Goal: Transaction & Acquisition: Purchase product/service

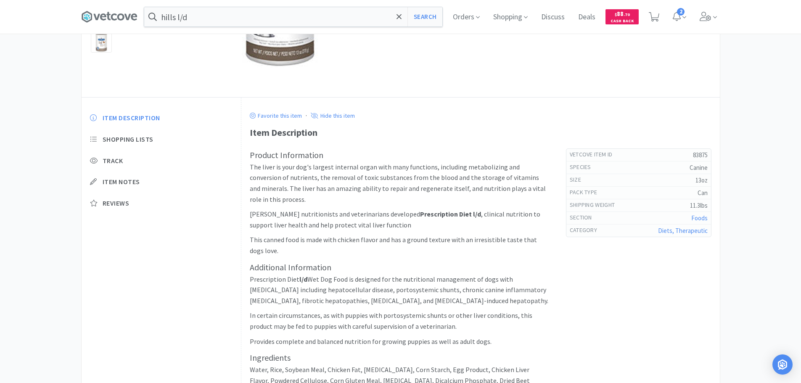
scroll to position [122, 0]
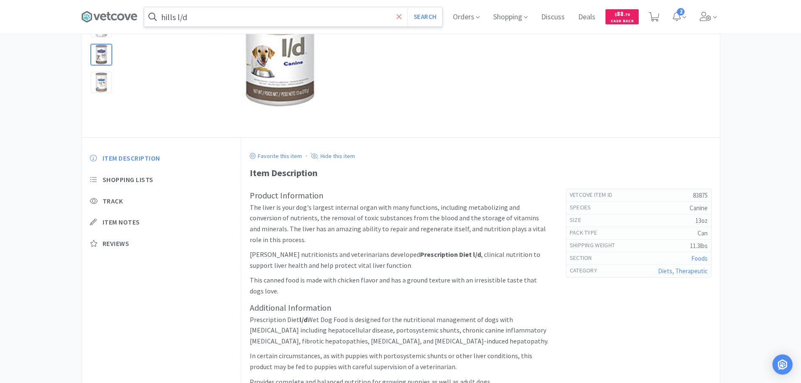
click at [402, 13] on icon at bounding box center [399, 17] width 5 height 8
click at [715, 20] on span at bounding box center [709, 17] width 24 height 34
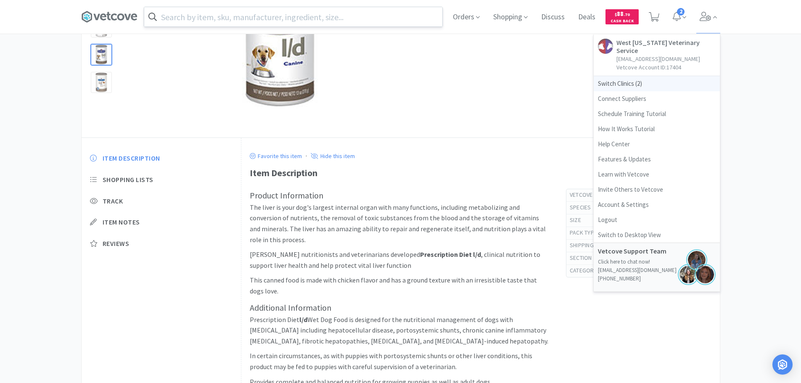
click at [631, 77] on span "Switch Clinics ( 2 )" at bounding box center [657, 83] width 126 height 15
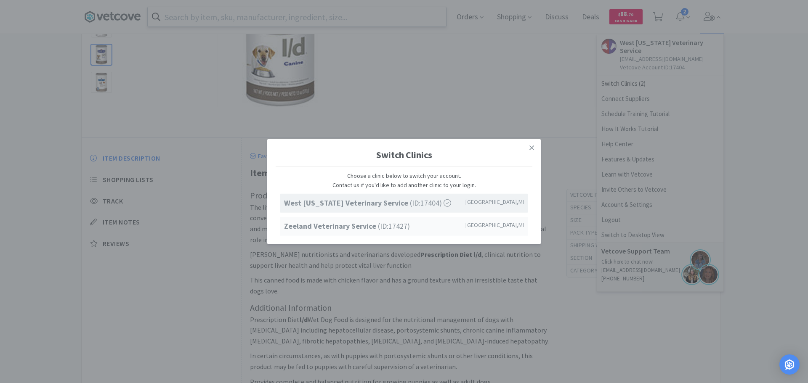
click at [309, 220] on span "Zeeland Veterinary Service (ID: 17427 )" at bounding box center [347, 226] width 126 height 12
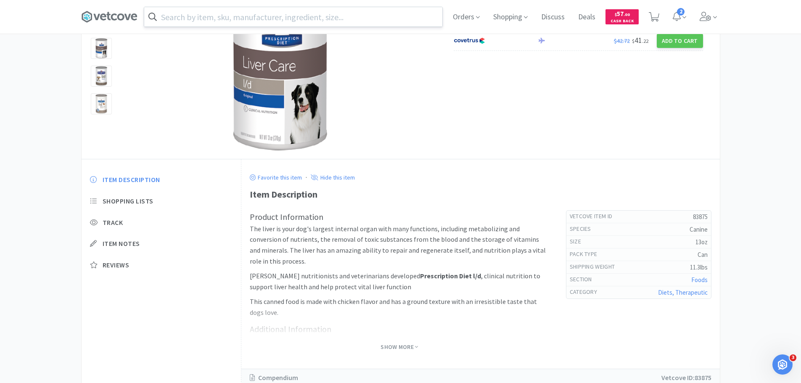
click at [198, 17] on input "text" at bounding box center [293, 16] width 298 height 19
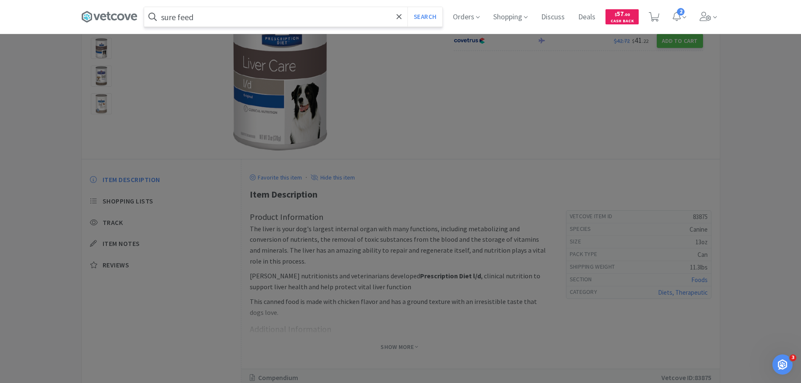
click at [408, 7] on button "Search" at bounding box center [425, 16] width 35 height 19
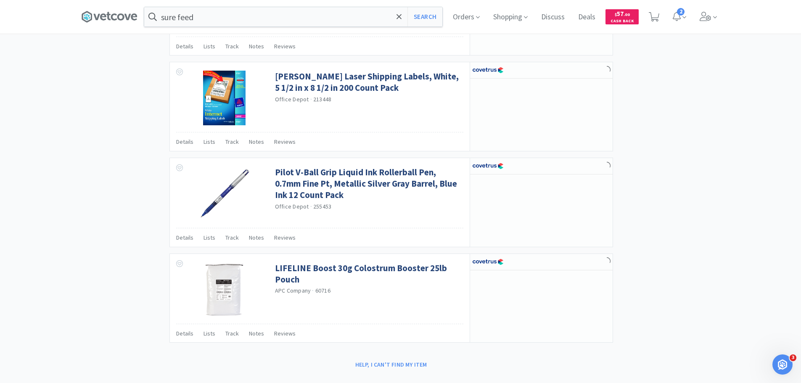
scroll to position [1007, 0]
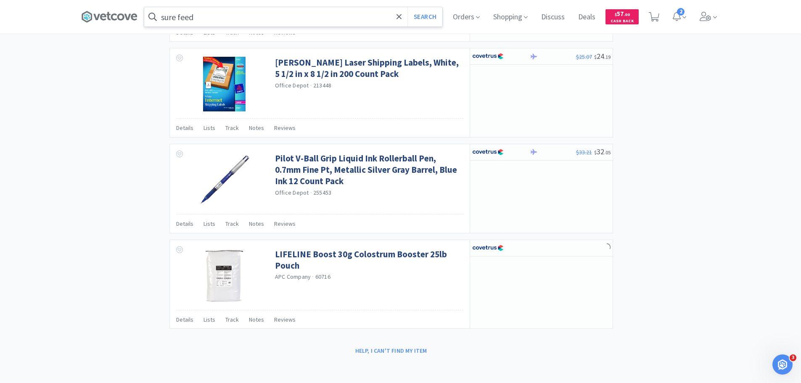
click at [237, 16] on input "sure feed" at bounding box center [293, 16] width 298 height 19
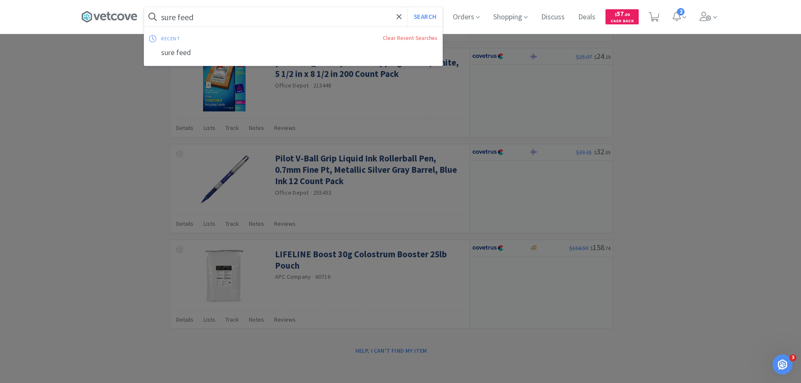
click at [203, 17] on input "sure feed" at bounding box center [293, 16] width 298 height 19
click at [181, 21] on input "sure feed" at bounding box center [293, 16] width 298 height 19
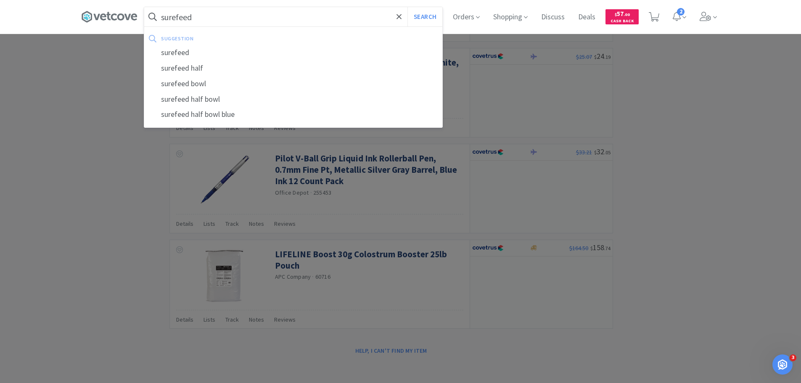
click at [408, 7] on button "Search" at bounding box center [425, 16] width 35 height 19
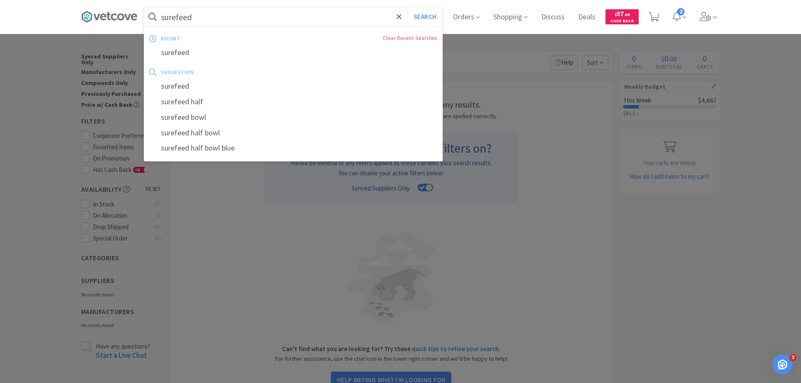
click at [218, 16] on input "surefeed" at bounding box center [293, 16] width 298 height 19
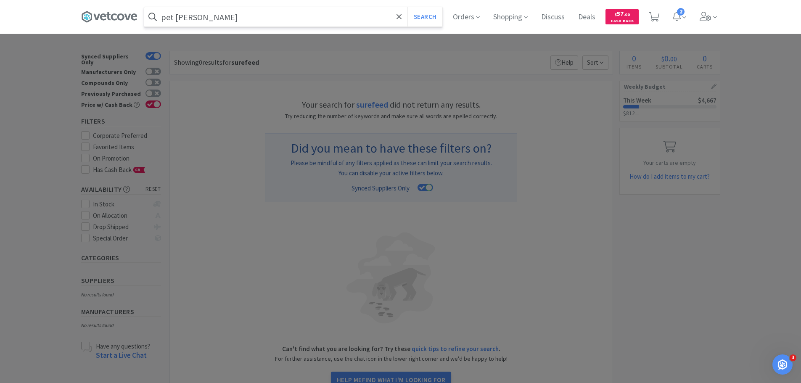
click at [187, 19] on input "pet feder" at bounding box center [293, 16] width 298 height 19
click at [184, 19] on input "pet feder" at bounding box center [293, 16] width 298 height 19
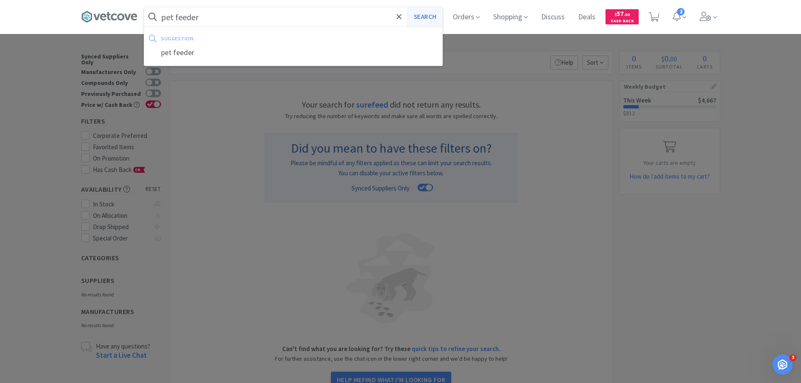
type input "pet feeder"
click at [414, 16] on button "Search" at bounding box center [425, 16] width 35 height 19
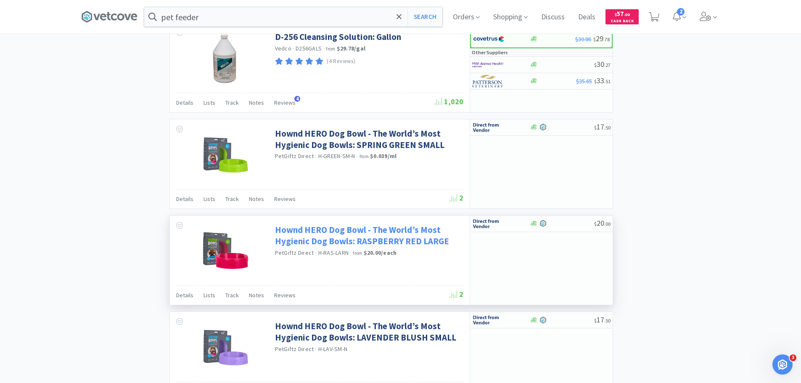
scroll to position [429, 0]
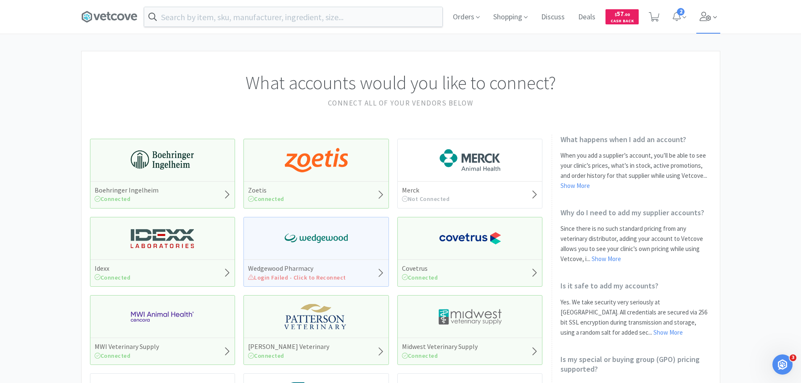
click at [704, 12] on icon at bounding box center [706, 16] width 12 height 9
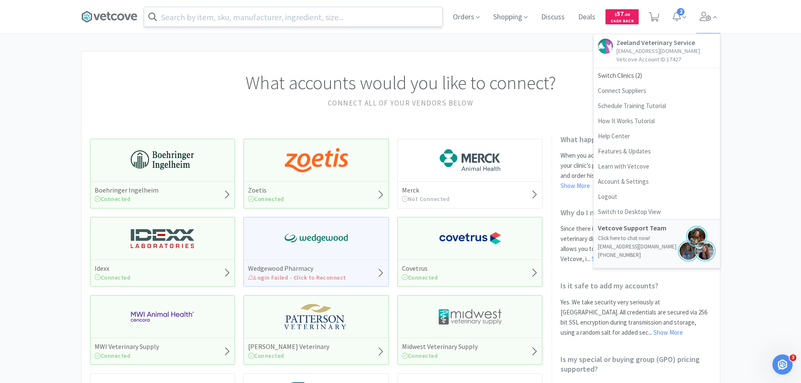
click at [335, 17] on input "text" at bounding box center [293, 16] width 298 height 19
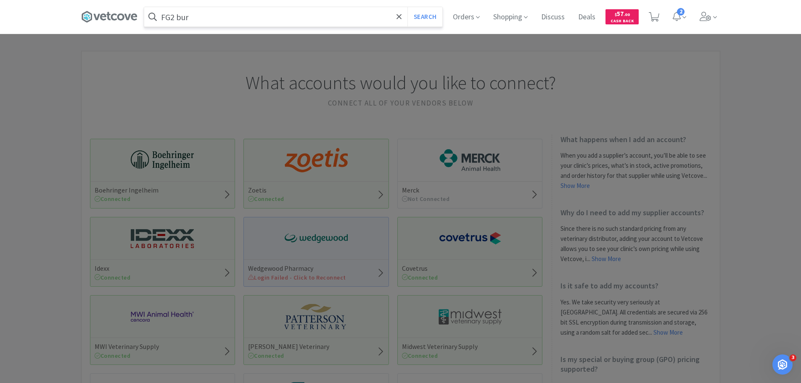
click at [408, 7] on button "Search" at bounding box center [425, 16] width 35 height 19
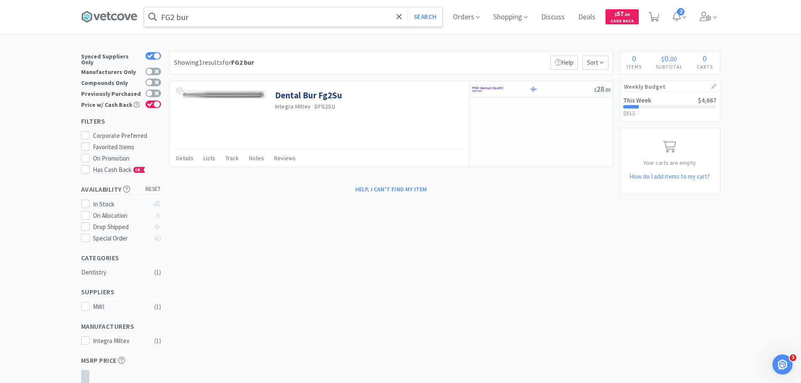
click at [213, 18] on input "FG2 bur" at bounding box center [293, 16] width 298 height 19
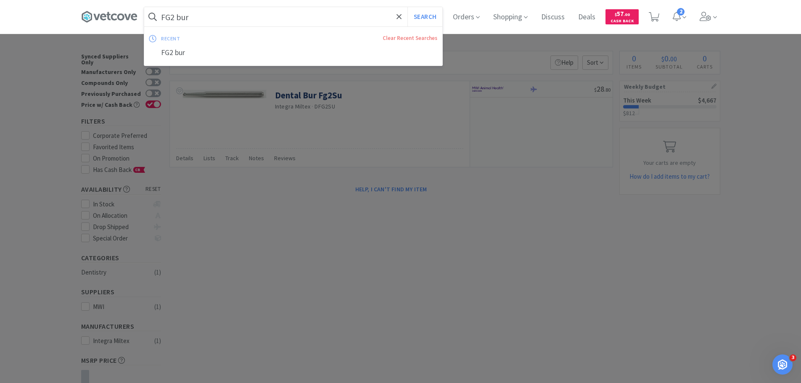
click at [213, 18] on input "FG2 bur" at bounding box center [293, 16] width 298 height 19
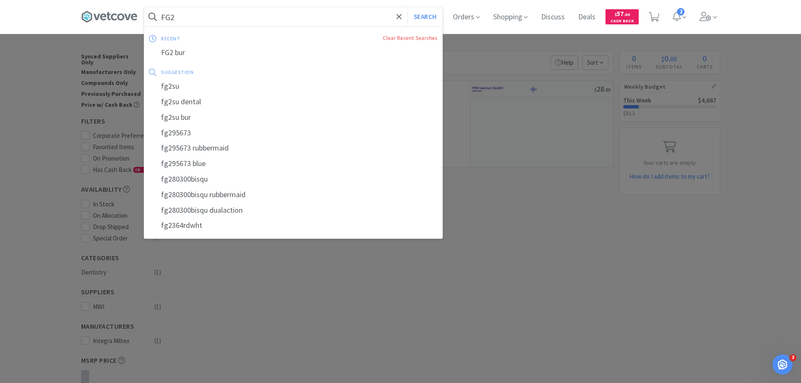
type input "FG2"
click at [408, 7] on button "Search" at bounding box center [425, 16] width 35 height 19
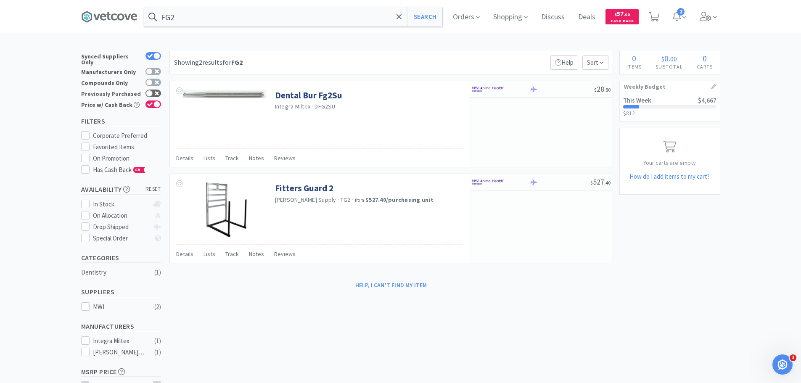
click at [155, 91] on icon at bounding box center [157, 93] width 4 height 4
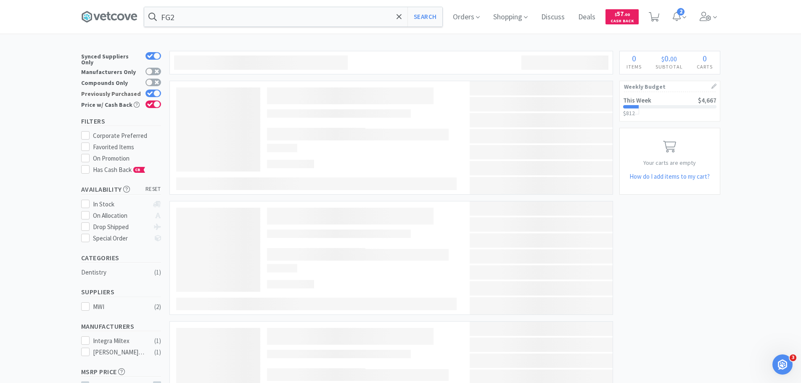
checkbox input "true"
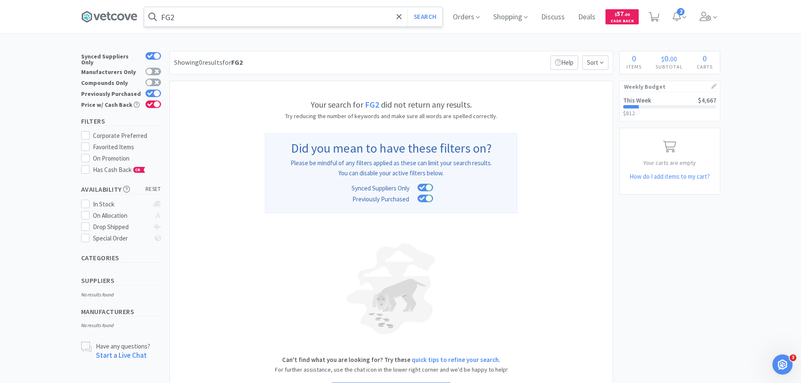
click at [173, 18] on input "FG2" at bounding box center [293, 16] width 298 height 19
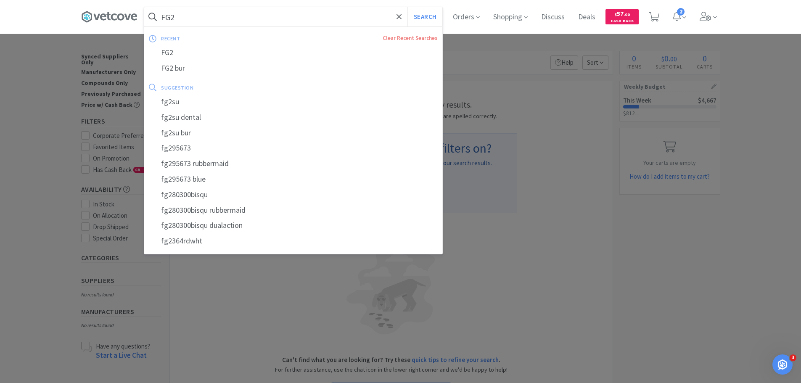
click at [173, 18] on input "FG2" at bounding box center [293, 16] width 298 height 19
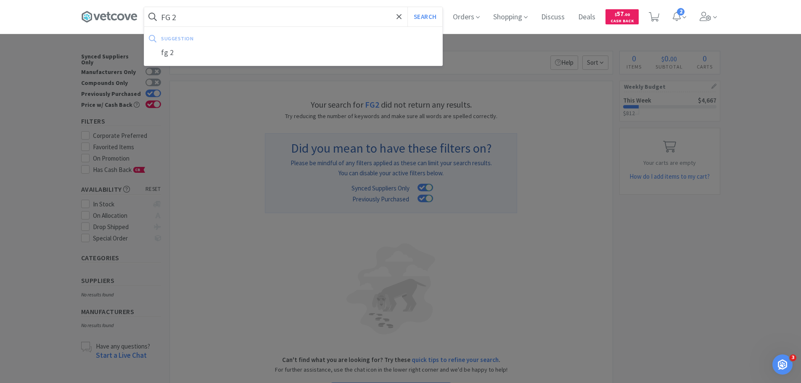
type input "FG 2"
click at [408, 7] on button "Search" at bounding box center [425, 16] width 35 height 19
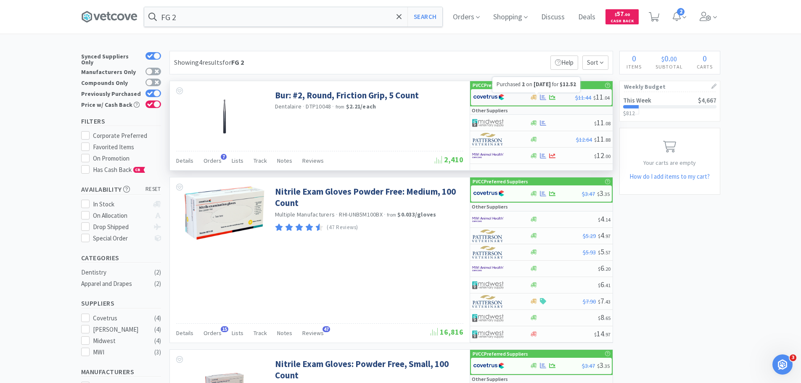
click at [541, 98] on icon at bounding box center [543, 97] width 6 height 6
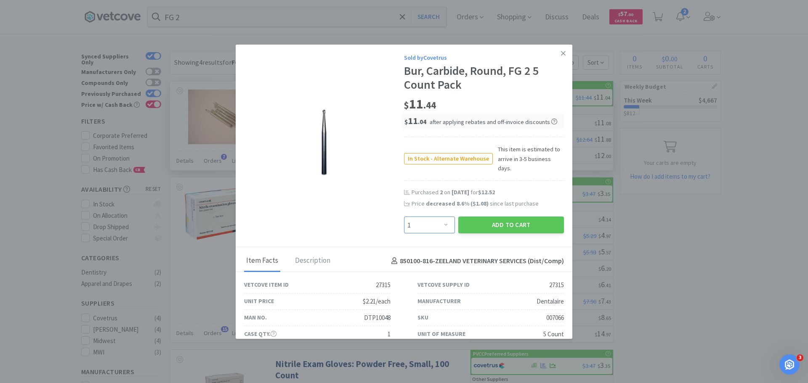
click at [436, 217] on select "Enter Quantity 1 2 3 4 5 6 7 8 9 10 11 12 13 14 15 16 17 18 19 20 Enter Quantity" at bounding box center [429, 225] width 51 height 17
select select "2"
click at [404, 217] on select "Enter Quantity 1 2 3 4 5 6 7 8 9 10 11 12 13 14 15 16 17 18 19 20 Enter Quantity" at bounding box center [429, 225] width 51 height 17
click at [495, 217] on button "Add to Cart" at bounding box center [511, 225] width 106 height 17
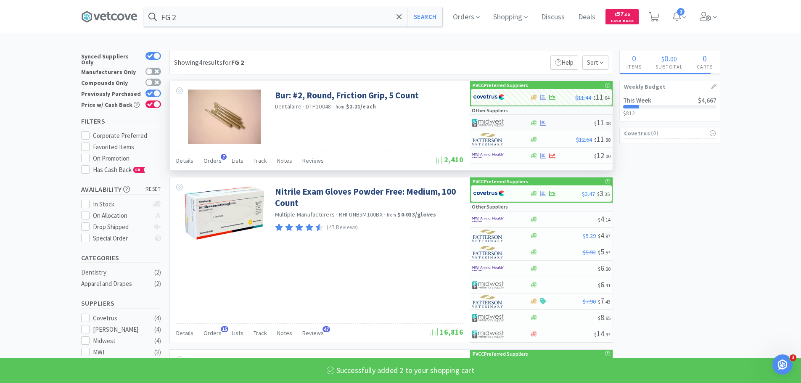
select select "2"
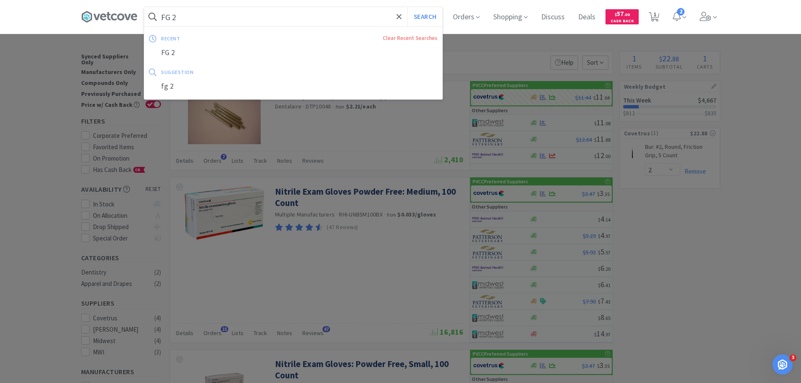
click at [222, 18] on input "FG 2" at bounding box center [293, 16] width 298 height 19
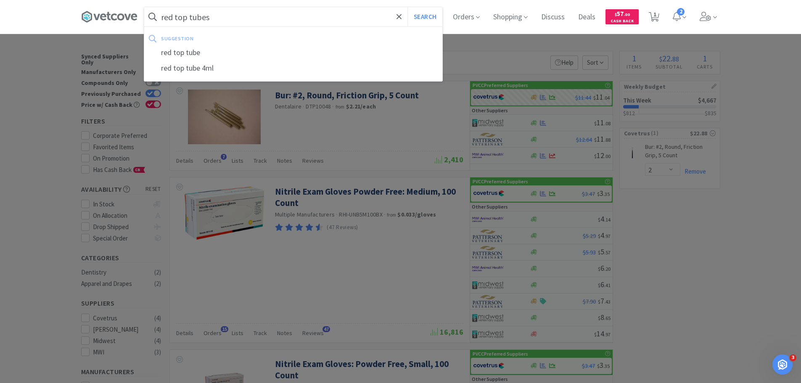
type input "red top tubes"
click at [408, 7] on button "Search" at bounding box center [425, 16] width 35 height 19
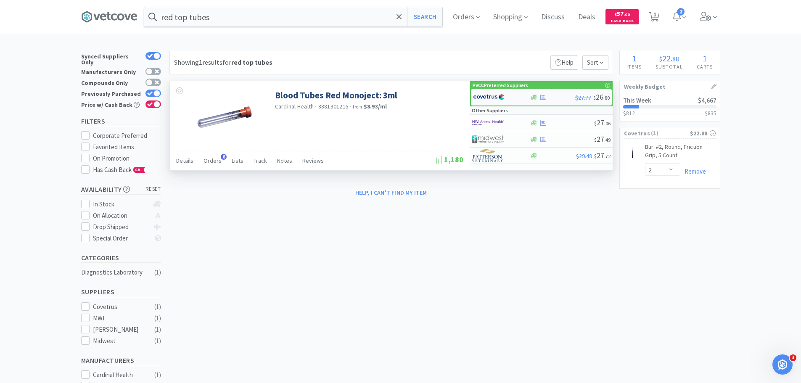
click at [512, 98] on div at bounding box center [496, 97] width 46 height 14
select select "1"
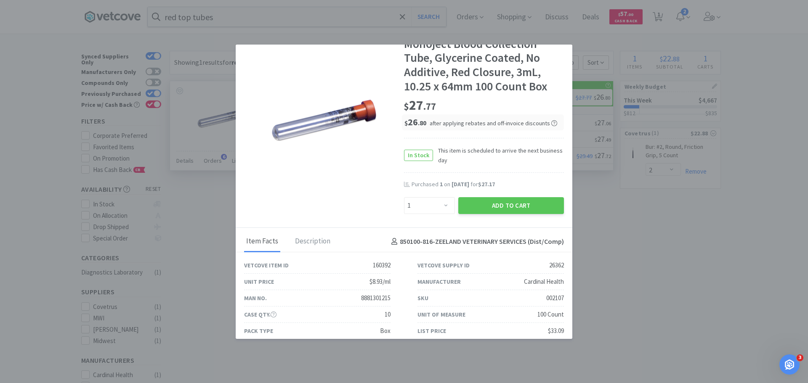
scroll to position [52, 0]
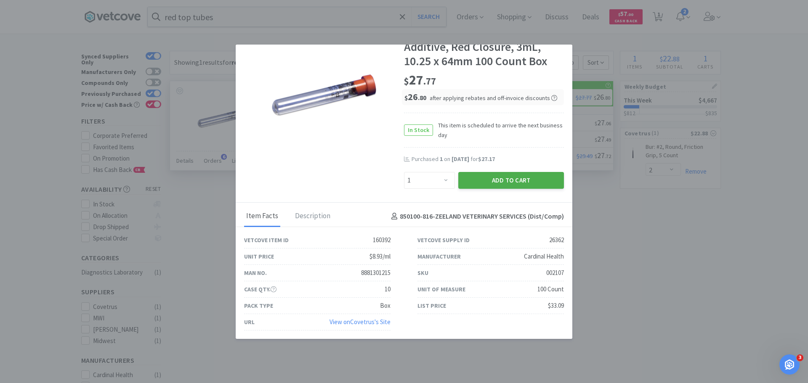
click at [511, 184] on button "Add to Cart" at bounding box center [511, 180] width 106 height 17
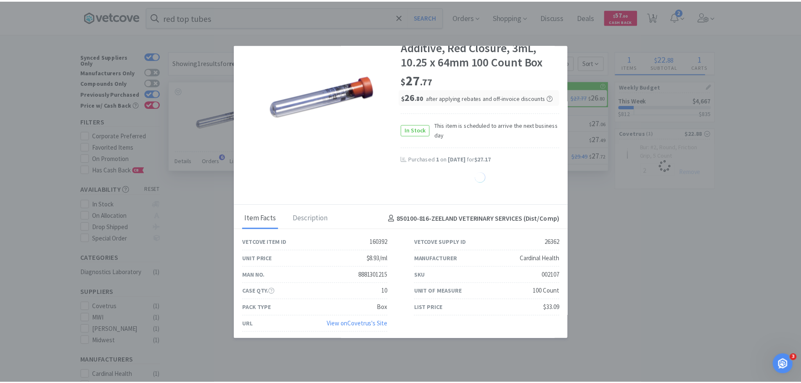
scroll to position [53, 0]
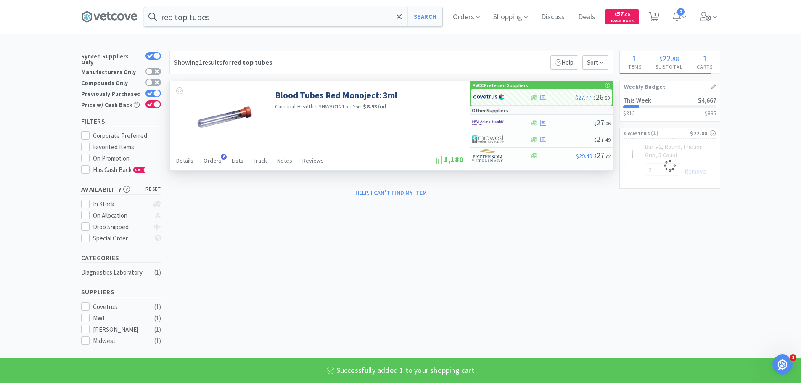
select select "1"
select select "2"
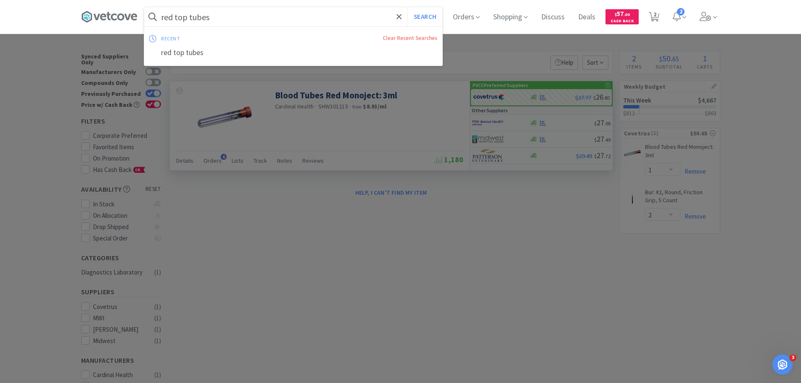
click at [299, 19] on input "red top tubes" at bounding box center [293, 16] width 298 height 19
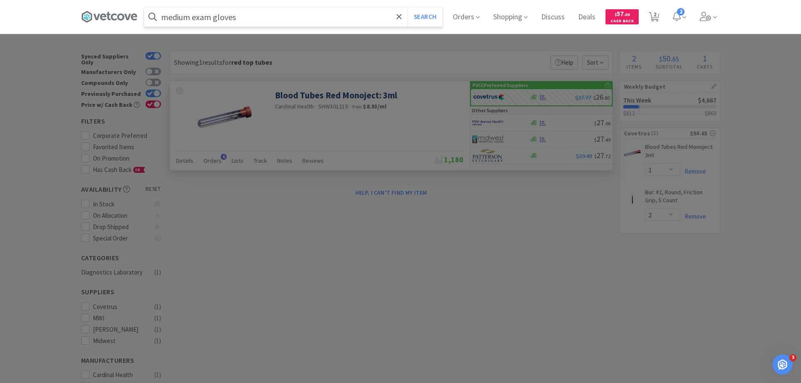
type input "medium exam gloves"
click at [408, 7] on button "Search" at bounding box center [425, 16] width 35 height 19
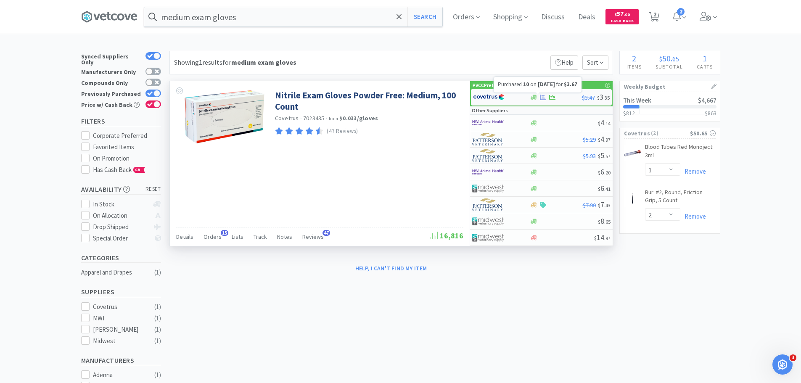
click at [542, 96] on icon at bounding box center [543, 97] width 6 height 5
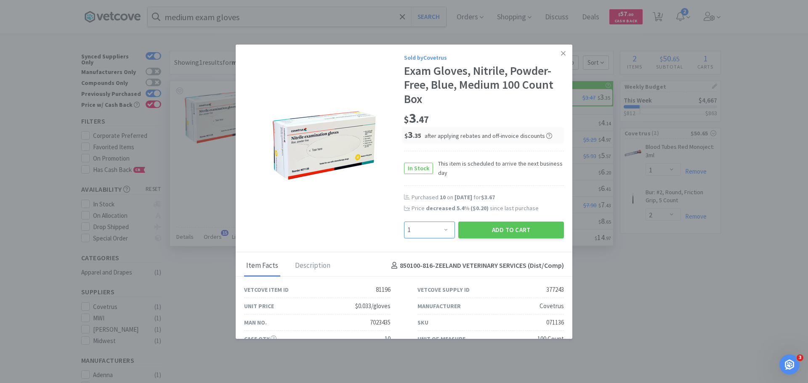
click at [425, 235] on select "Enter Quantity 1 2 3 4 5 6 7 8 9 10 11 12 13 14 15 16 17 18 19 20 Enter Quantity" at bounding box center [429, 230] width 51 height 17
select select "10"
click at [404, 222] on select "Enter Quantity 1 2 3 4 5 6 7 8 9 10 11 12 13 14 15 16 17 18 19 20 Enter Quantity" at bounding box center [429, 230] width 51 height 17
click at [492, 239] on div "Add to Cart" at bounding box center [510, 230] width 109 height 20
click at [494, 230] on button "Add to Cart" at bounding box center [511, 230] width 106 height 17
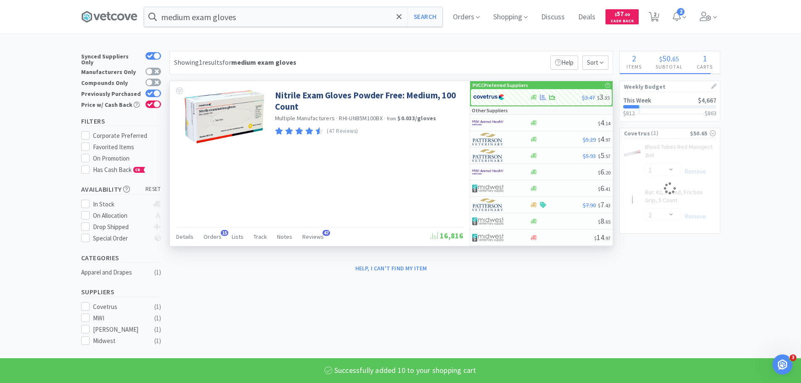
select select "10"
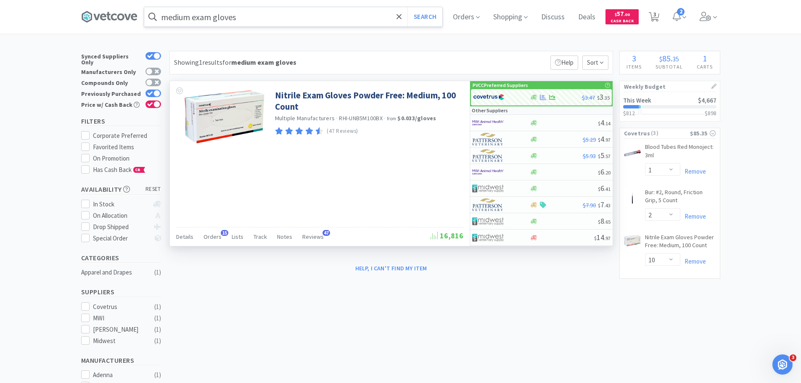
click at [215, 24] on input "medium exam gloves" at bounding box center [293, 16] width 298 height 19
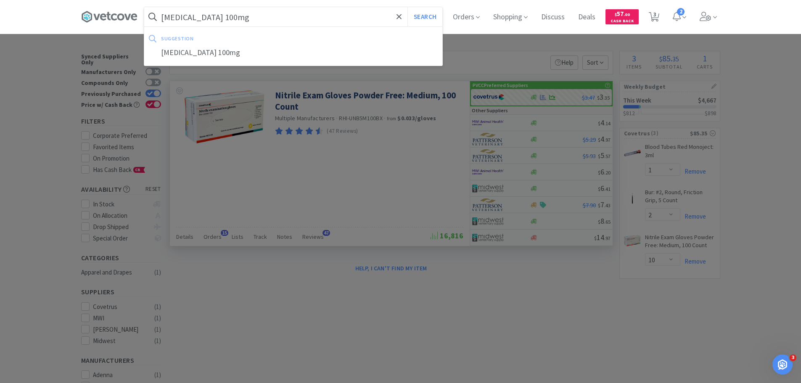
type input "carprofen 100mg"
click at [408, 7] on button "Search" at bounding box center [425, 16] width 35 height 19
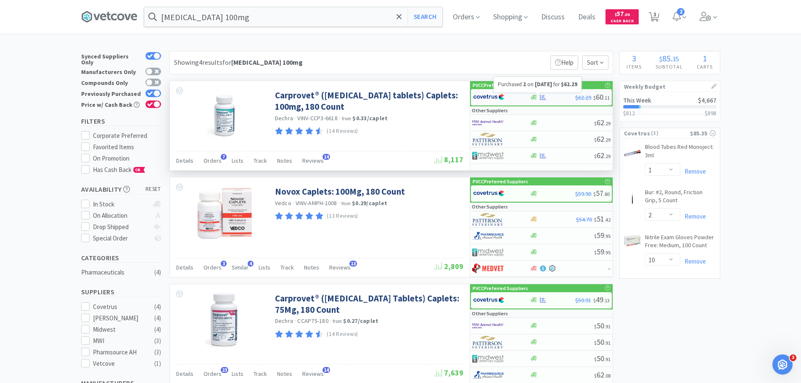
click at [545, 96] on icon at bounding box center [543, 97] width 6 height 6
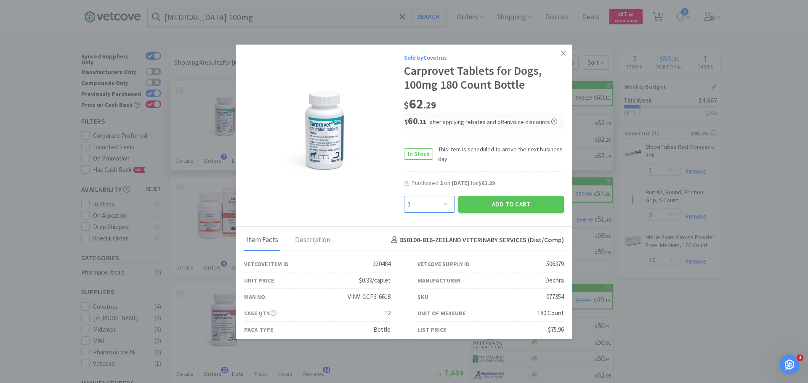
click at [441, 198] on select "Enter Quantity 1 2 3 4 5 6 7 8 9 10 11 12 13 14 15 16 17 18 19 20 Enter Quantity" at bounding box center [429, 204] width 51 height 17
select select "3"
click at [404, 196] on select "Enter Quantity 1 2 3 4 5 6 7 8 9 10 11 12 13 14 15 16 17 18 19 20 Enter Quantity" at bounding box center [429, 204] width 51 height 17
click at [471, 201] on button "Add to Cart" at bounding box center [511, 204] width 106 height 17
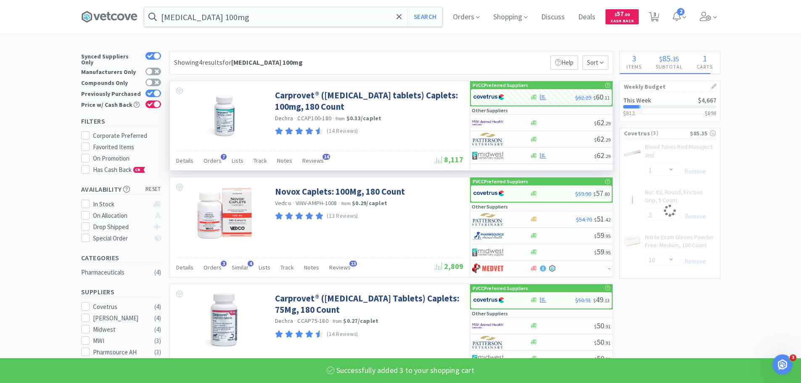
select select "3"
select select "10"
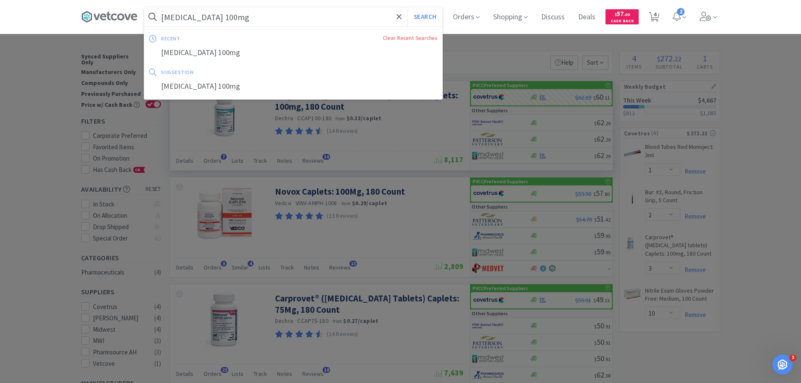
click at [305, 20] on input "carprofen 100mg" at bounding box center [293, 16] width 298 height 19
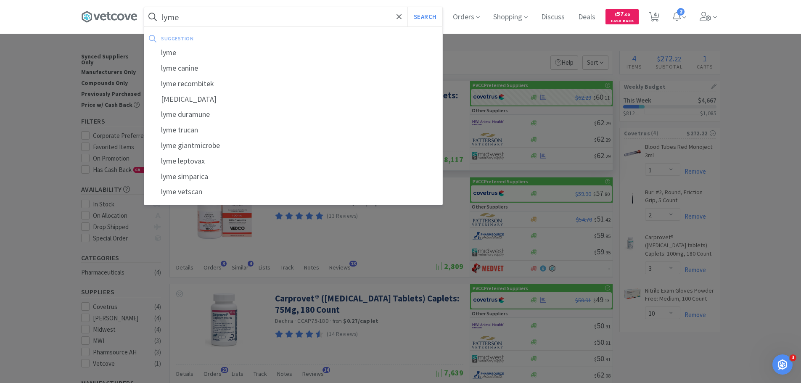
type input "lyme"
click at [408, 7] on button "Search" at bounding box center [425, 16] width 35 height 19
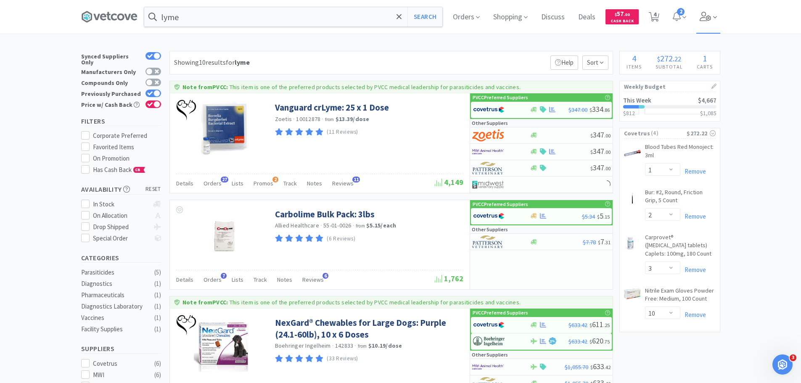
click at [708, 13] on icon at bounding box center [706, 16] width 12 height 9
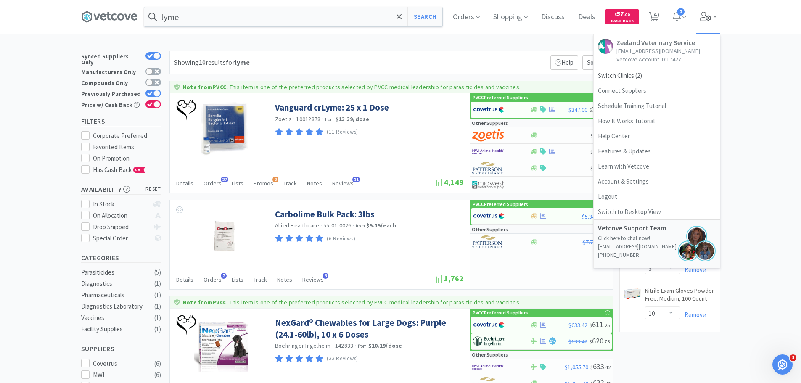
click at [708, 13] on icon at bounding box center [706, 16] width 12 height 9
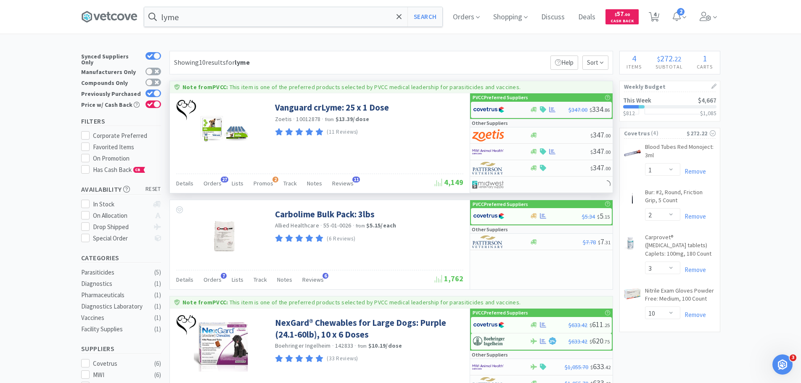
click at [549, 108] on div at bounding box center [552, 109] width 8 height 6
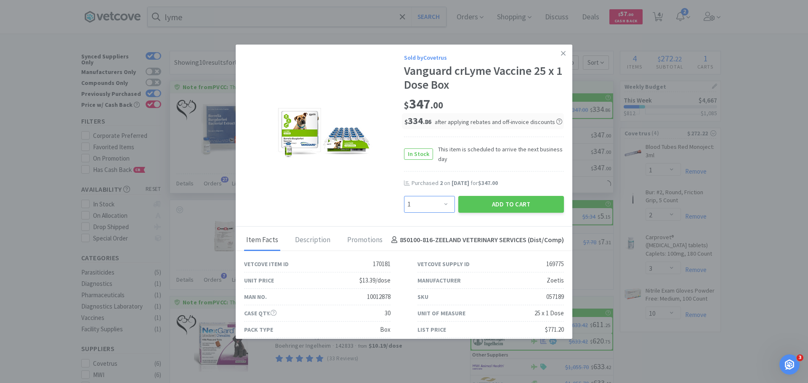
click at [440, 202] on select "Enter Quantity 1 2 3 4 5 6 7 8 9 10 11 12 13 14 15 16 17 18 19 20 Enter Quantity" at bounding box center [429, 204] width 51 height 17
select select "2"
click at [404, 196] on select "Enter Quantity 1 2 3 4 5 6 7 8 9 10 11 12 13 14 15 16 17 18 19 20 Enter Quantity" at bounding box center [429, 204] width 51 height 17
click at [440, 200] on select "Enter Quantity 1 2 3 4 5 6 7 8 9 10 11 12 13 14 15 16 17 18 19 20 Enter Quantity" at bounding box center [429, 204] width 51 height 17
click at [404, 196] on select "Enter Quantity 1 2 3 4 5 6 7 8 9 10 11 12 13 14 15 16 17 18 19 20 Enter Quantity" at bounding box center [429, 204] width 51 height 17
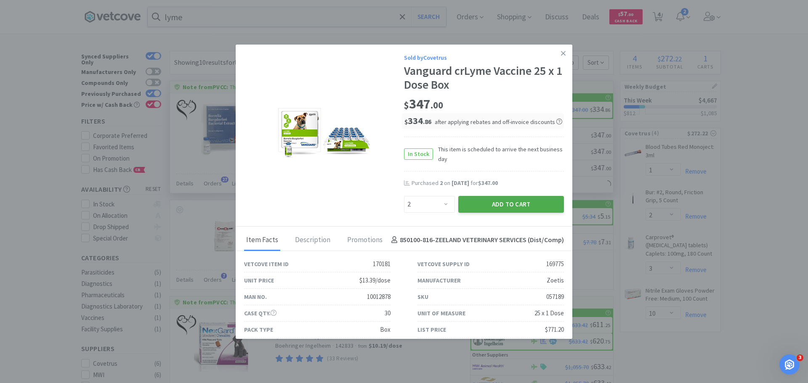
click at [488, 200] on button "Add to Cart" at bounding box center [511, 204] width 106 height 17
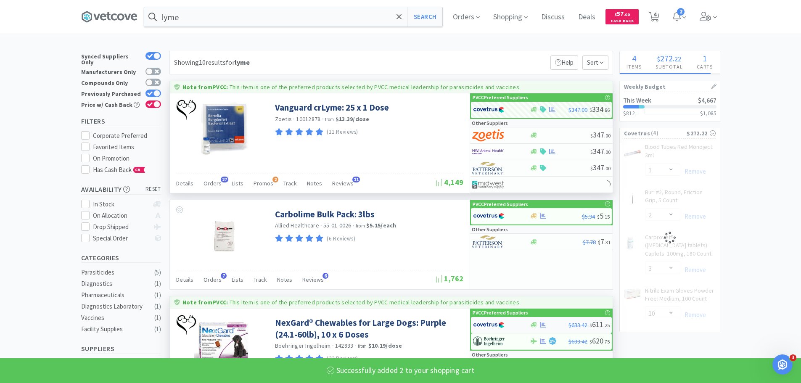
select select "2"
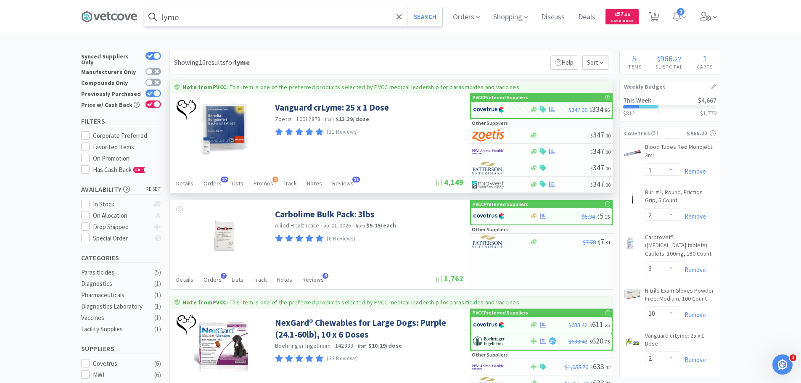
click at [307, 16] on input "lyme" at bounding box center [293, 16] width 298 height 19
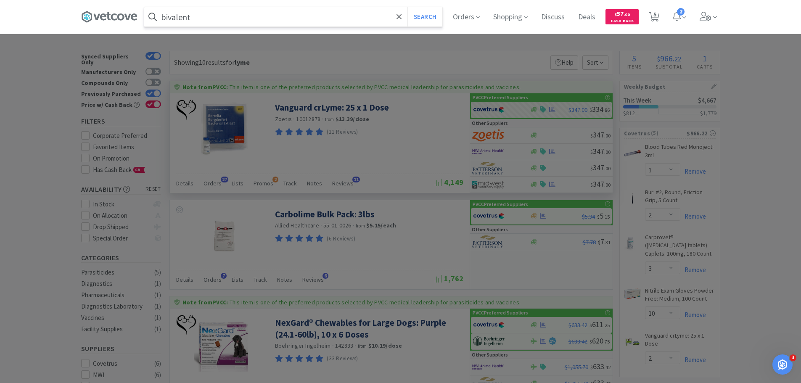
type input "bivalent"
click at [408, 7] on button "Search" at bounding box center [425, 16] width 35 height 19
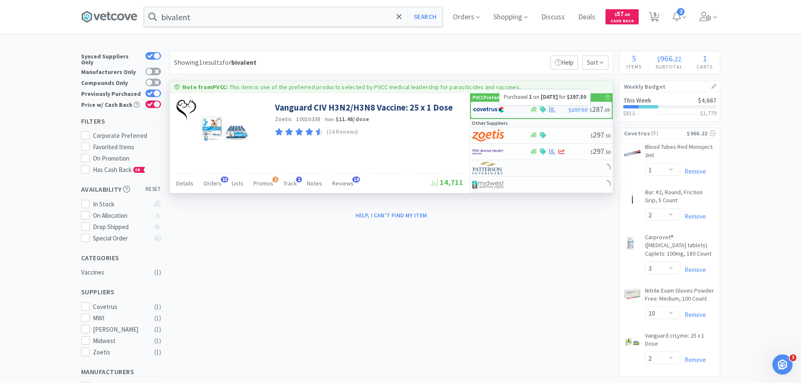
click at [552, 109] on icon at bounding box center [552, 109] width 6 height 5
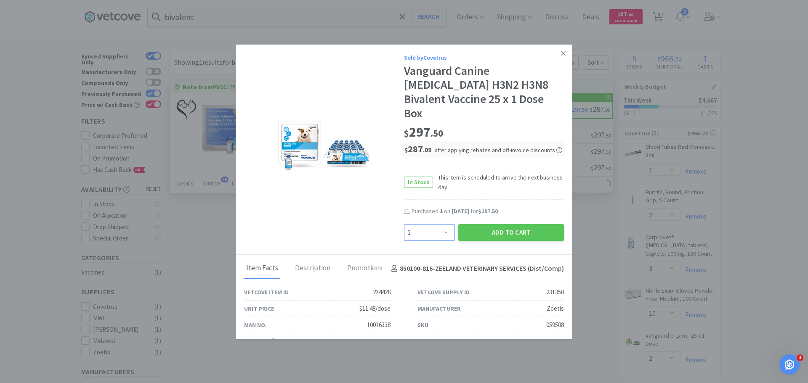
drag, startPoint x: 431, startPoint y: 226, endPoint x: 432, endPoint y: 219, distance: 7.2
click at [432, 226] on select "Enter Quantity 1 2 3 4 5 6 7 8 9 10 11 12 13 14 15 16 17 18 19 20 Enter Quantity" at bounding box center [429, 232] width 51 height 17
select select "2"
click at [404, 224] on select "Enter Quantity 1 2 3 4 5 6 7 8 9 10 11 12 13 14 15 16 17 18 19 20 Enter Quantity" at bounding box center [429, 232] width 51 height 17
click at [523, 224] on button "Add to Cart" at bounding box center [511, 232] width 106 height 17
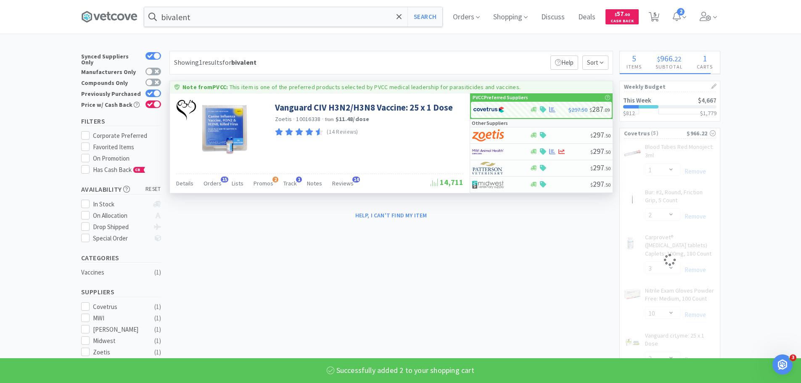
select select "2"
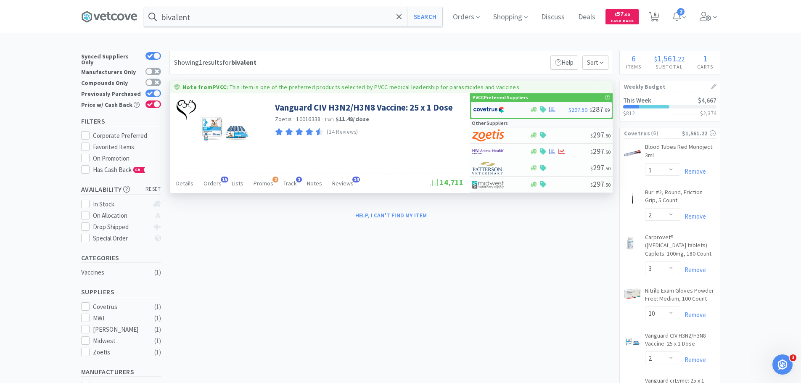
click at [519, 108] on div at bounding box center [496, 110] width 46 height 14
select select "1"
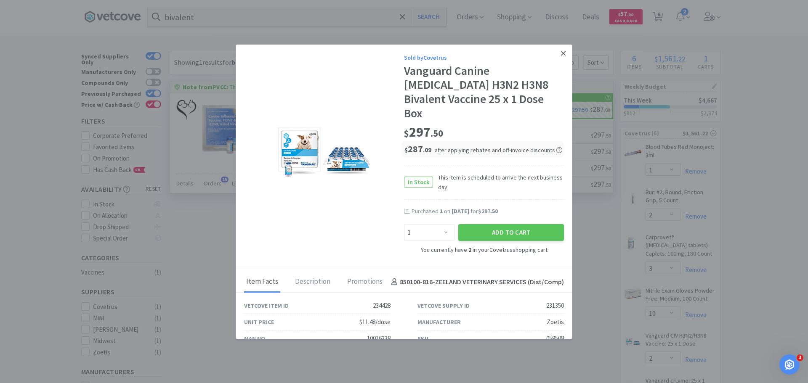
click at [561, 55] on icon at bounding box center [563, 54] width 5 height 8
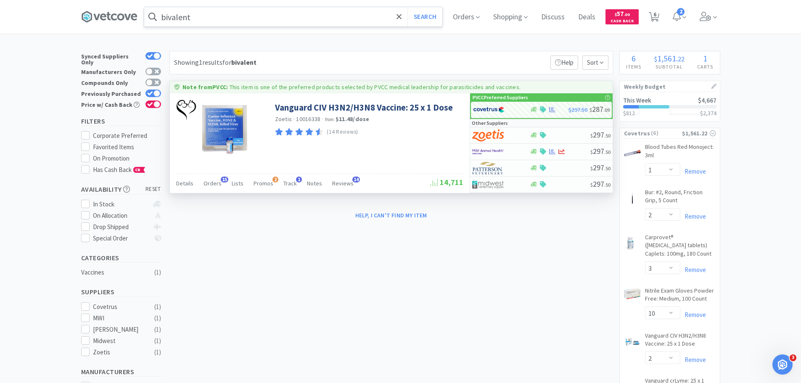
click at [262, 22] on input "bivalent" at bounding box center [293, 16] width 298 height 19
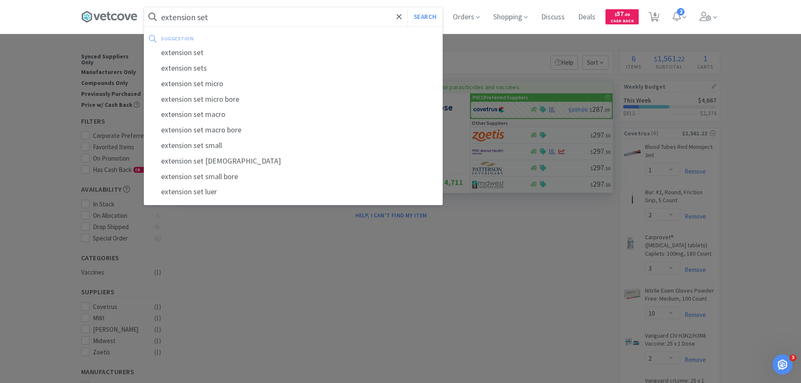
type input "extension set"
click at [408, 7] on button "Search" at bounding box center [425, 16] width 35 height 19
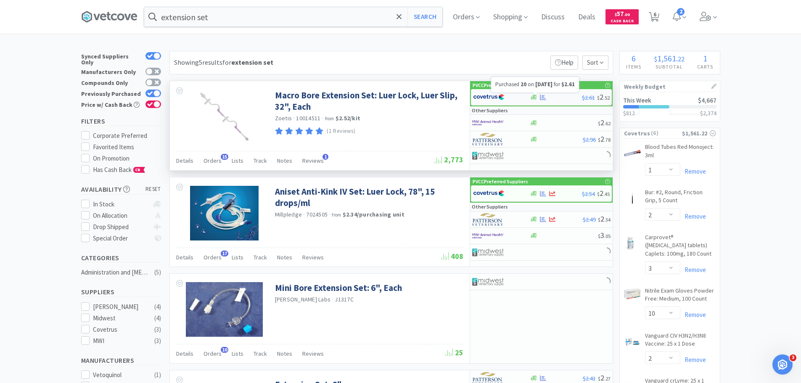
click at [543, 96] on icon at bounding box center [543, 97] width 6 height 6
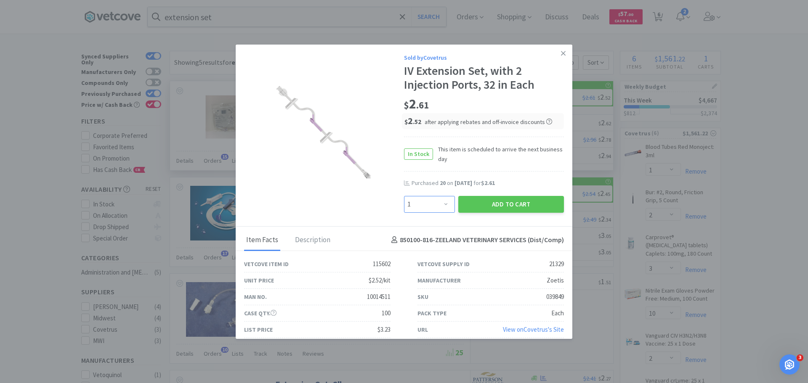
drag, startPoint x: 423, startPoint y: 205, endPoint x: 424, endPoint y: 196, distance: 8.9
click at [423, 205] on select "Enter Quantity 1 2 3 4 5 6 7 8 9 10 11 12 13 14 15 16 17 18 19 20 Enter Quantity" at bounding box center [429, 204] width 51 height 17
select select "20"
click at [404, 196] on select "Enter Quantity 1 2 3 4 5 6 7 8 9 10 11 12 13 14 15 16 17 18 19 20 Enter Quantity" at bounding box center [429, 204] width 51 height 17
click at [494, 210] on button "Add to Cart" at bounding box center [511, 204] width 106 height 17
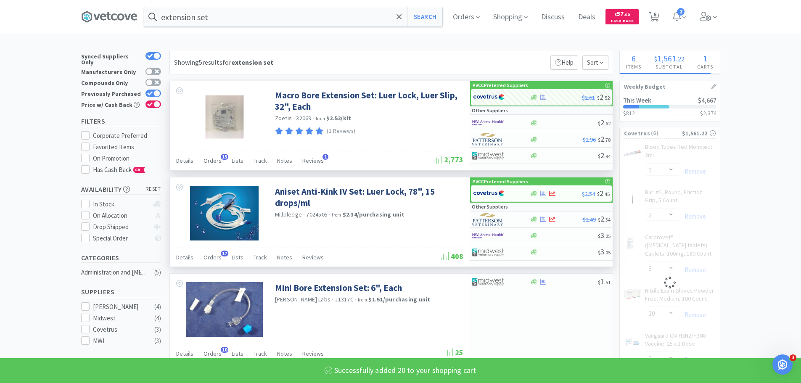
select select "20"
select select "10"
select select "2"
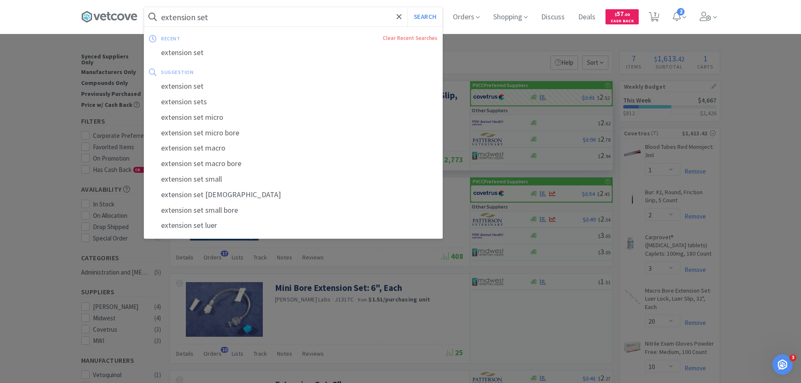
click at [240, 13] on input "extension set" at bounding box center [293, 16] width 298 height 19
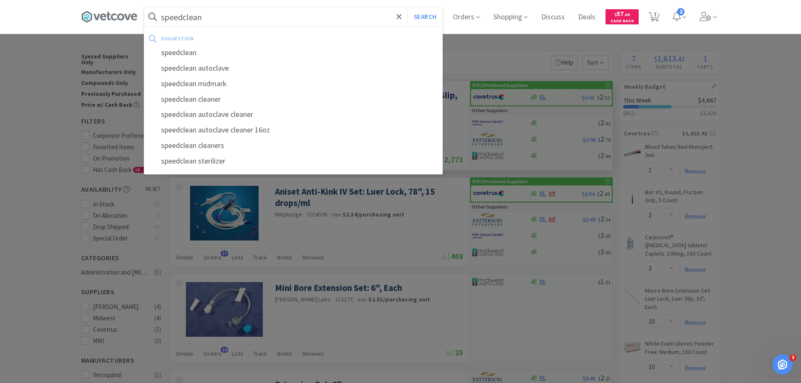
type input "speedclean"
click at [408, 7] on button "Search" at bounding box center [425, 16] width 35 height 19
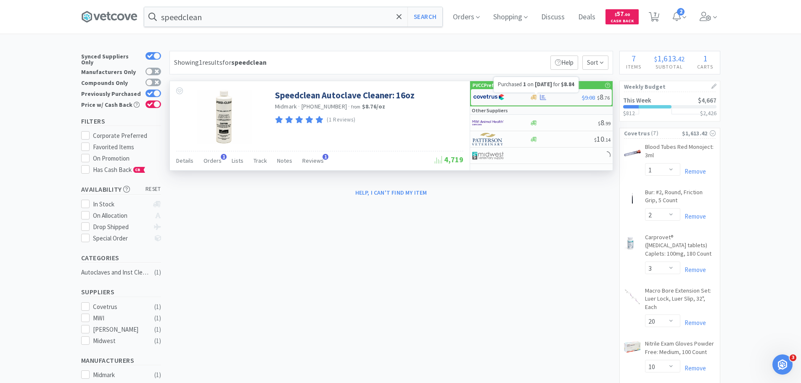
click at [543, 99] on icon at bounding box center [543, 97] width 6 height 6
select select "1"
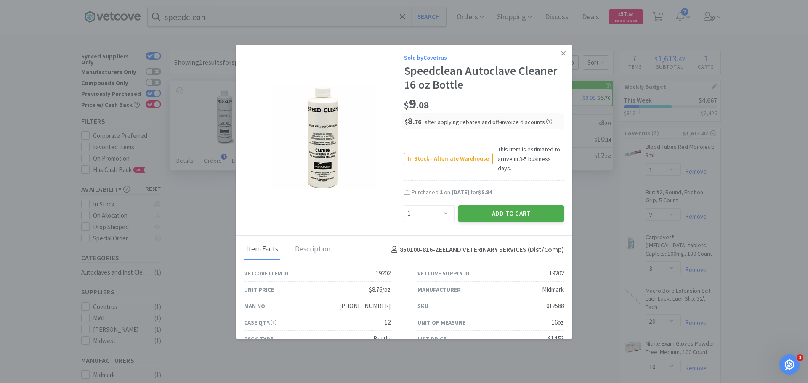
click at [508, 205] on button "Add to Cart" at bounding box center [511, 213] width 106 height 17
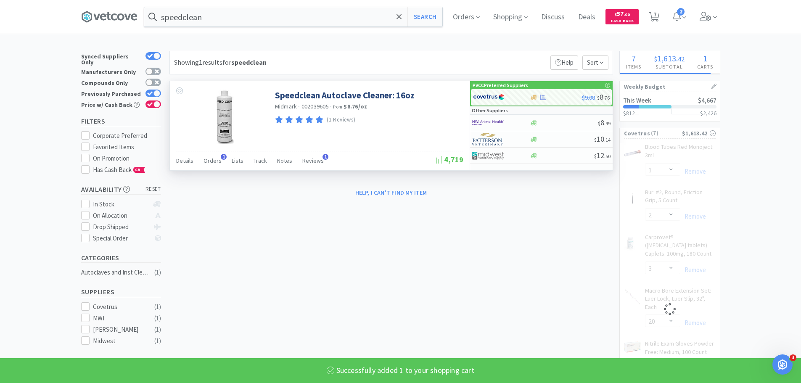
select select "1"
select select "2"
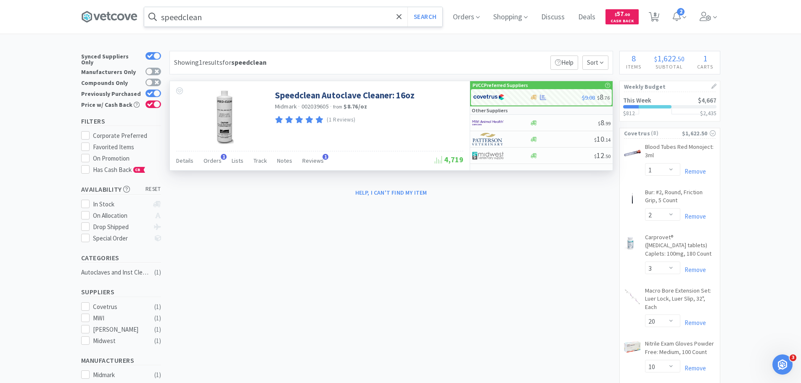
click at [283, 19] on input "speedclean" at bounding box center [293, 16] width 298 height 19
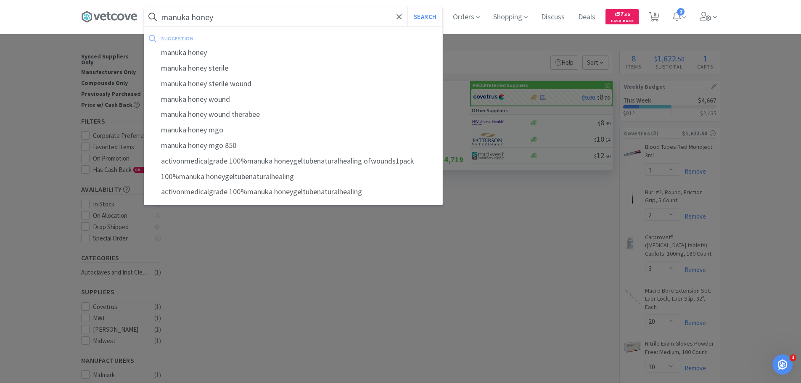
type input "manuka honey"
click at [408, 7] on button "Search" at bounding box center [425, 16] width 35 height 19
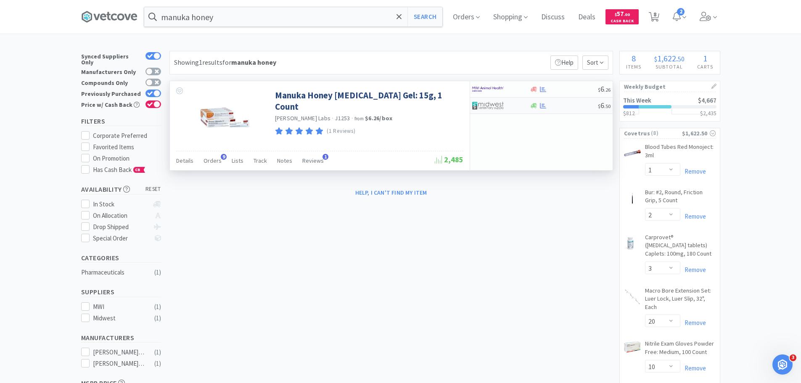
click at [522, 109] on div at bounding box center [501, 105] width 58 height 14
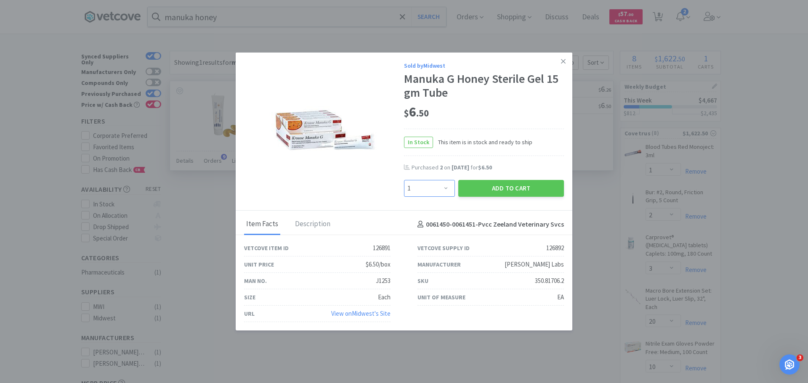
click at [450, 187] on select "Enter Quantity 1 2 3 4 5 6 7 8 9 10 11 12 13 14 15 16 17 18 19 20 Enter Quantity" at bounding box center [429, 188] width 51 height 17
select select "3"
click at [404, 180] on select "Enter Quantity 1 2 3 4 5 6 7 8 9 10 11 12 13 14 15 16 17 18 19 20 Enter Quantity" at bounding box center [429, 188] width 51 height 17
click at [511, 182] on button "Add to Cart" at bounding box center [511, 188] width 106 height 17
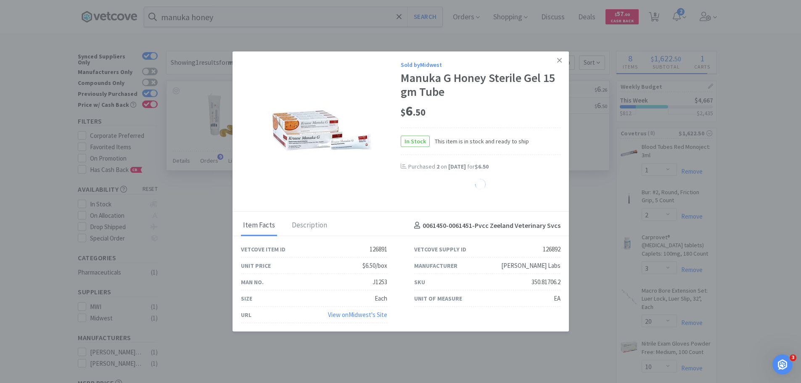
select select "3"
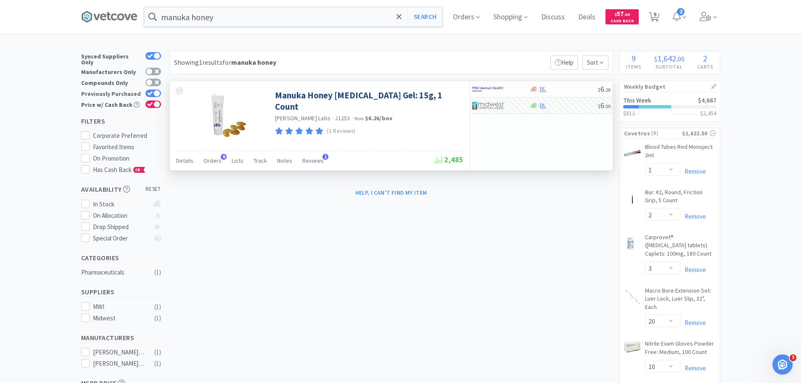
click at [146, 90] on div at bounding box center [154, 94] width 16 height 8
checkbox input "false"
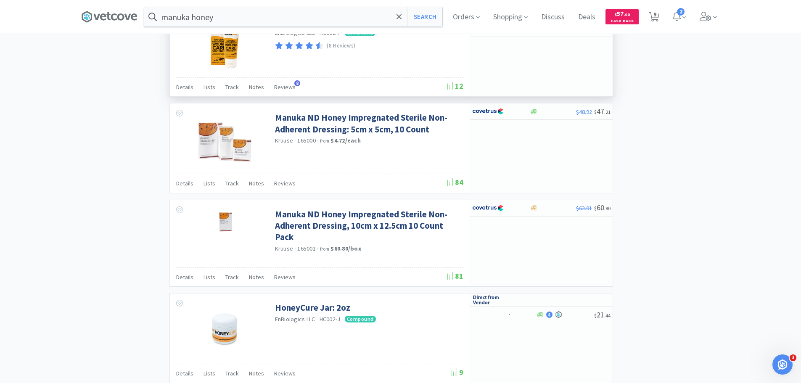
scroll to position [1178, 0]
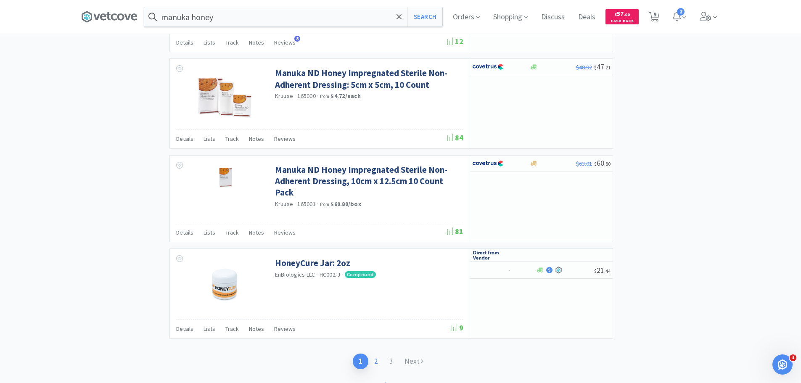
click at [375, 356] on link "2" at bounding box center [375, 362] width 15 height 16
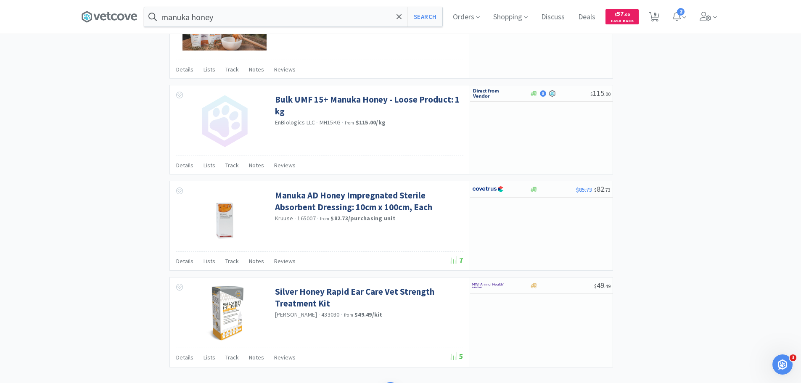
scroll to position [1212, 0]
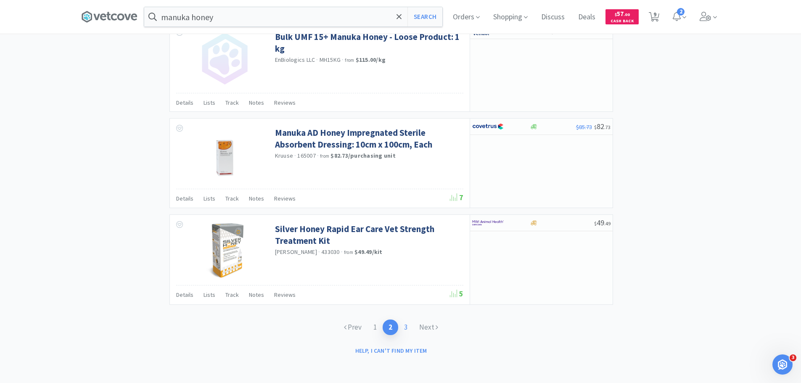
click at [404, 326] on link "3" at bounding box center [405, 328] width 15 height 16
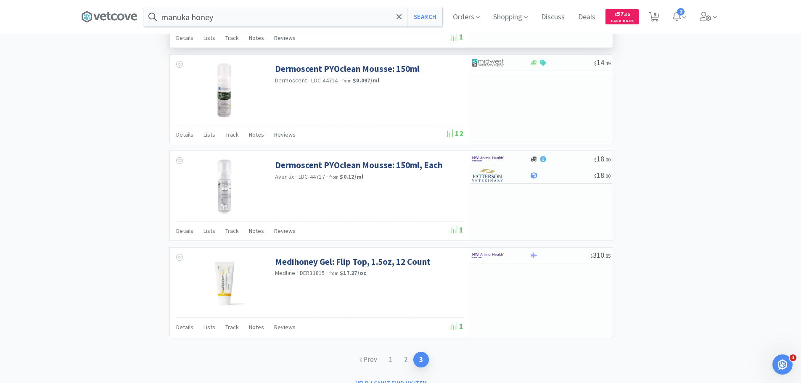
scroll to position [829, 0]
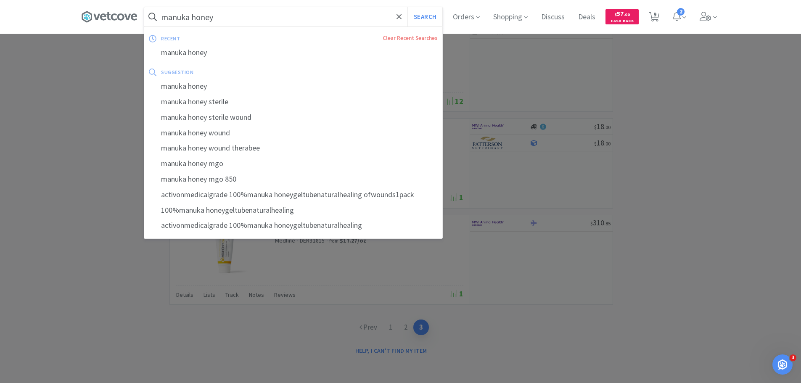
click at [314, 14] on input "manuka honey" at bounding box center [293, 16] width 298 height 19
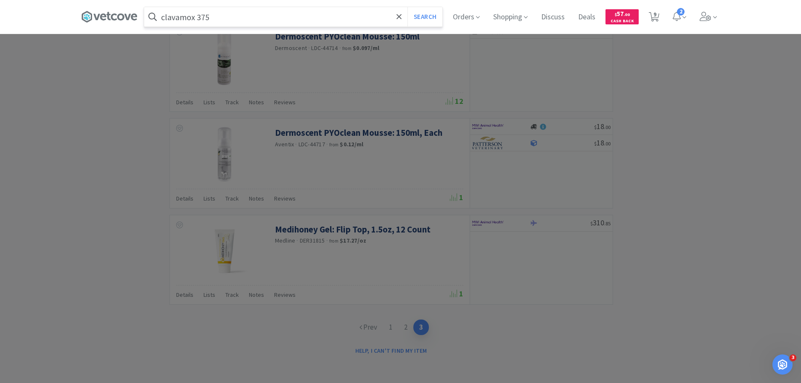
type input "clavamox 375"
click at [408, 7] on button "Search" at bounding box center [425, 16] width 35 height 19
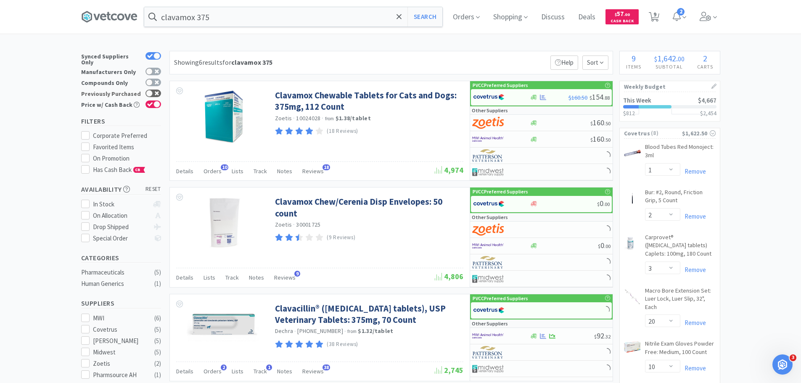
click at [163, 89] on div "Synced Suppliers Only Manufacturers Only Compounds Only Previously Purchased Pr…" at bounding box center [123, 81] width 84 height 61
click at [160, 90] on div at bounding box center [154, 94] width 16 height 8
checkbox input "true"
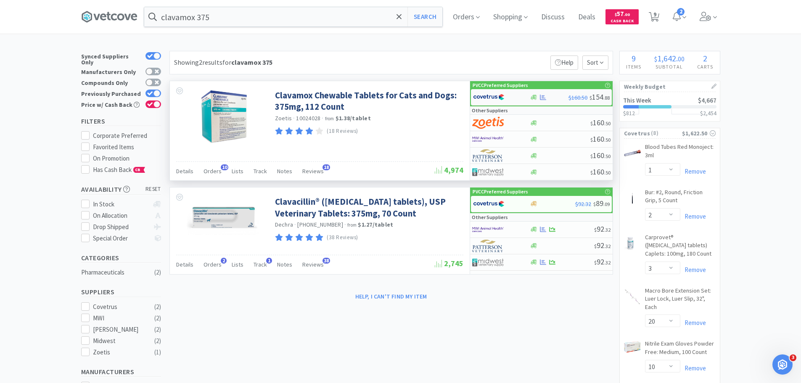
click at [475, 96] on img at bounding box center [489, 97] width 32 height 13
select select "1"
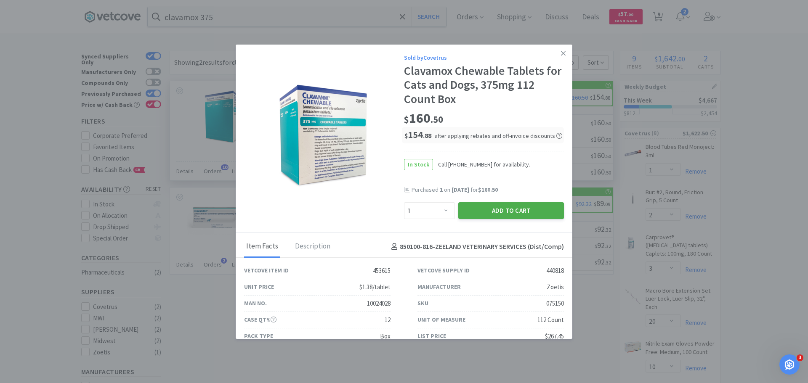
click at [485, 208] on button "Add to Cart" at bounding box center [511, 210] width 106 height 17
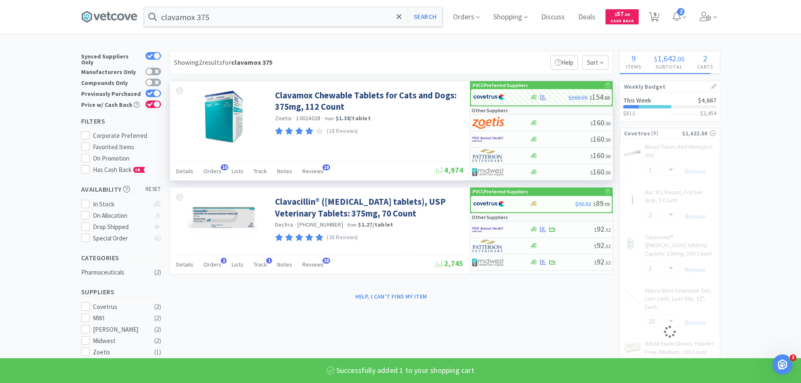
select select "1"
select select "20"
select select "10"
select select "1"
select select "2"
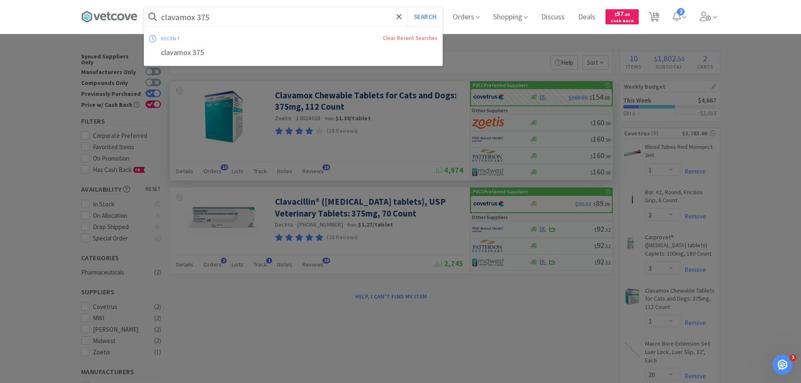
click at [339, 19] on input "clavamox 375" at bounding box center [293, 16] width 298 height 19
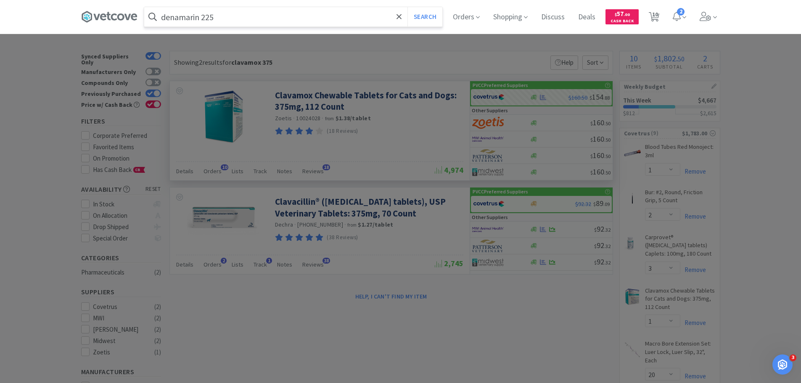
type input "denamarin 225"
click at [408, 7] on button "Search" at bounding box center [425, 16] width 35 height 19
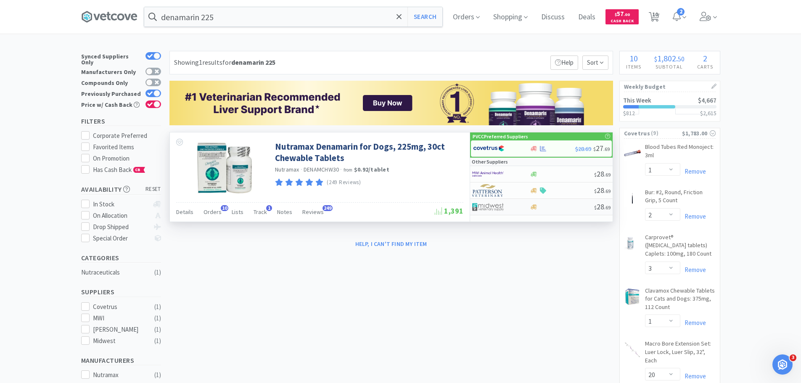
click at [538, 207] on div at bounding box center [534, 207] width 8 height 6
select select "1"
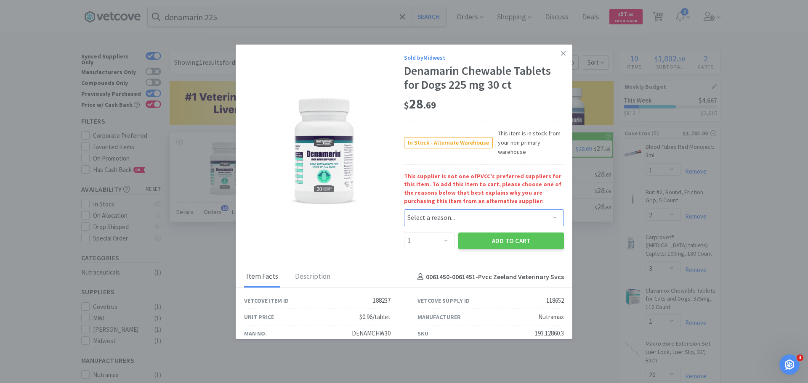
click at [441, 220] on select "Select a reason... Availability - This item is out of stock at the preferred su…" at bounding box center [484, 217] width 160 height 17
select select "availability"
click at [404, 209] on select "Select a reason... Availability - This item is out of stock at the preferred su…" at bounding box center [484, 217] width 160 height 17
click at [485, 239] on button "Add to Cart" at bounding box center [511, 241] width 106 height 17
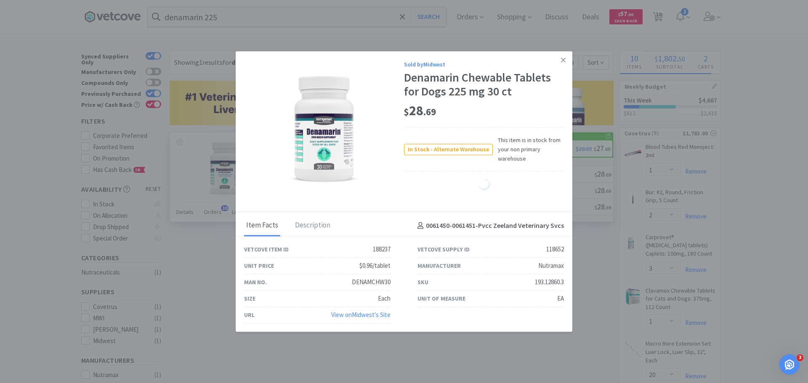
select select "1"
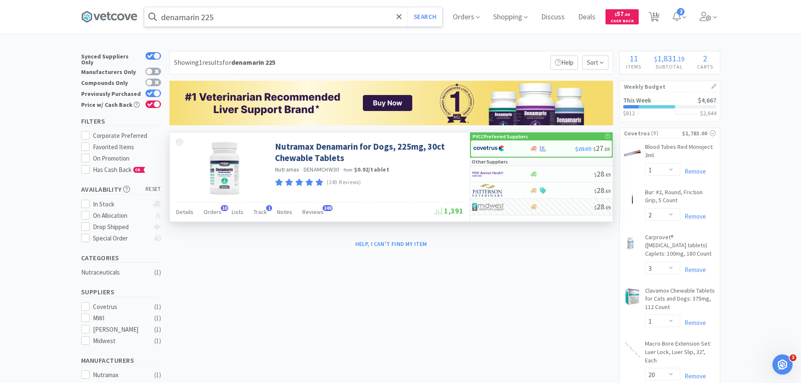
click at [287, 20] on input "denamarin 225" at bounding box center [293, 16] width 298 height 19
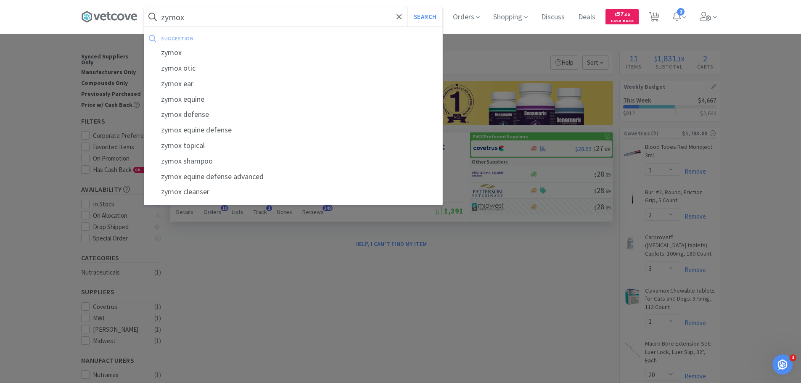
type input "zymox"
click at [408, 7] on button "Search" at bounding box center [425, 16] width 35 height 19
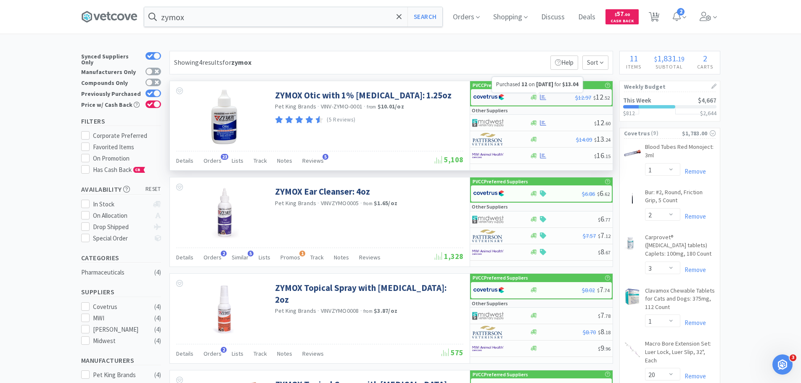
click at [543, 96] on icon at bounding box center [543, 97] width 6 height 6
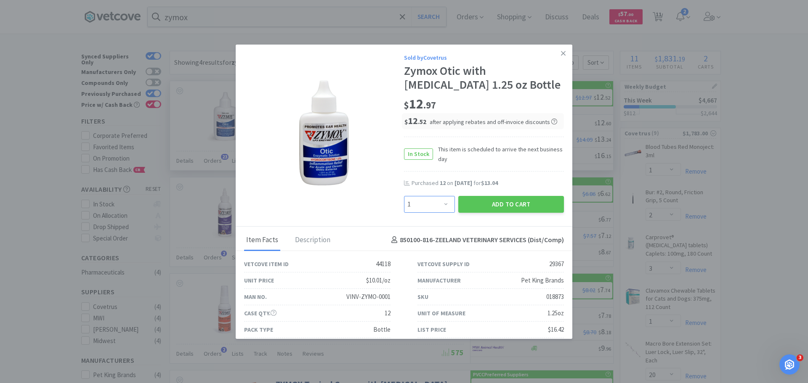
click at [419, 200] on select "Enter Quantity 1 2 3 4 5 6 7 8 9 10 11 12 13 14 15 16 17 18 19 20 Enter Quantity" at bounding box center [429, 204] width 51 height 17
select select "12"
click at [404, 196] on select "Enter Quantity 1 2 3 4 5 6 7 8 9 10 11 12 13 14 15 16 17 18 19 20 Enter Quantity" at bounding box center [429, 204] width 51 height 17
click at [466, 203] on button "Add to Cart" at bounding box center [511, 204] width 106 height 17
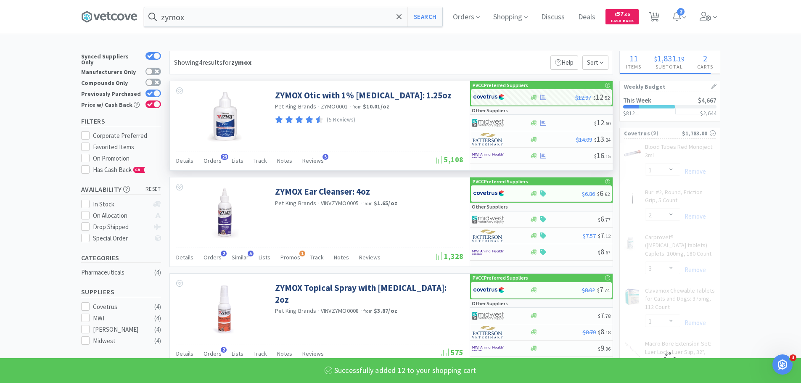
select select "12"
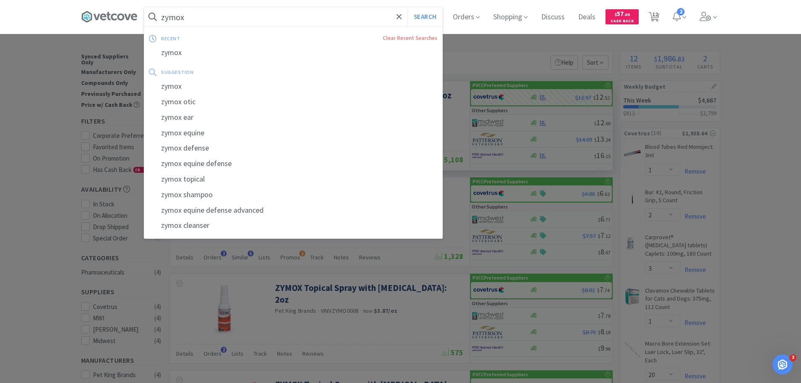
click at [381, 9] on input "zymox" at bounding box center [293, 16] width 298 height 19
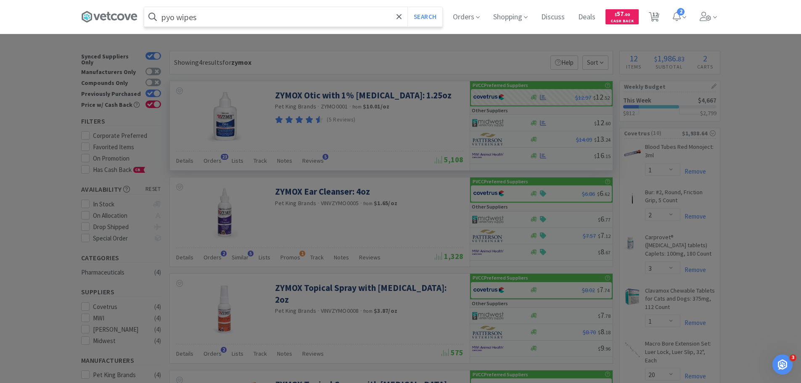
type input "pyo wipes"
click at [408, 7] on button "Search" at bounding box center [425, 16] width 35 height 19
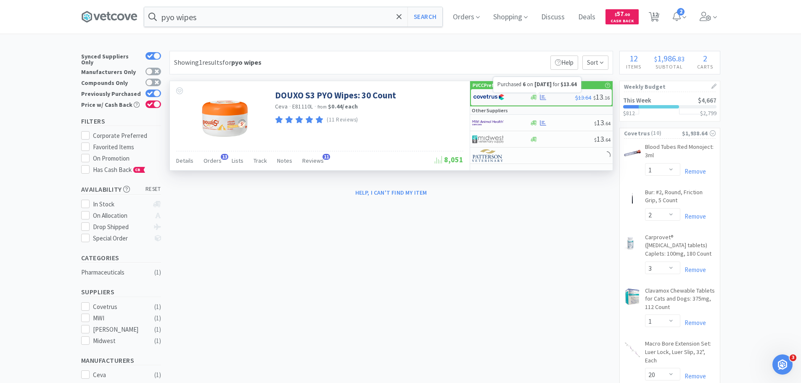
click at [542, 97] on icon at bounding box center [543, 97] width 6 height 5
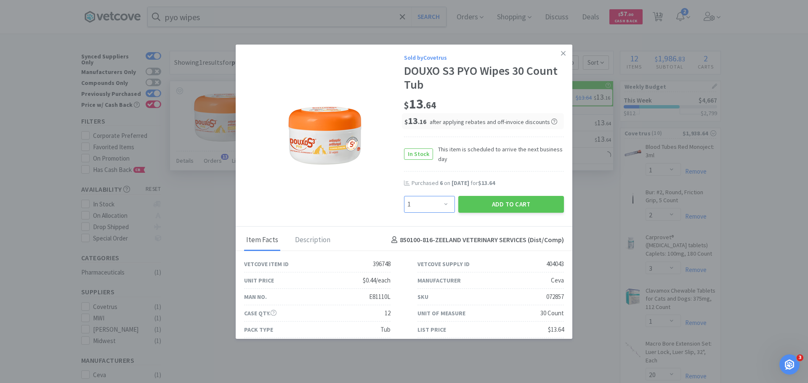
click at [431, 202] on select "Enter Quantity 1 2 3 4 5 6 7 8 9 10 11 12 13 14 15 16 17 18 19 20 Enter Quantity" at bounding box center [429, 204] width 51 height 17
select select "6"
click at [404, 196] on select "Enter Quantity 1 2 3 4 5 6 7 8 9 10 11 12 13 14 15 16 17 18 19 20 Enter Quantity" at bounding box center [429, 204] width 51 height 17
click at [482, 208] on button "Add to Cart" at bounding box center [511, 204] width 106 height 17
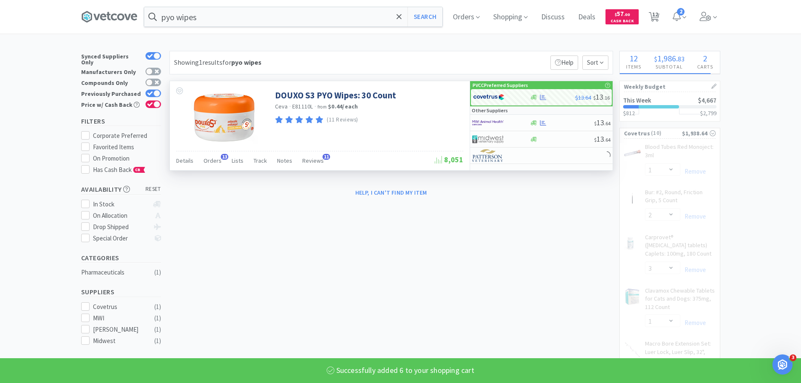
select select "6"
select select "20"
select select "10"
select select "1"
select select "2"
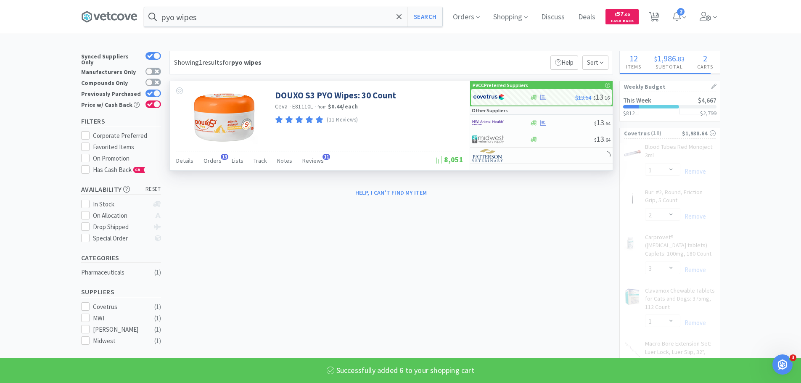
select select "12"
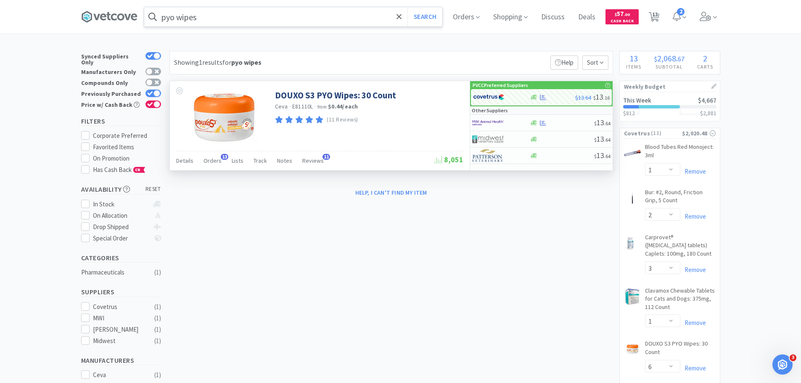
click at [305, 17] on input "pyo wipes" at bounding box center [293, 16] width 298 height 19
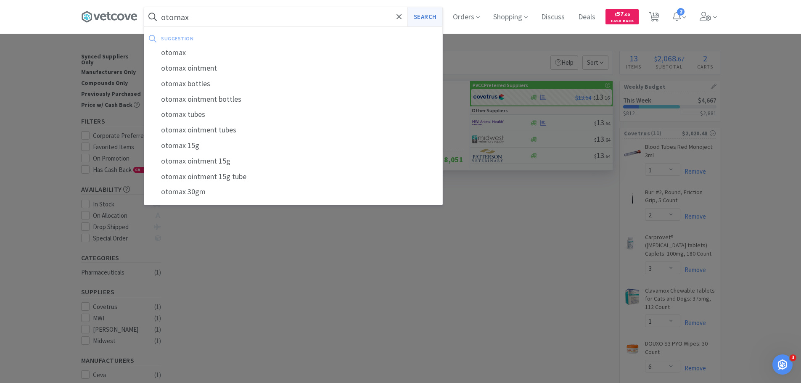
type input "otomax"
click at [435, 16] on button "Search" at bounding box center [425, 16] width 35 height 19
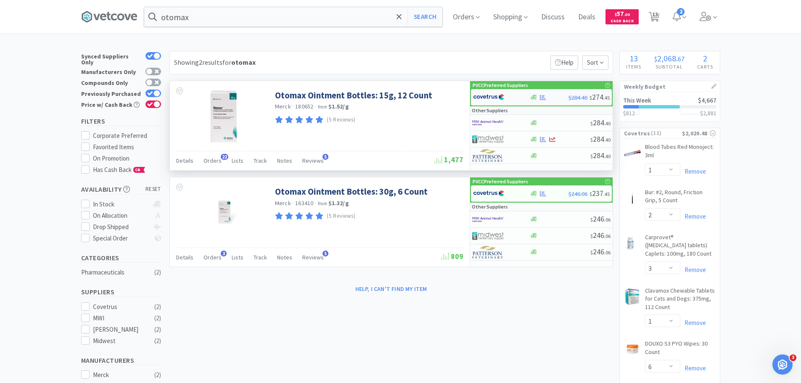
click at [487, 99] on img at bounding box center [489, 97] width 32 height 13
select select "1"
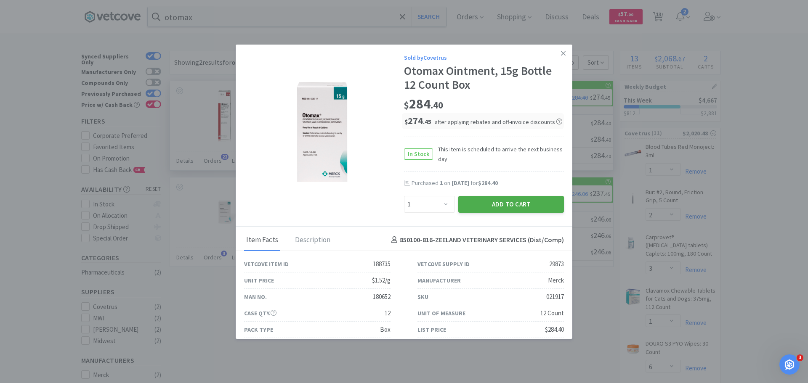
click at [523, 206] on button "Add to Cart" at bounding box center [511, 204] width 106 height 17
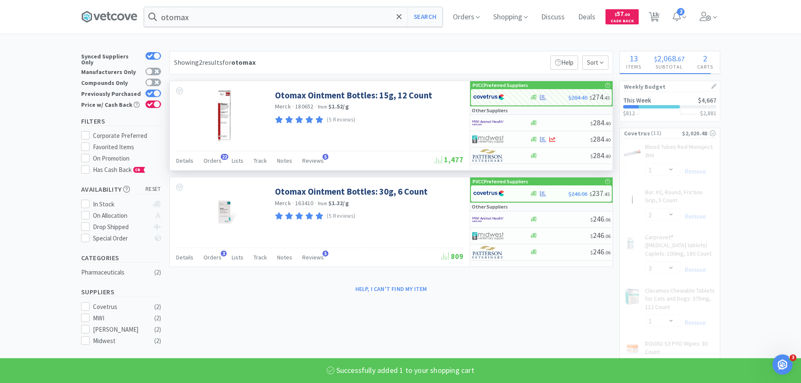
select select "1"
select select "2"
select select "12"
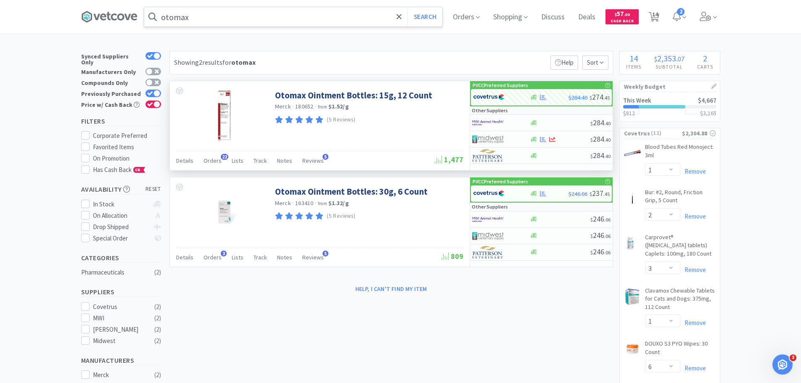
click at [231, 18] on input "otomax" at bounding box center [293, 16] width 298 height 19
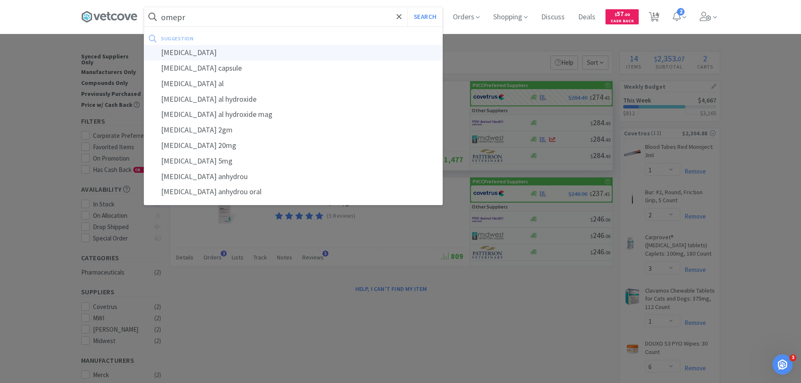
click at [217, 50] on div "omeprazole" at bounding box center [293, 53] width 298 height 16
type input "omeprazole"
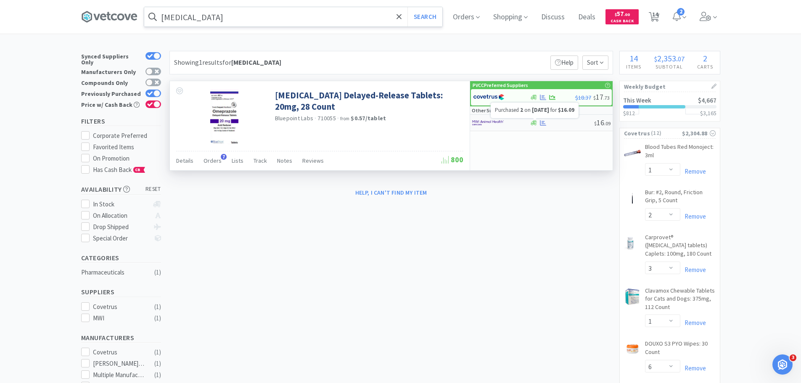
click at [540, 122] on icon at bounding box center [543, 122] width 6 height 5
select select "1"
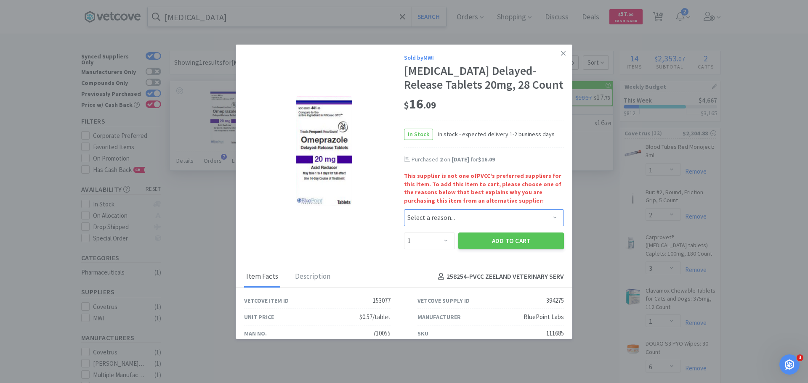
click at [437, 220] on select "Select a reason... Availability - This item is out of stock at the preferred su…" at bounding box center [484, 217] width 160 height 17
select select "pricing"
click at [404, 209] on select "Select a reason... Availability - This item is out of stock at the preferred su…" at bounding box center [484, 217] width 160 height 17
click at [433, 244] on select "Enter Quantity 1 2 3 4 5 6 7 8 9 10 11 12 13 14 15 16 17 18 19 20 Enter Quantity" at bounding box center [429, 241] width 51 height 17
select select "2"
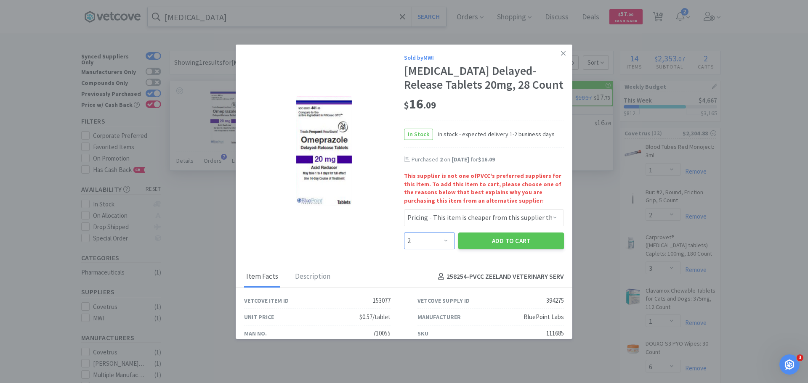
click at [404, 233] on select "Enter Quantity 1 2 3 4 5 6 7 8 9 10 11 12 13 14 15 16 17 18 19 20 Enter Quantity" at bounding box center [429, 241] width 51 height 17
click at [487, 239] on button "Add to Cart" at bounding box center [511, 241] width 106 height 17
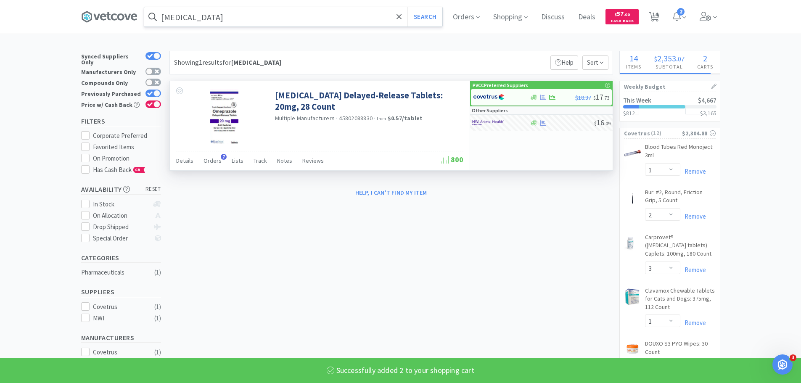
select select "2"
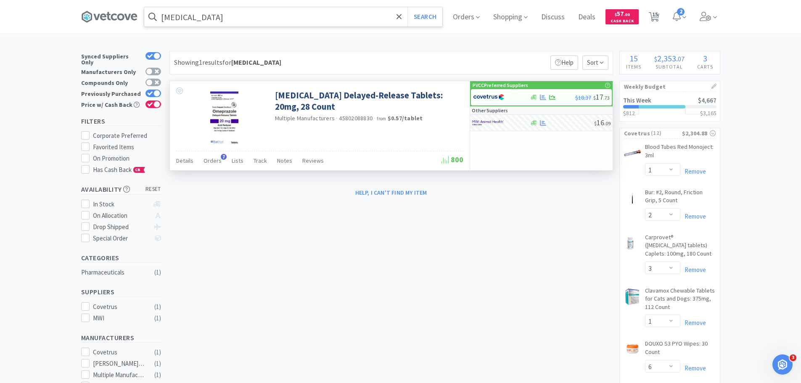
click at [337, 12] on input "omeprazole" at bounding box center [293, 16] width 298 height 19
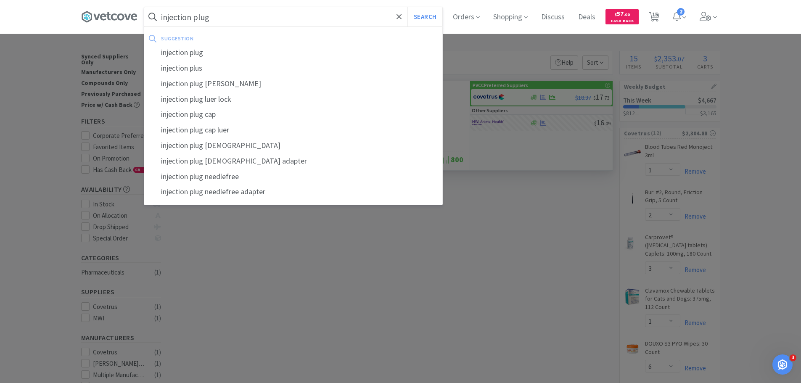
type input "injection plug"
click at [408, 7] on button "Search" at bounding box center [425, 16] width 35 height 19
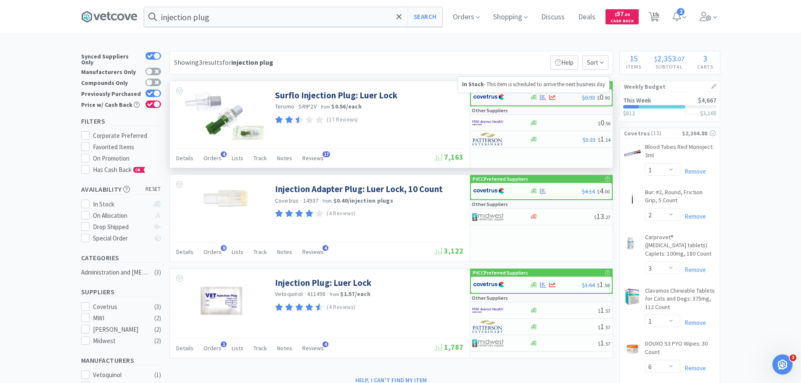
click at [533, 95] on icon at bounding box center [534, 97] width 6 height 5
select select "1"
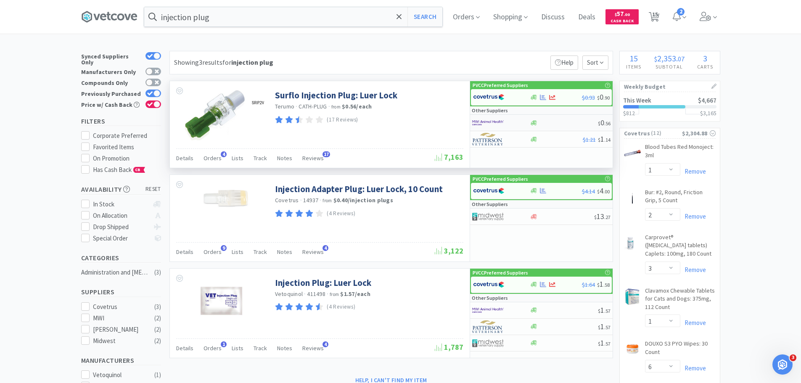
click at [485, 118] on img at bounding box center [488, 123] width 32 height 13
select select "50"
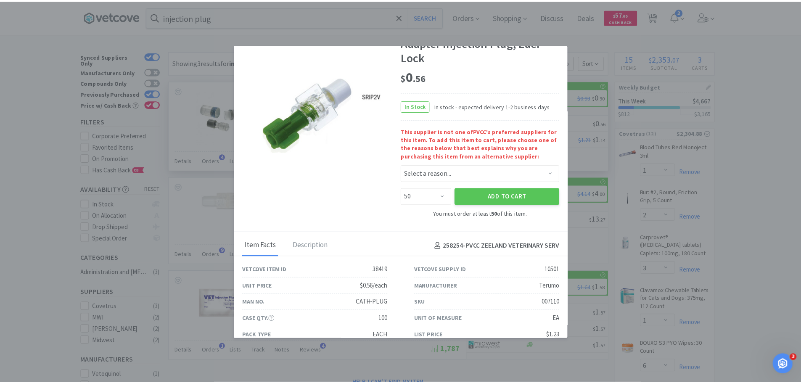
scroll to position [58, 0]
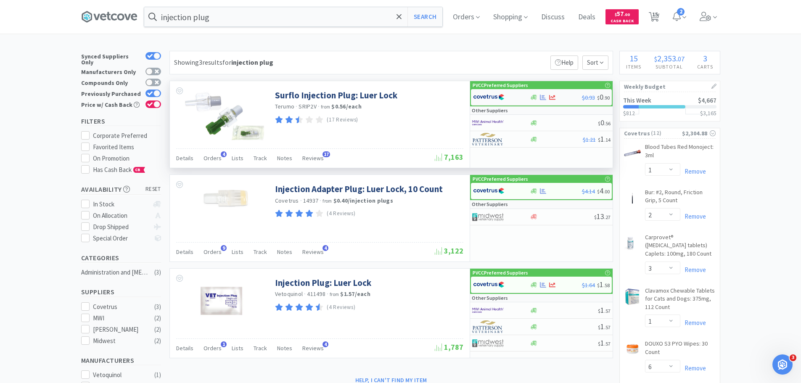
click at [508, 98] on div at bounding box center [496, 97] width 46 height 14
select select "1"
click at [496, 123] on img at bounding box center [488, 123] width 32 height 13
select select "50"
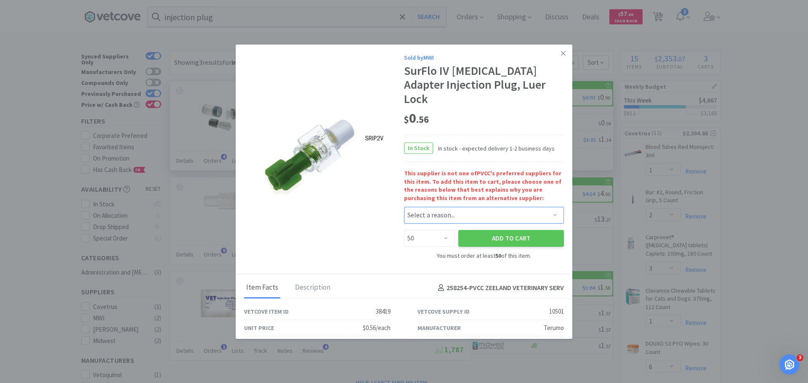
click at [451, 207] on select "Select a reason... Availability - This item is out of stock at the preferred su…" at bounding box center [484, 215] width 160 height 17
select select "pricing"
click at [404, 207] on select "Select a reason... Availability - This item is out of stock at the preferred su…" at bounding box center [484, 215] width 160 height 17
click at [432, 230] on select "Enter Quantity 50 100 150 200 250 300 350 400 450 500 550 600 650 700 750 800 8…" at bounding box center [429, 238] width 51 height 17
select select "100"
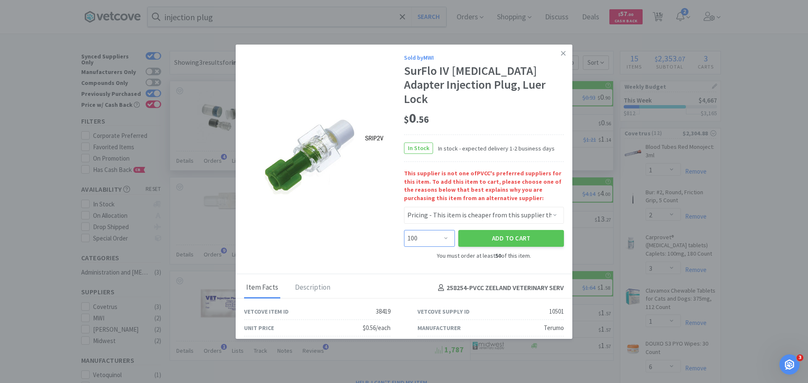
click at [404, 230] on select "Enter Quantity 50 100 150 200 250 300 350 400 450 500 550 600 650 700 750 800 8…" at bounding box center [429, 238] width 51 height 17
click at [495, 230] on button "Add to Cart" at bounding box center [511, 238] width 106 height 17
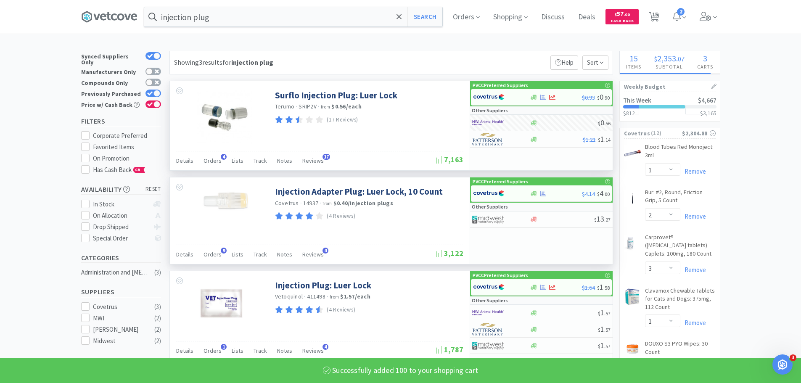
select select "100"
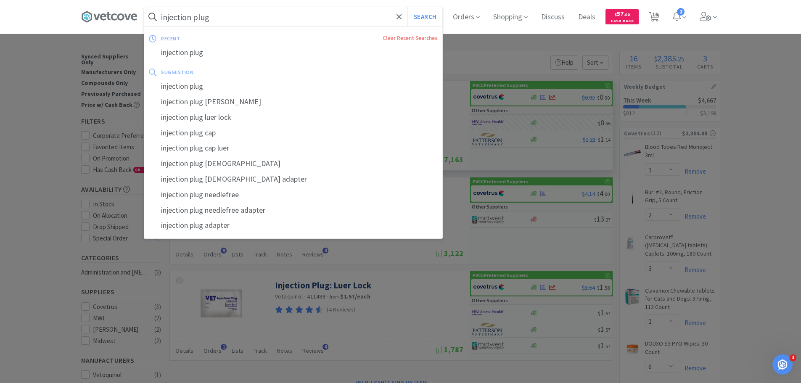
click at [226, 15] on input "injection plug" at bounding box center [293, 16] width 298 height 19
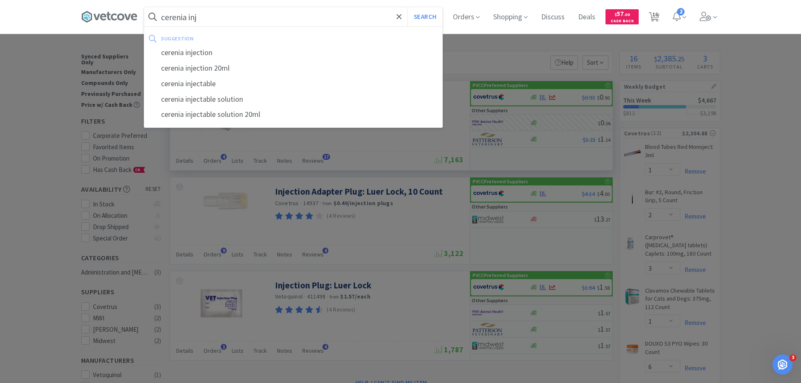
type input "cerenia inj"
click at [408, 7] on button "Search" at bounding box center [425, 16] width 35 height 19
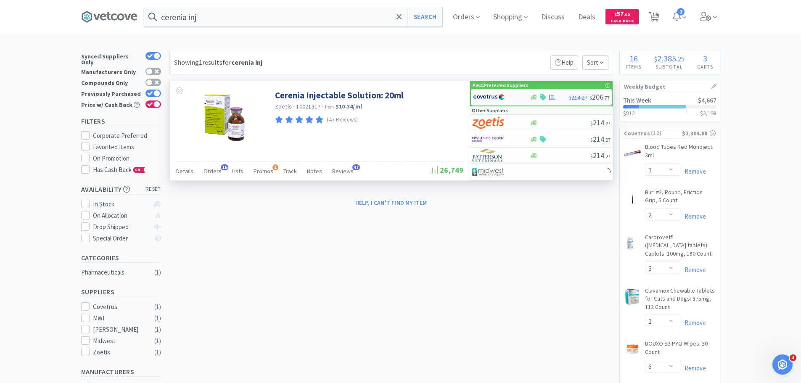
click at [493, 103] on img at bounding box center [489, 97] width 32 height 13
select select "1"
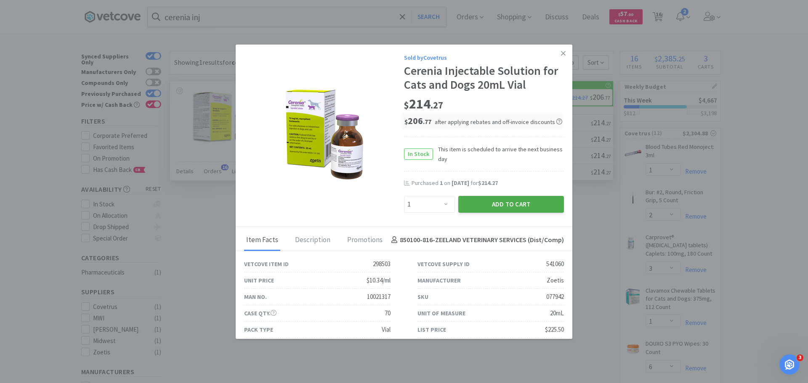
click at [537, 205] on button "Add to Cart" at bounding box center [511, 204] width 106 height 17
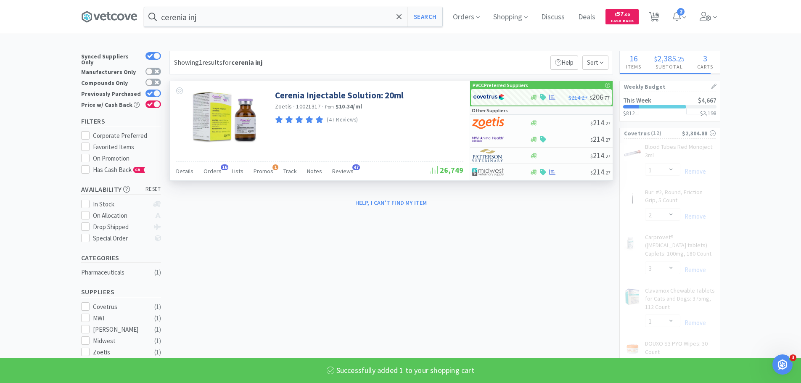
select select "1"
select select "6"
select select "20"
select select "10"
select select "1"
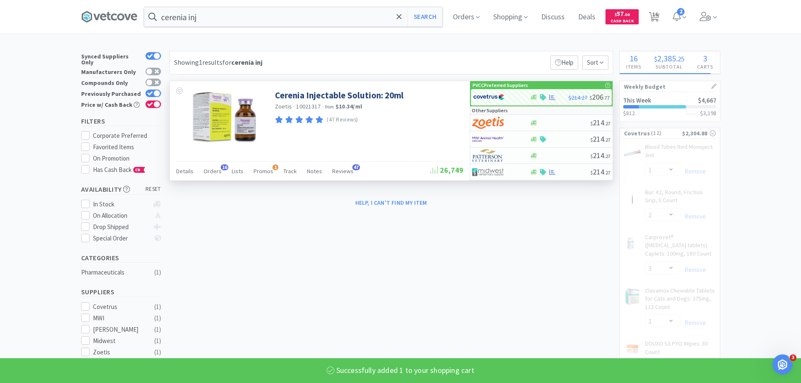
select select "2"
select select "12"
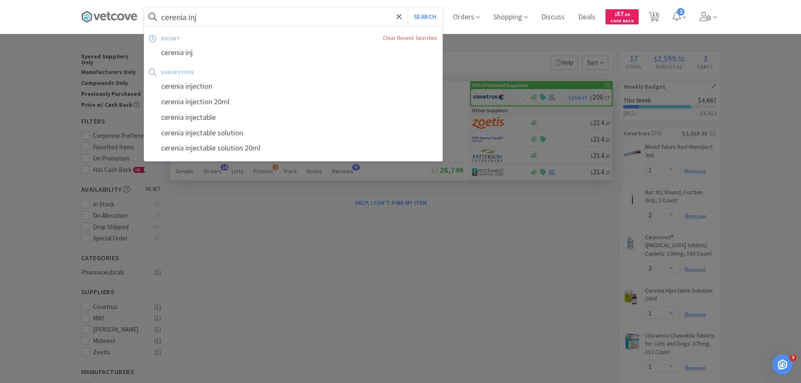
click at [281, 20] on input "cerenia inj" at bounding box center [293, 16] width 298 height 19
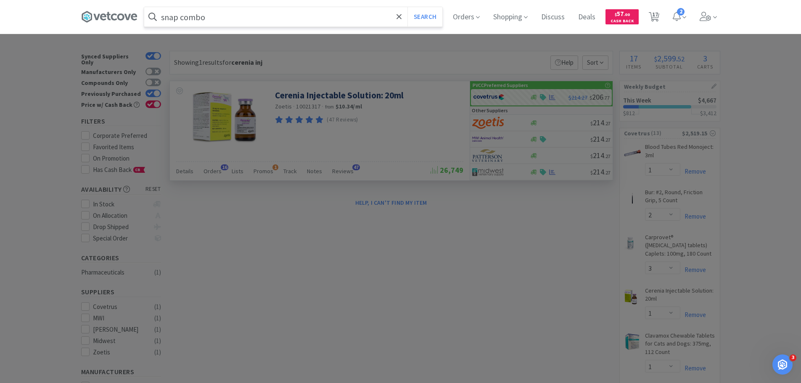
type input "snap combo"
click at [408, 7] on button "Search" at bounding box center [425, 16] width 35 height 19
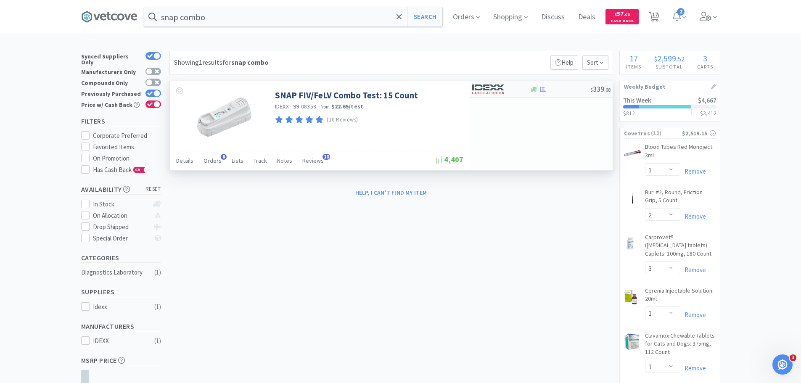
click at [538, 93] on div "$ 339 . 68" at bounding box center [541, 89] width 143 height 16
select select "1"
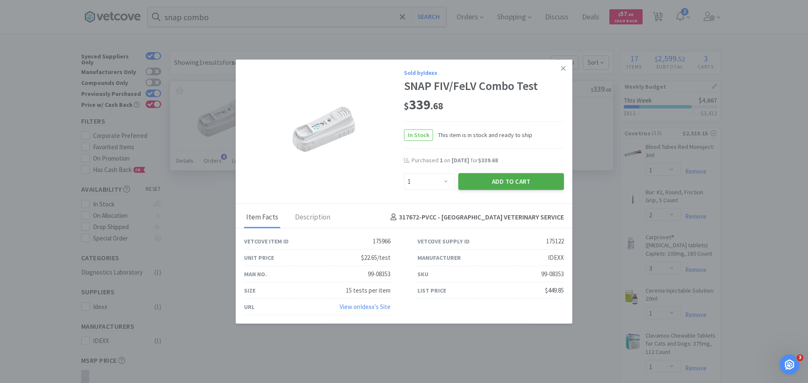
click at [540, 179] on button "Add to Cart" at bounding box center [511, 181] width 106 height 17
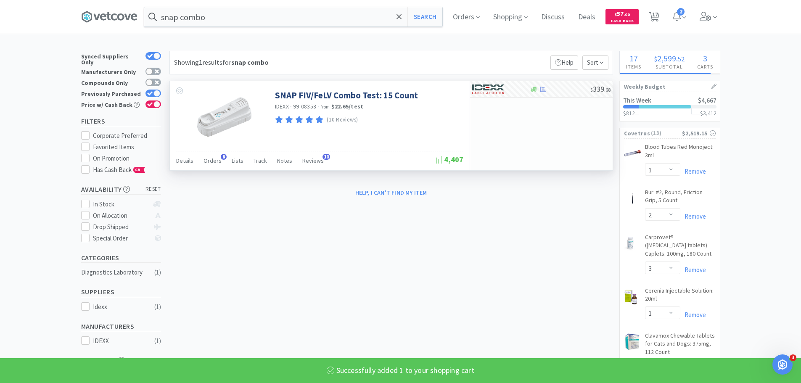
select select "1"
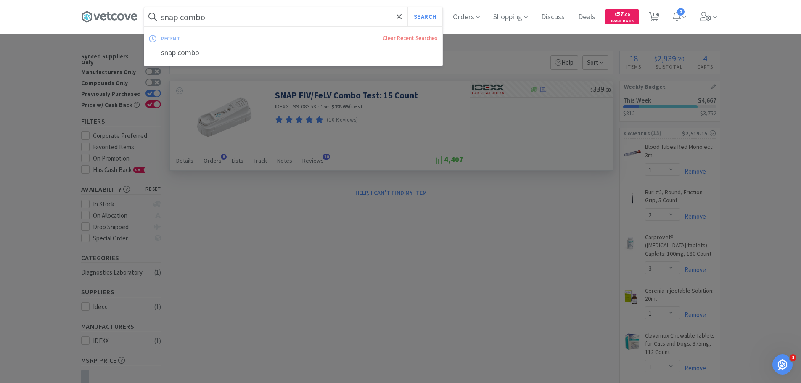
click at [278, 19] on input "snap combo" at bounding box center [293, 16] width 298 height 19
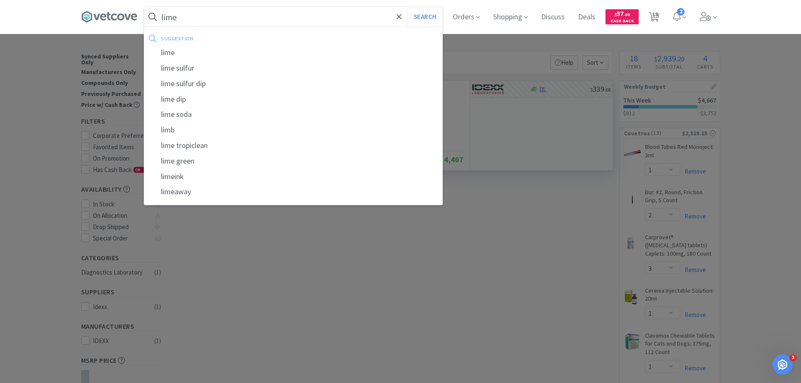
type input "lime"
click at [408, 7] on button "Search" at bounding box center [425, 16] width 35 height 19
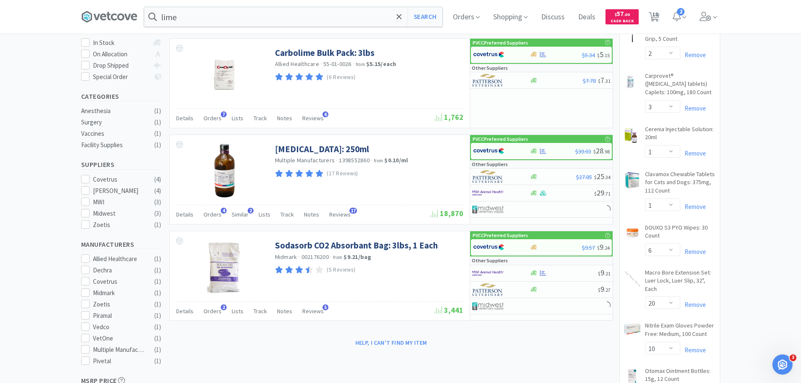
scroll to position [84, 0]
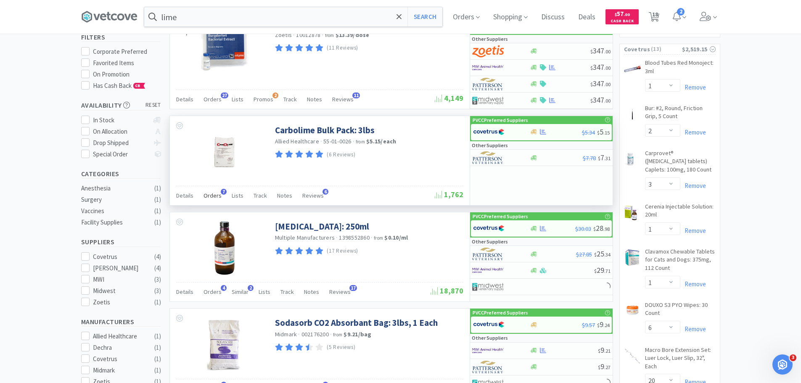
click at [215, 194] on span "Orders" at bounding box center [213, 196] width 18 height 8
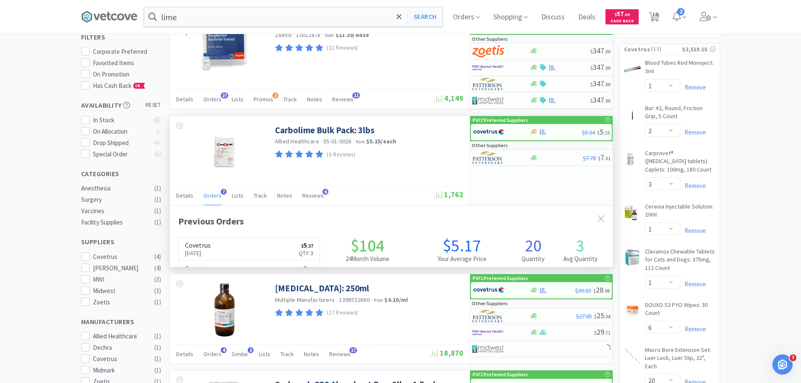
scroll to position [218, 443]
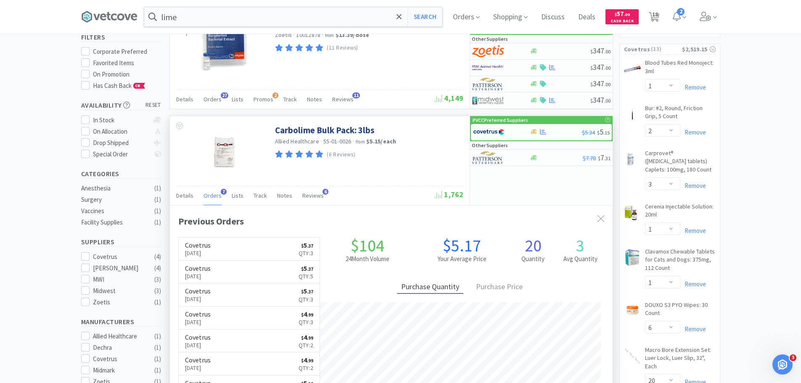
click at [215, 194] on span "Orders" at bounding box center [213, 196] width 18 height 8
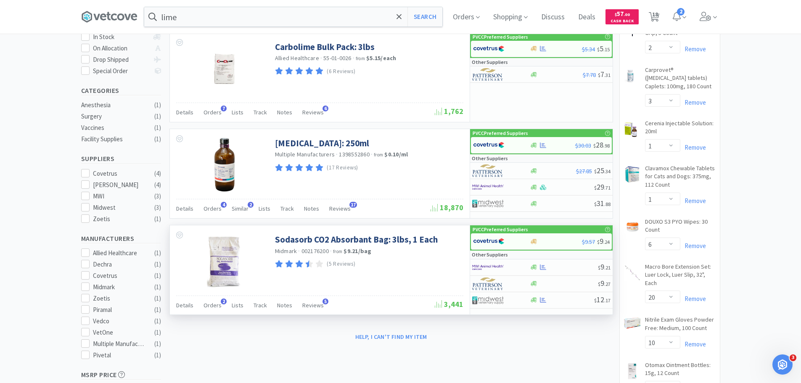
scroll to position [126, 0]
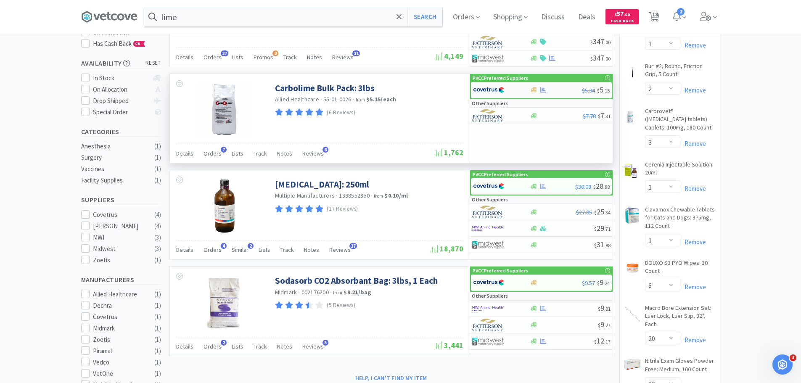
click at [502, 90] on img at bounding box center [489, 90] width 32 height 13
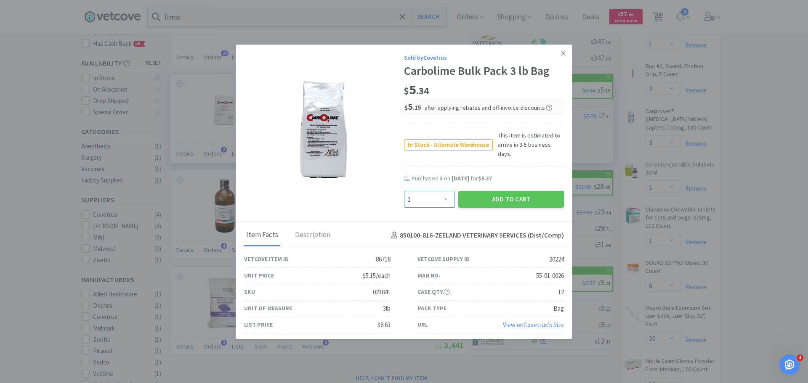
click at [425, 200] on select "Enter Quantity 1 2 3 4 5 6 7 8 9 10 11 12 13 14 15 16 17 18 19 20 Enter Quantity" at bounding box center [429, 199] width 51 height 17
select select "5"
click at [404, 191] on select "Enter Quantity 1 2 3 4 5 6 7 8 9 10 11 12 13 14 15 16 17 18 19 20 Enter Quantity" at bounding box center [429, 199] width 51 height 17
click at [501, 191] on button "Add to Cart" at bounding box center [511, 199] width 106 height 17
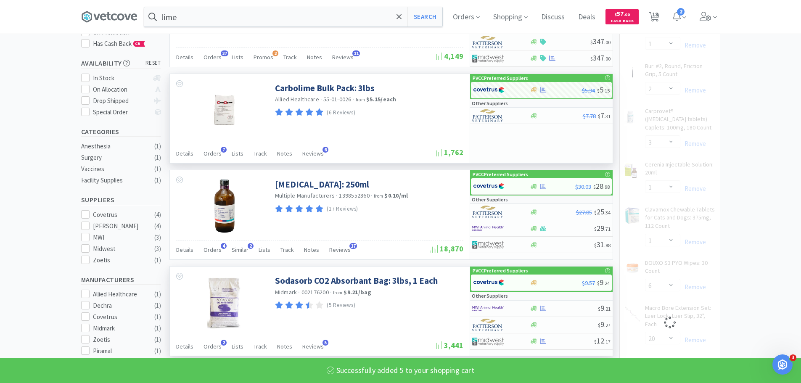
select select "5"
select select "3"
select select "1"
select select "6"
select select "20"
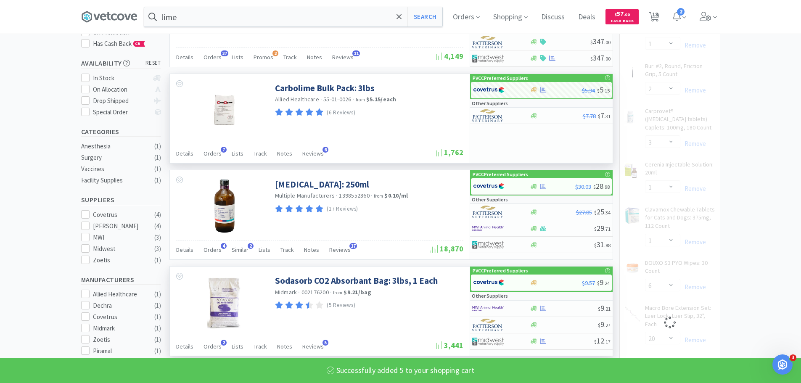
select select "10"
select select "1"
select select "2"
select select "12"
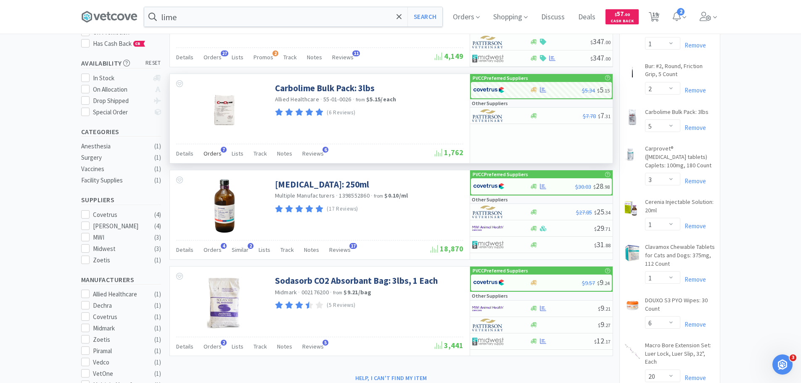
click at [205, 155] on span "Orders" at bounding box center [213, 154] width 18 height 8
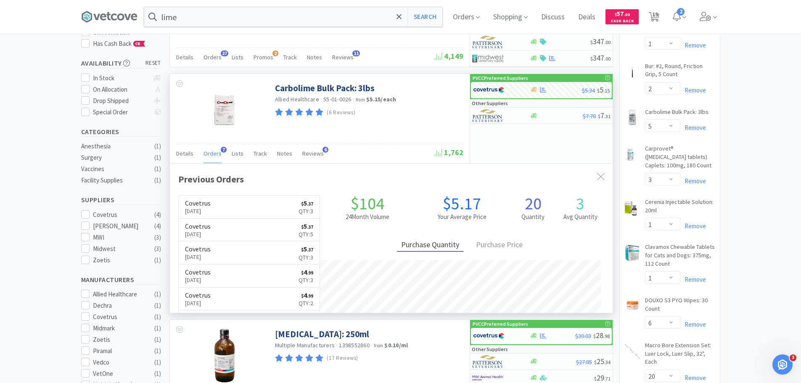
scroll to position [218, 443]
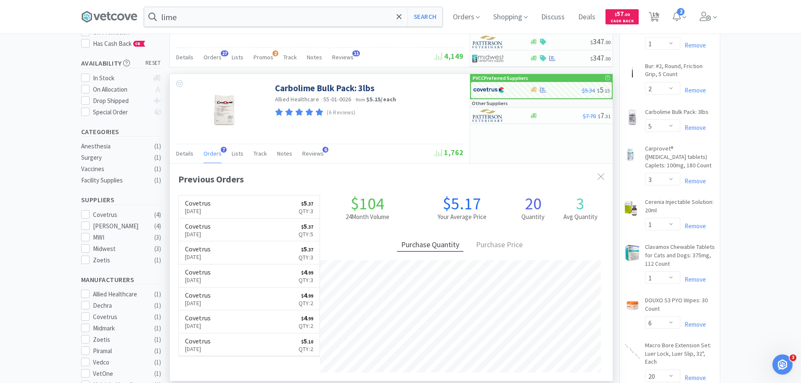
click at [205, 155] on span "Orders" at bounding box center [213, 154] width 18 height 8
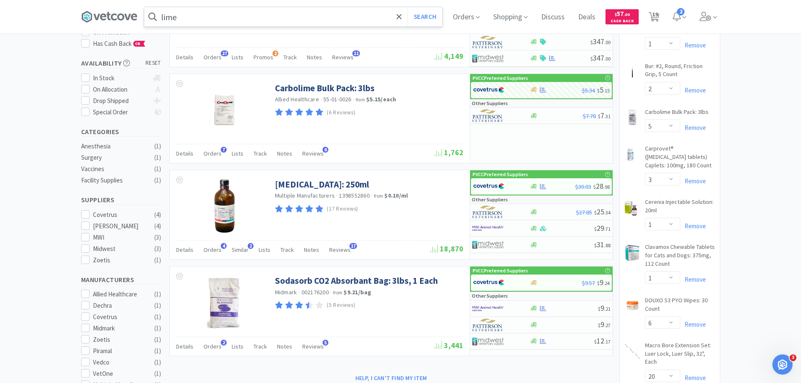
click at [343, 23] on input "lime" at bounding box center [293, 16] width 298 height 19
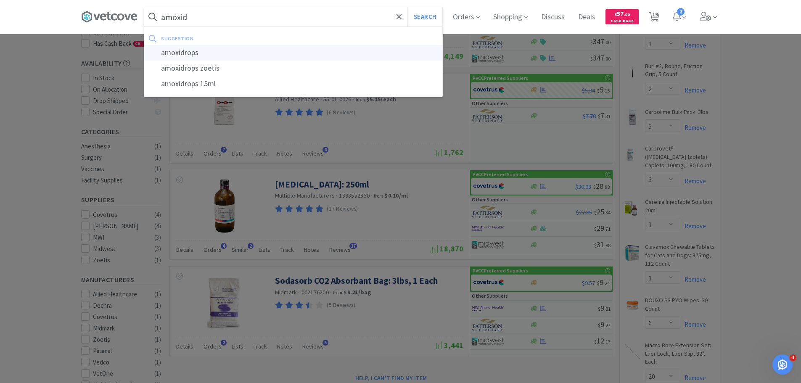
click at [333, 57] on div "amoxidrops" at bounding box center [293, 53] width 298 height 16
type input "amoxidrops"
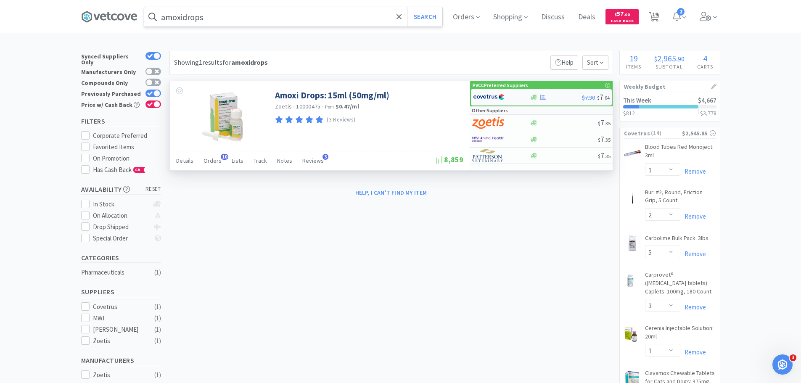
click at [504, 95] on img at bounding box center [489, 97] width 32 height 13
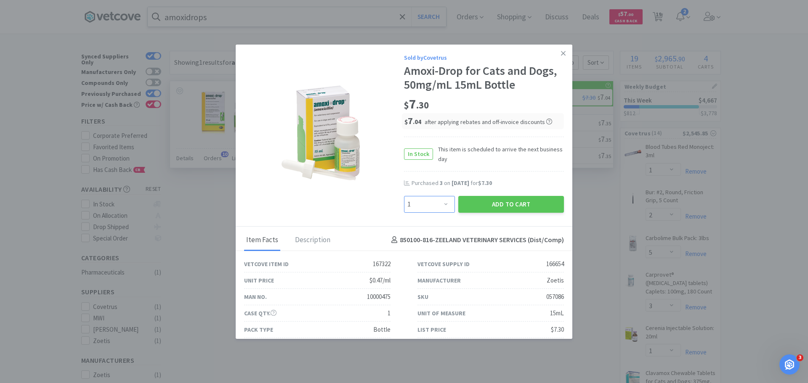
click at [438, 203] on select "Enter Quantity 1 2 3 4 5 6 7 8 9 10 11 12 13 14 15 16 17 18 19 20 Enter Quantity" at bounding box center [429, 204] width 51 height 17
select select "3"
click at [404, 196] on select "Enter Quantity 1 2 3 4 5 6 7 8 9 10 11 12 13 14 15 16 17 18 19 20 Enter Quantity" at bounding box center [429, 204] width 51 height 17
click at [542, 210] on button "Add to Cart" at bounding box center [511, 204] width 106 height 17
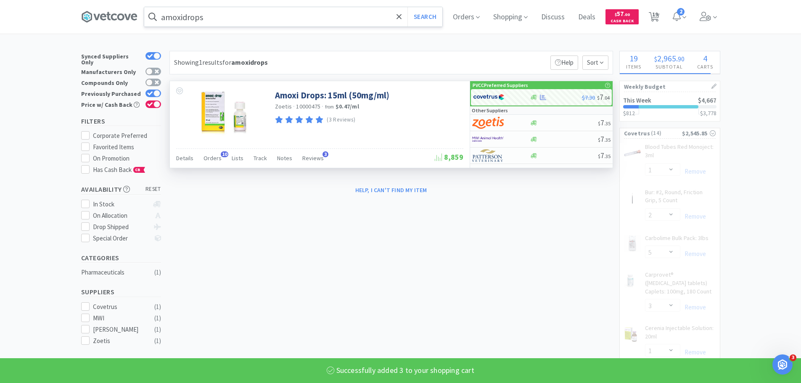
select select "3"
select select "1"
select select "2"
select select "5"
select select "3"
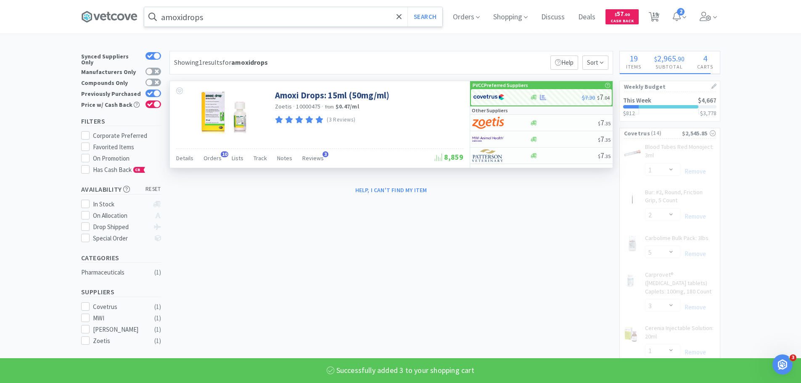
select select "1"
select select "6"
select select "20"
select select "10"
select select "1"
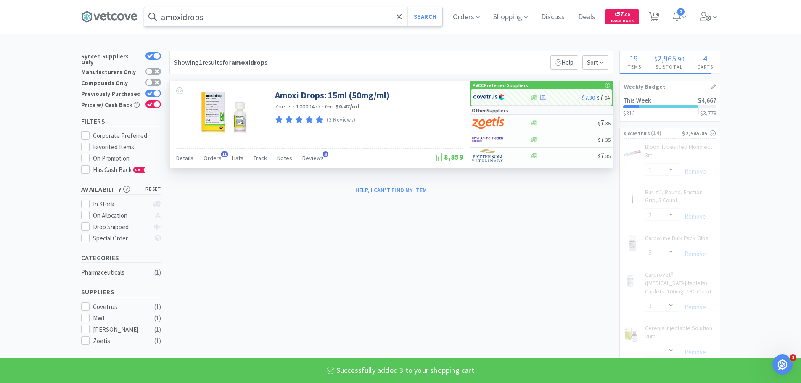
select select "2"
select select "12"
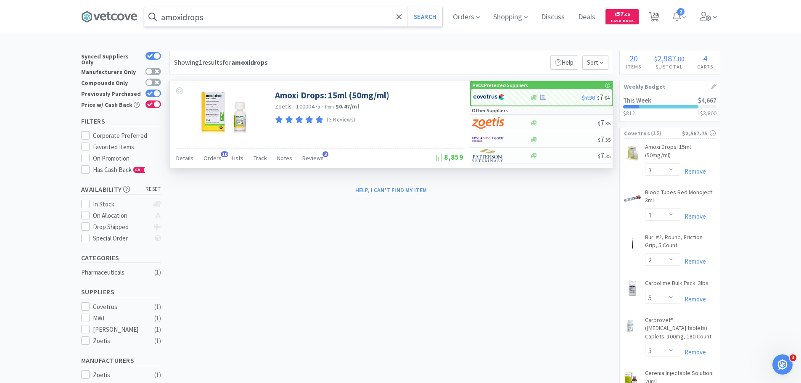
click at [281, 7] on div "amoxidrops Search" at bounding box center [293, 17] width 299 height 20
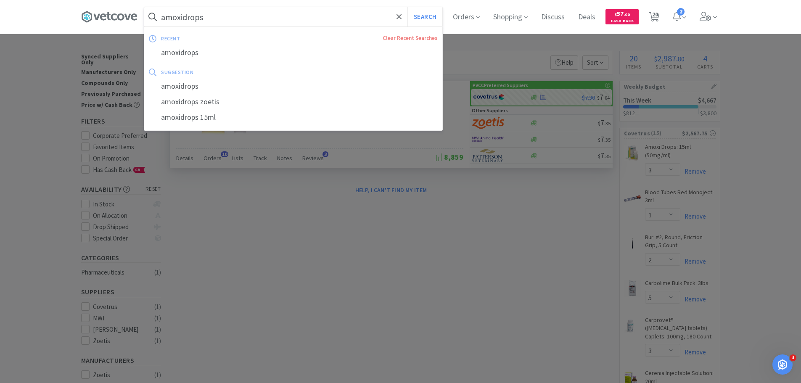
click at [283, 13] on input "amoxidrops" at bounding box center [293, 16] width 298 height 19
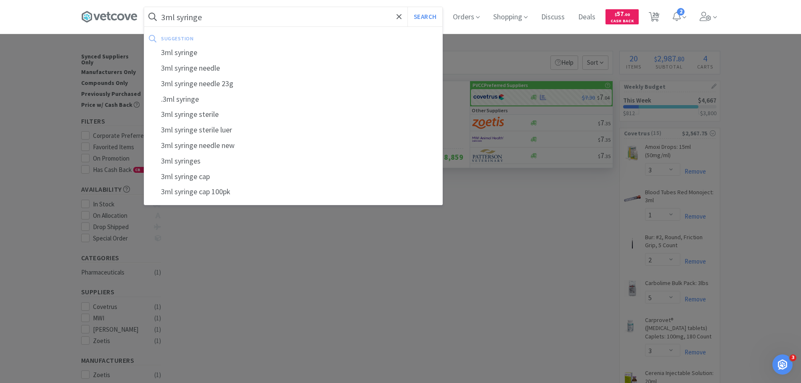
type input "3ml syringe"
click at [408, 7] on button "Search" at bounding box center [425, 16] width 35 height 19
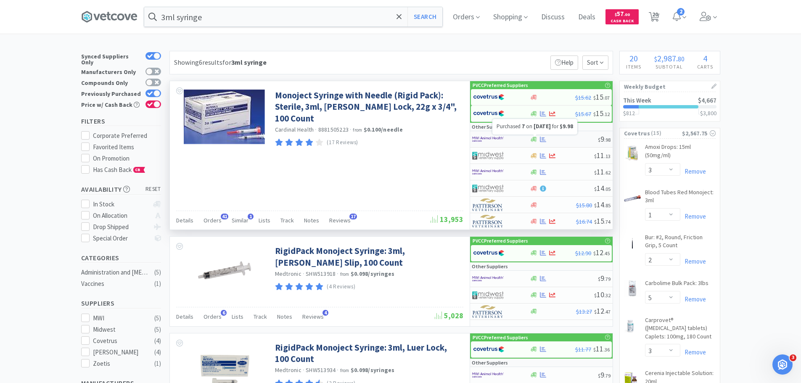
click at [541, 139] on icon at bounding box center [543, 139] width 6 height 6
select select "1"
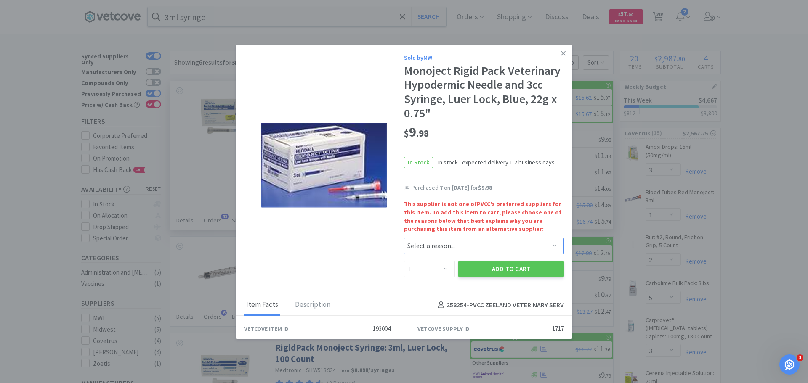
click at [422, 245] on select "Select a reason... Availability - This item is out of stock at the preferred su…" at bounding box center [484, 246] width 160 height 17
select select "pricing"
click at [404, 238] on select "Select a reason... Availability - This item is out of stock at the preferred su…" at bounding box center [484, 246] width 160 height 17
click at [431, 269] on select "Enter Quantity 1 2 3 4 5 6 7 8 9 10 11 12 13 14 15 16 17 18 19 20 Enter Quantity" at bounding box center [429, 269] width 51 height 17
select select "5"
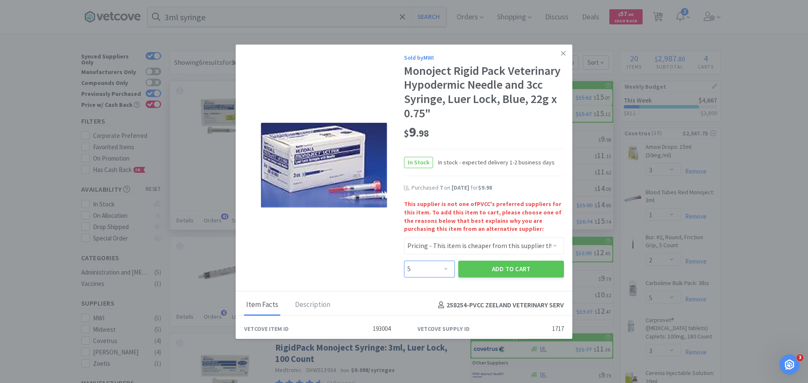
click at [404, 261] on select "Enter Quantity 1 2 3 4 5 6 7 8 9 10 11 12 13 14 15 16 17 18 19 20 Enter Quantity" at bounding box center [429, 269] width 51 height 17
click at [500, 270] on button "Add to Cart" at bounding box center [511, 269] width 106 height 17
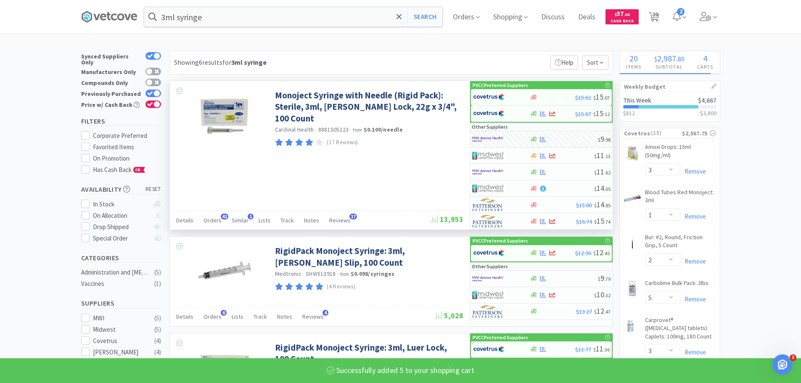
select select "5"
select select "2"
select select "100"
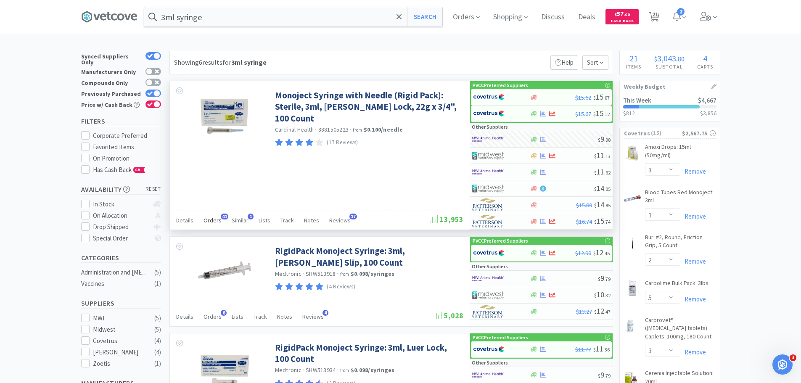
click at [206, 220] on span "Orders" at bounding box center [213, 221] width 18 height 8
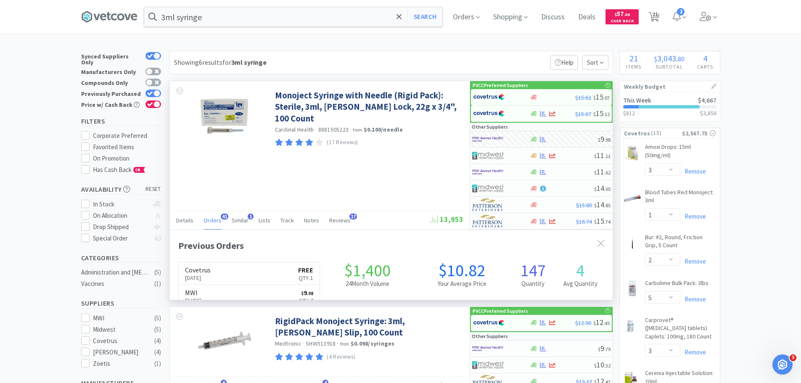
scroll to position [225, 443]
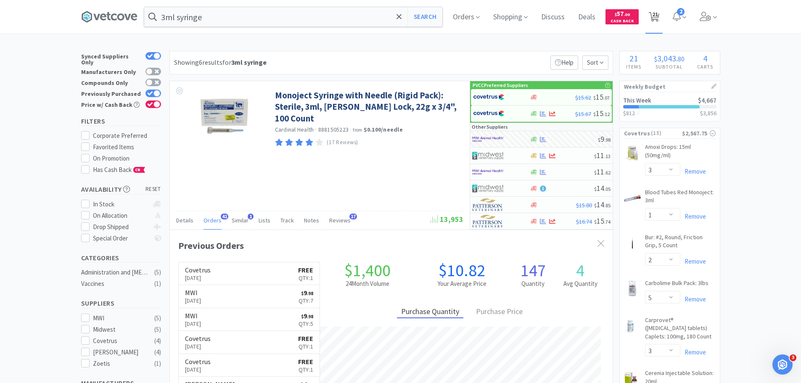
click at [658, 14] on span "21" at bounding box center [655, 14] width 6 height 34
select select "1"
select select "3"
select select "1"
select select "2"
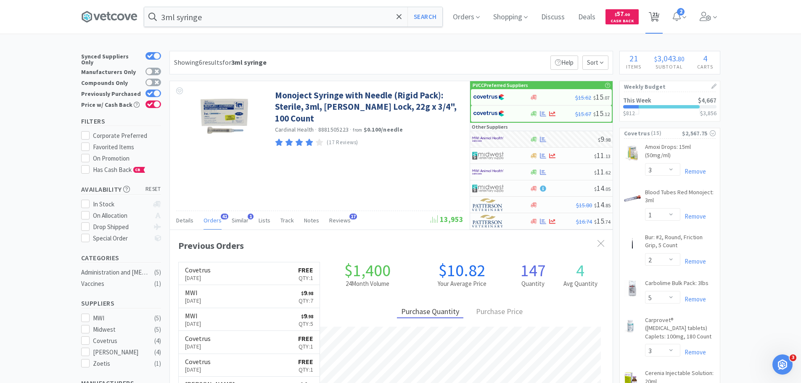
select select "5"
select select "3"
select select "1"
select select "6"
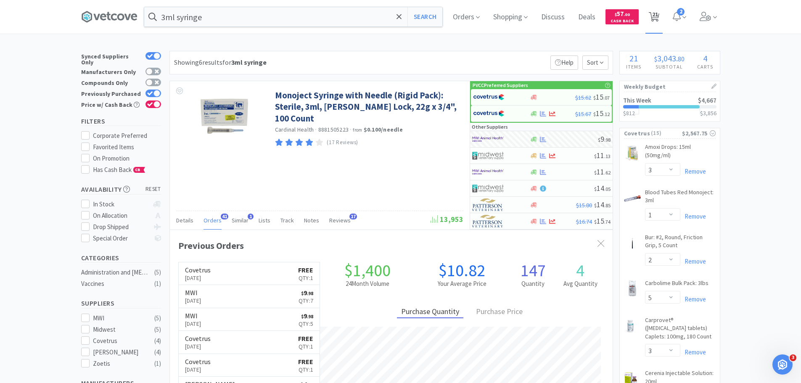
select select "20"
select select "10"
select select "1"
select select "2"
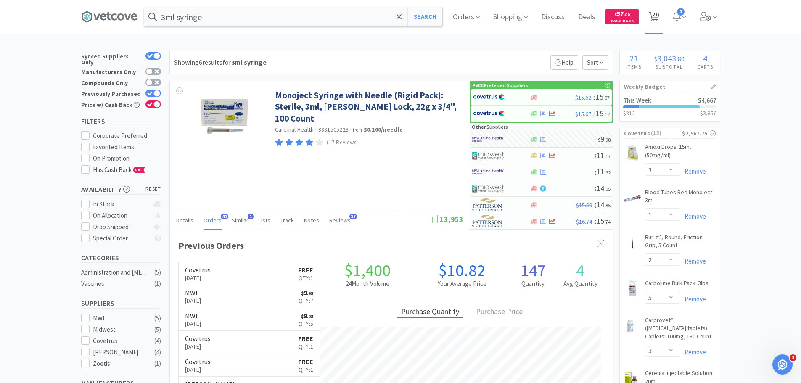
select select "2"
select select "12"
select select "5"
select select "2"
select select "100"
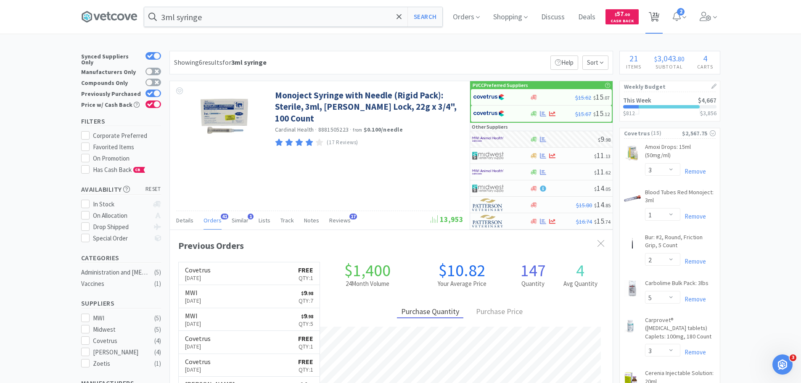
select select "3"
select select "1"
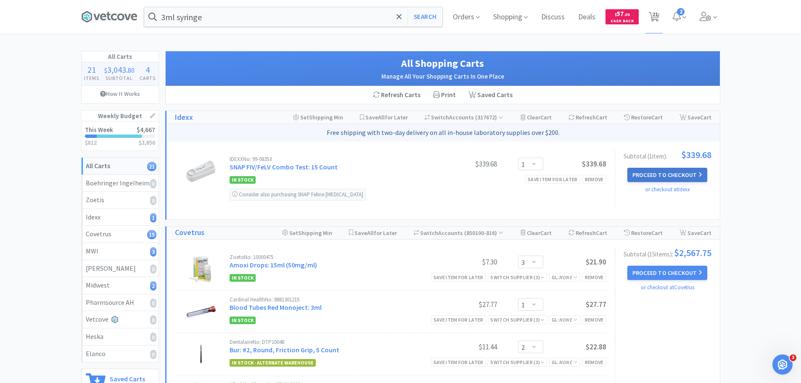
click at [683, 174] on button "Proceed to Checkout" at bounding box center [668, 175] width 80 height 14
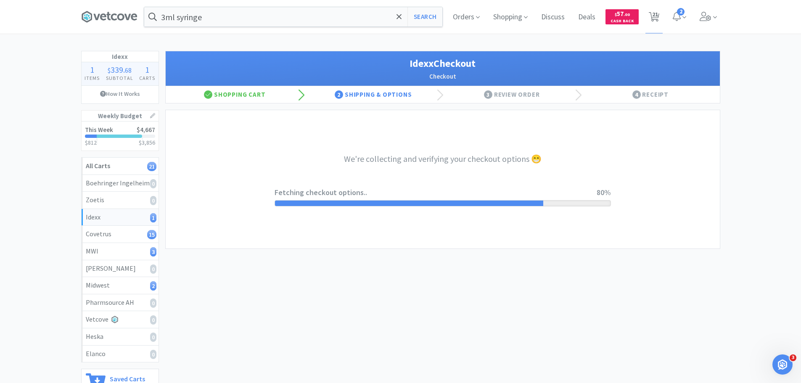
select select "904"
select select "003"
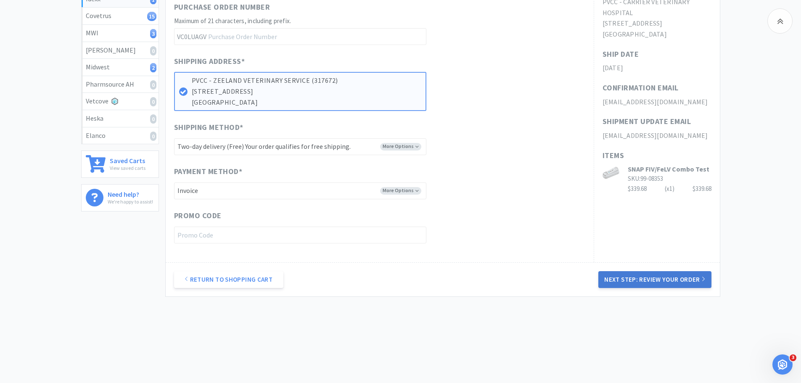
click at [611, 281] on button "Next Step: Review Your Order" at bounding box center [655, 279] width 113 height 17
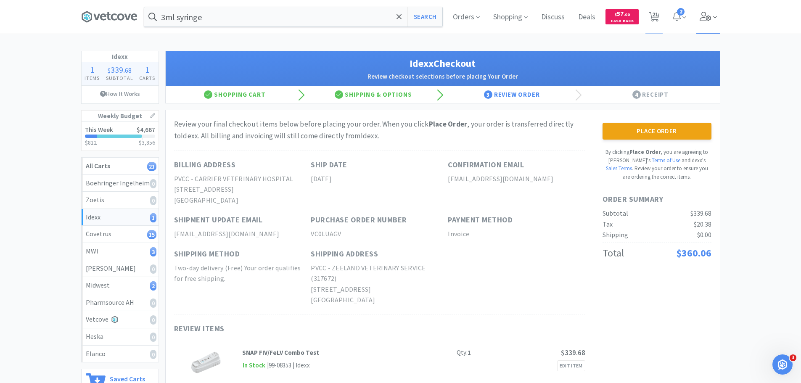
click at [704, 17] on icon at bounding box center [706, 16] width 12 height 9
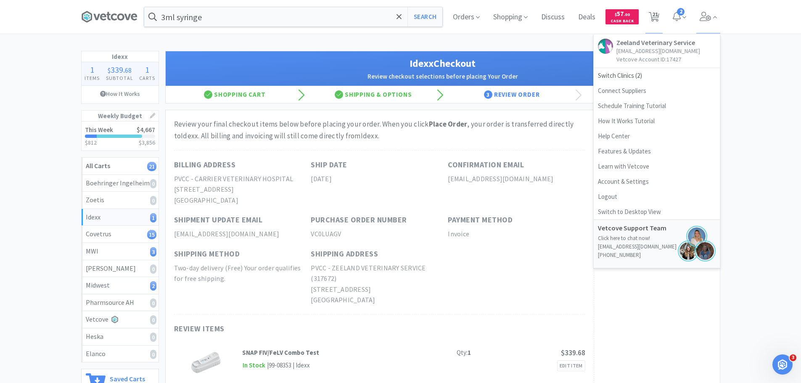
click at [753, 72] on div "Idexx 1 Items $ 339 . 68 Subtotal 1 Carts How It Works Weekly Budget This Week …" at bounding box center [400, 246] width 801 height 390
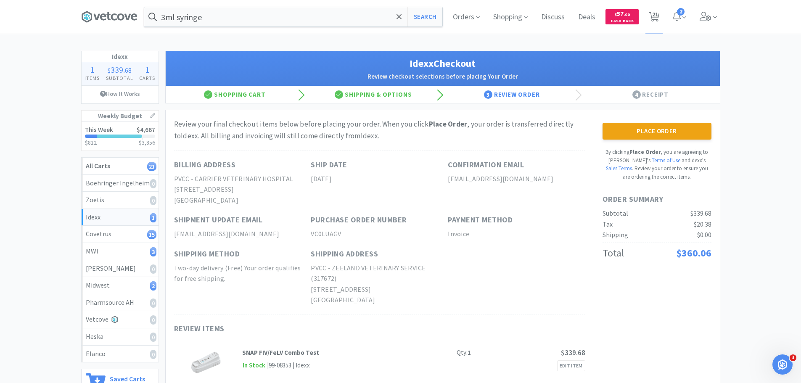
scroll to position [42, 0]
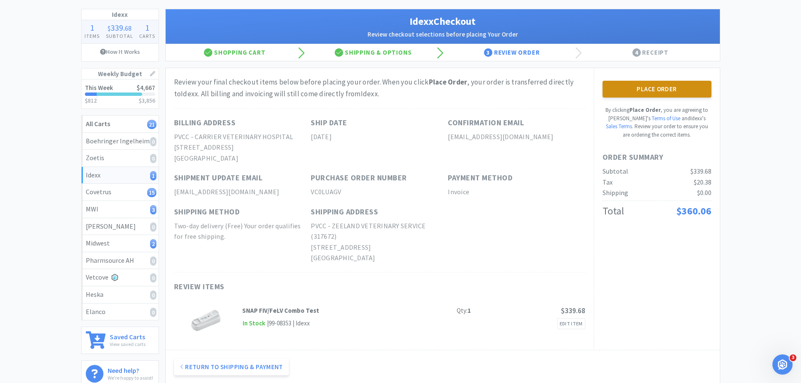
click at [663, 81] on button "Place Order" at bounding box center [657, 89] width 109 height 17
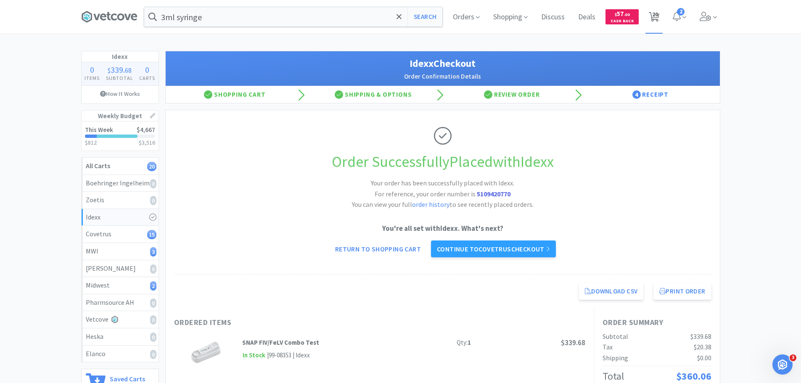
click at [654, 13] on span "20" at bounding box center [655, 14] width 6 height 34
select select "3"
select select "1"
select select "2"
select select "5"
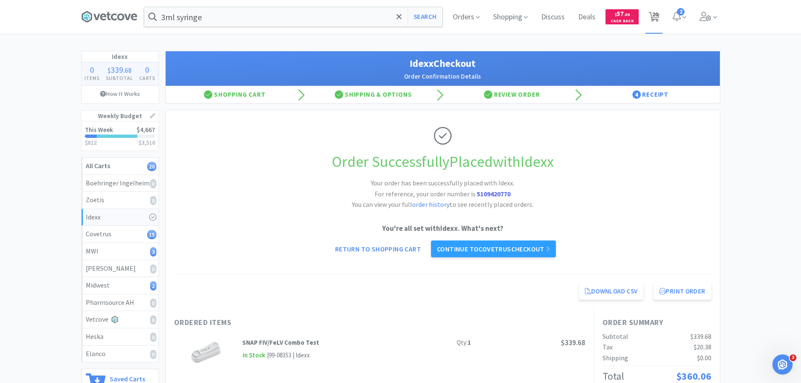
select select "3"
select select "1"
select select "6"
select select "20"
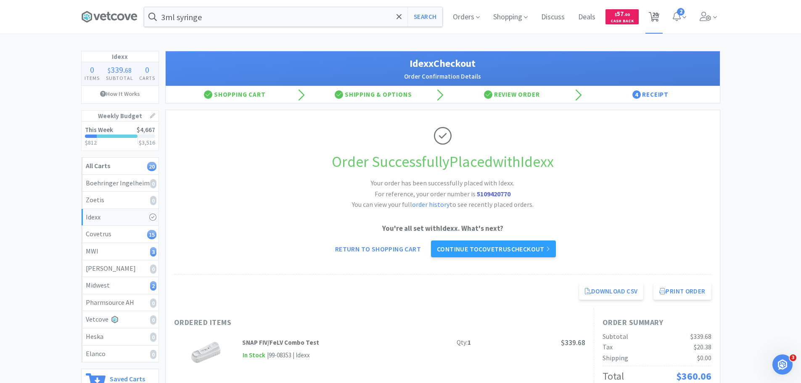
select select "10"
select select "1"
select select "2"
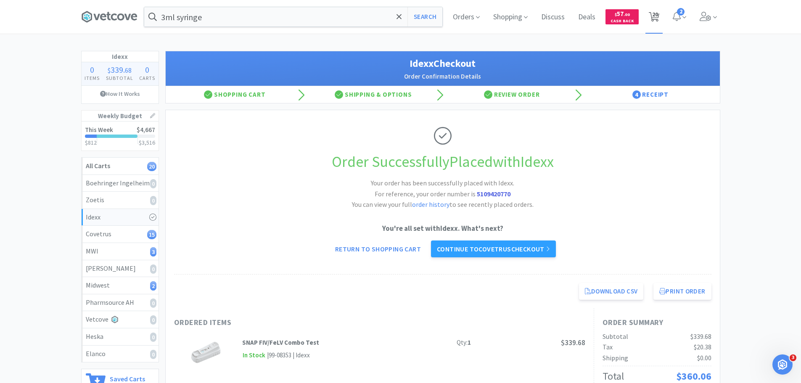
select select "12"
select select "5"
select select "2"
select select "100"
select select "3"
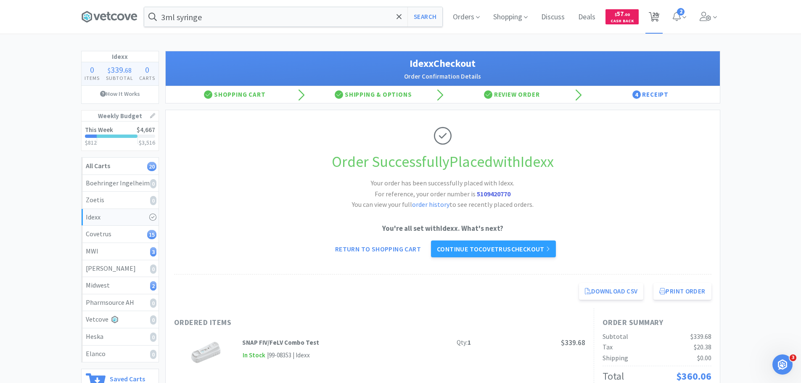
select select "1"
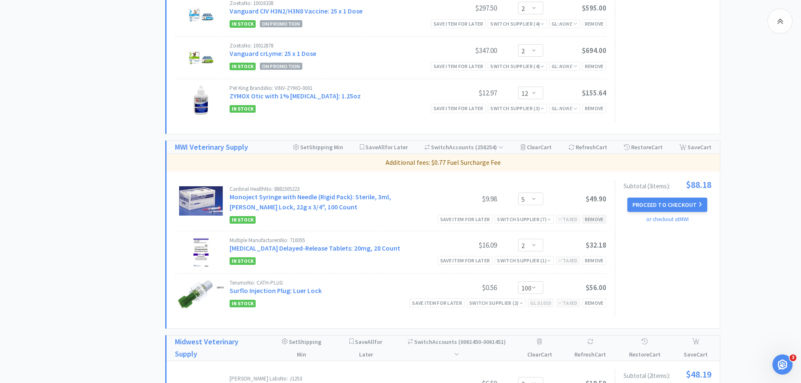
scroll to position [757, 0]
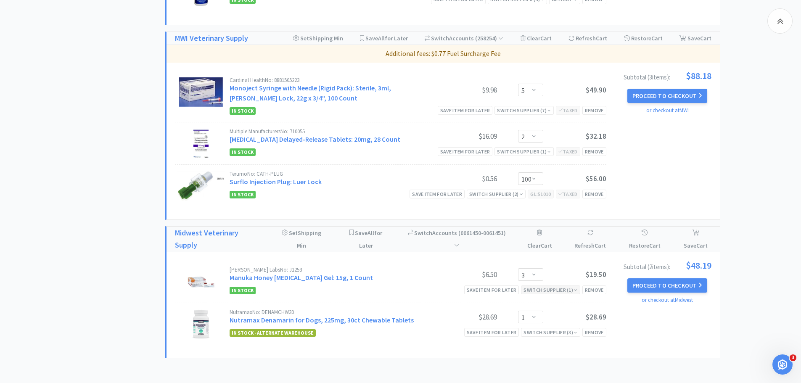
click at [562, 291] on div "Switch Supplier ( 1 )" at bounding box center [551, 290] width 54 height 8
click at [562, 290] on div "Switch Supplier ( 1 )" at bounding box center [551, 290] width 54 height 8
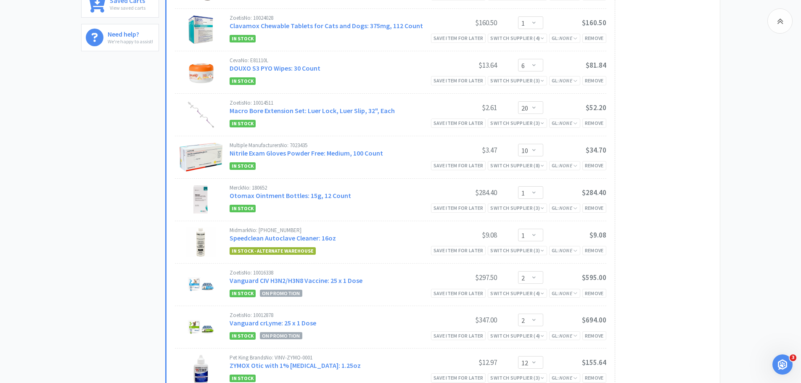
scroll to position [294, 0]
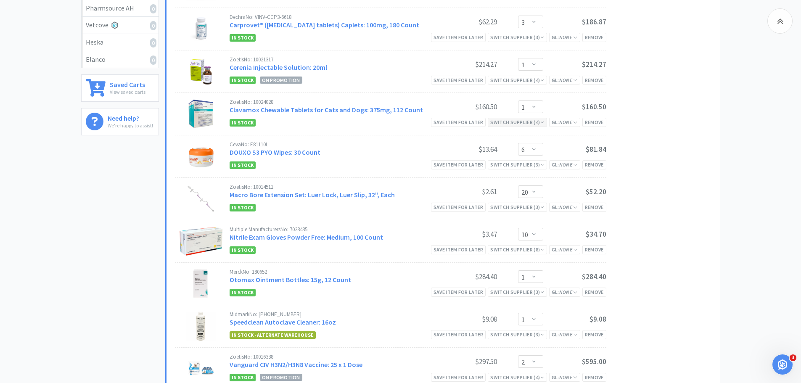
click at [530, 123] on div "Switch Supplier ( 4 )" at bounding box center [517, 122] width 54 height 8
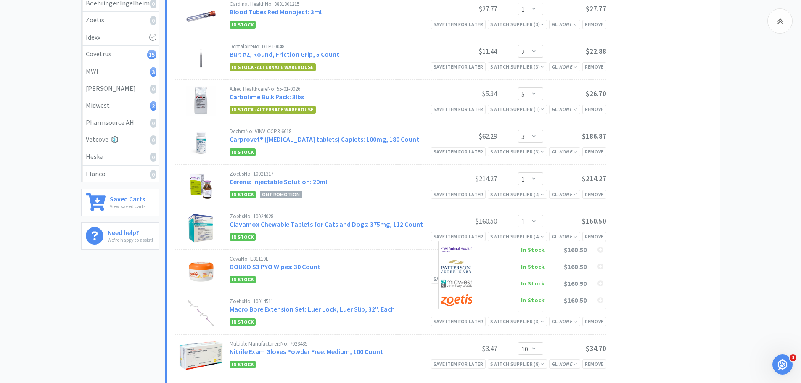
scroll to position [210, 0]
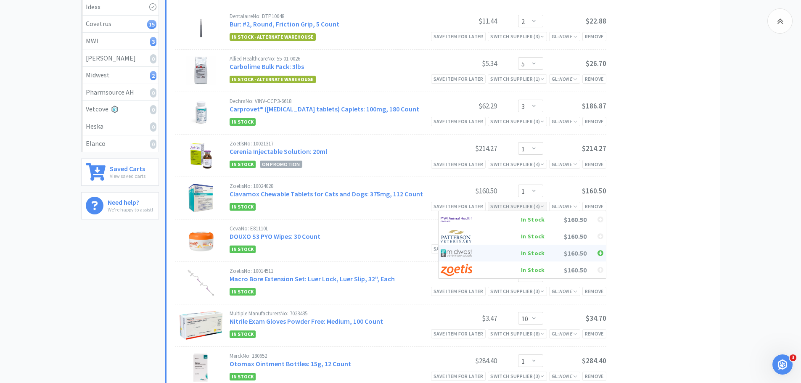
click at [561, 253] on div "$160.50" at bounding box center [566, 253] width 42 height 13
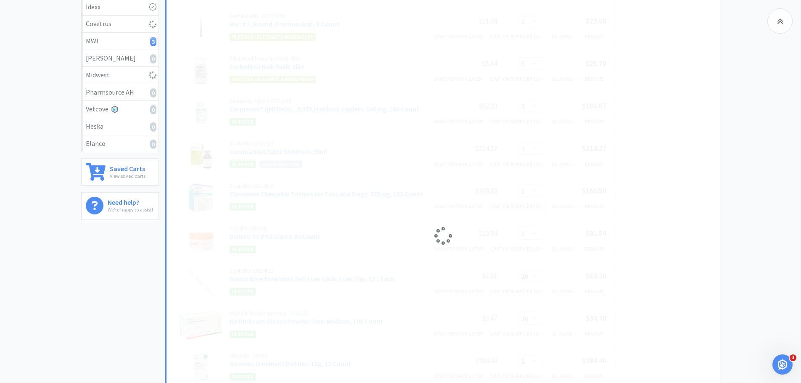
select select "6"
select select "20"
select select "10"
select select "1"
select select "2"
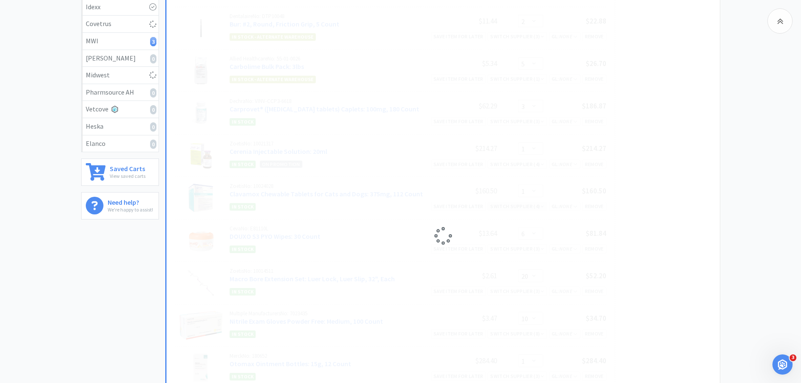
select select "12"
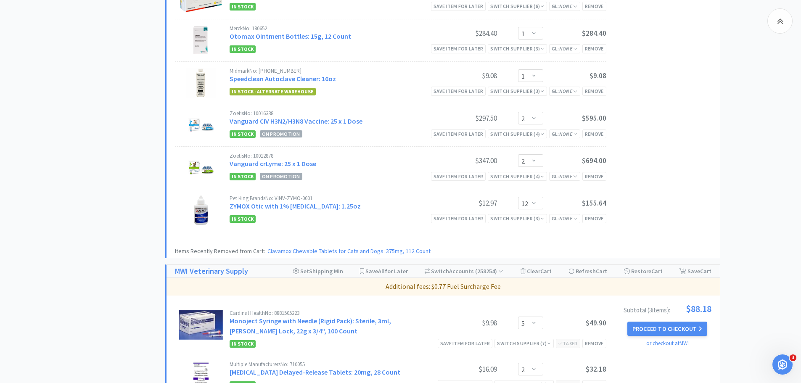
scroll to position [589, 0]
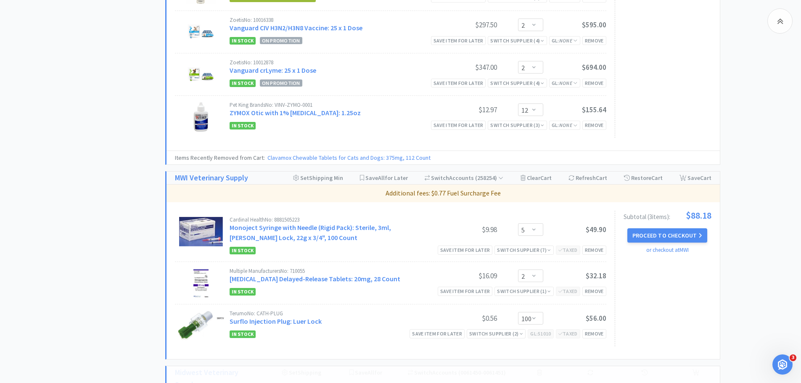
select select "1"
select select "3"
select select "1"
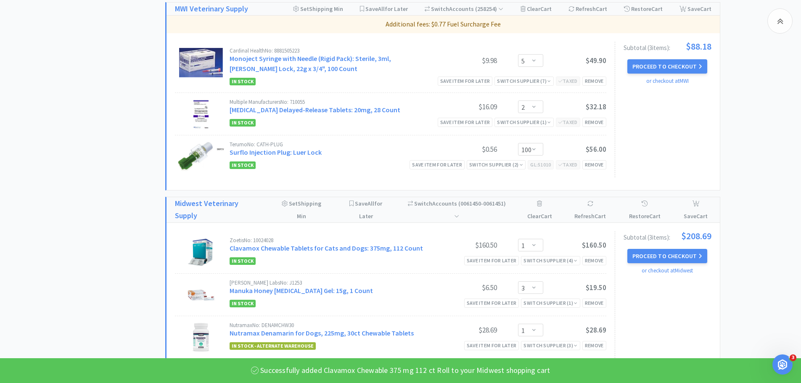
scroll to position [832, 0]
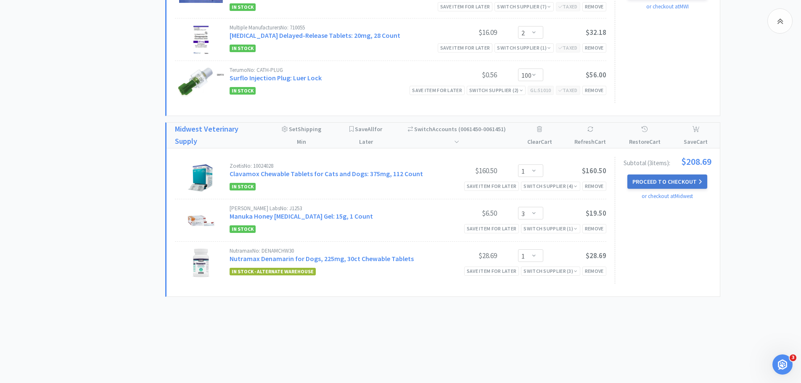
click at [648, 183] on button "Proceed to Checkout" at bounding box center [668, 182] width 80 height 14
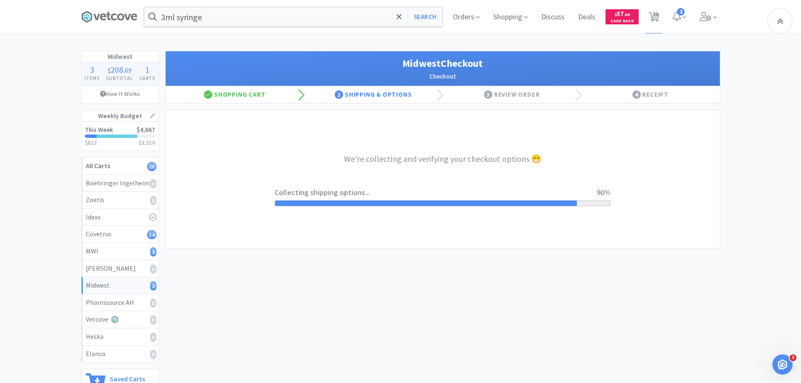
select select "0"
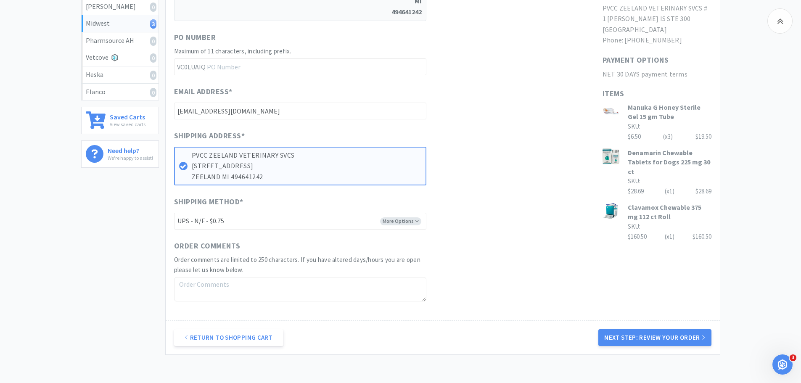
scroll to position [320, 0]
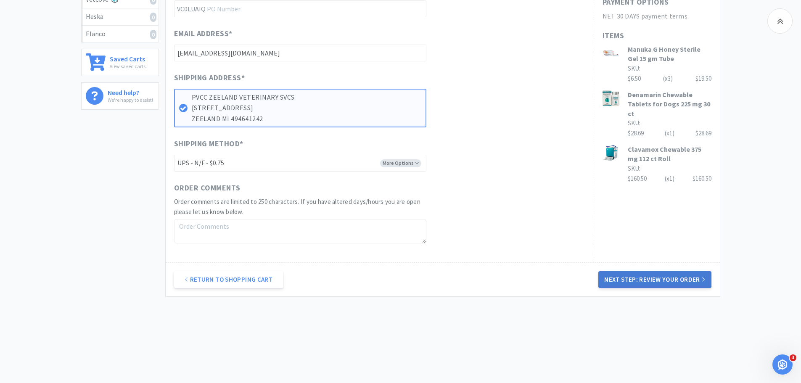
click at [679, 279] on button "Next Step: Review Your Order" at bounding box center [655, 279] width 113 height 17
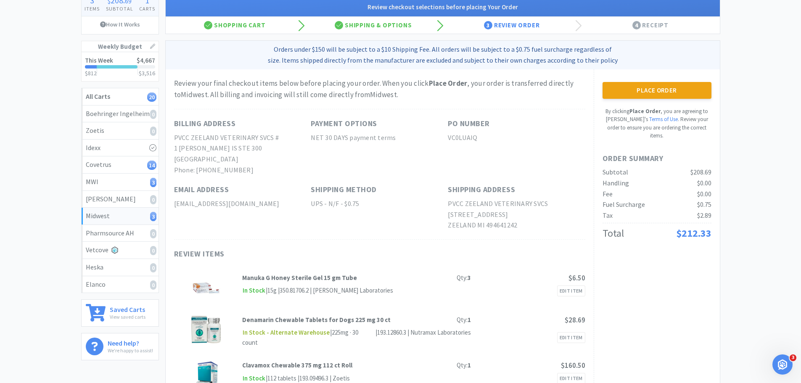
scroll to position [84, 0]
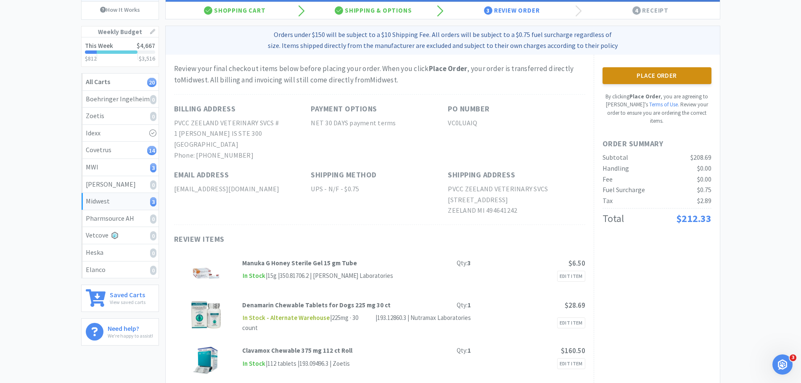
click at [667, 75] on button "Place Order" at bounding box center [657, 75] width 109 height 17
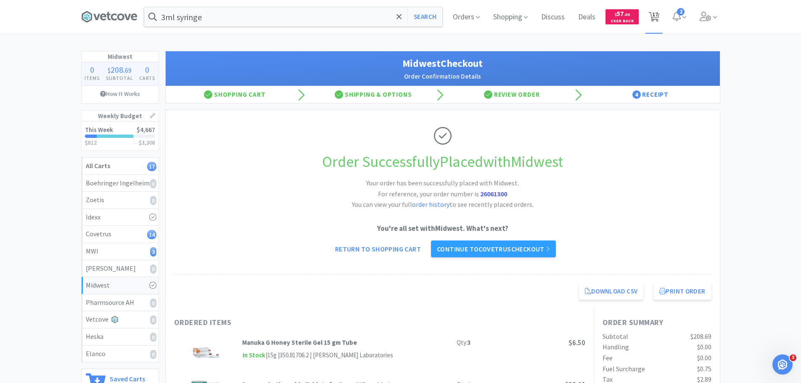
click at [651, 20] on icon at bounding box center [654, 16] width 11 height 9
select select "3"
select select "1"
select select "2"
select select "5"
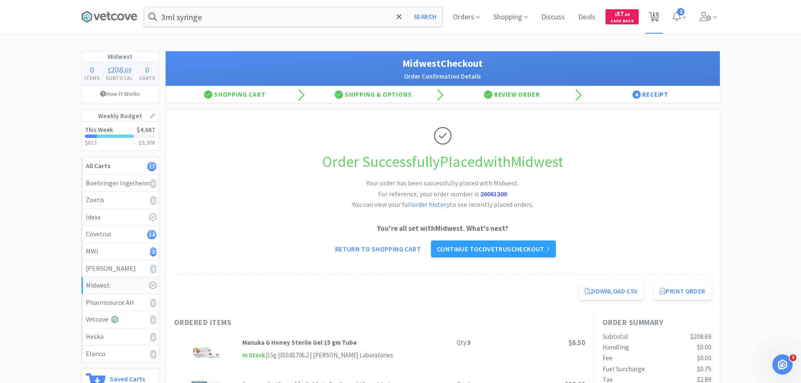
select select "3"
select select "1"
select select "6"
select select "20"
select select "10"
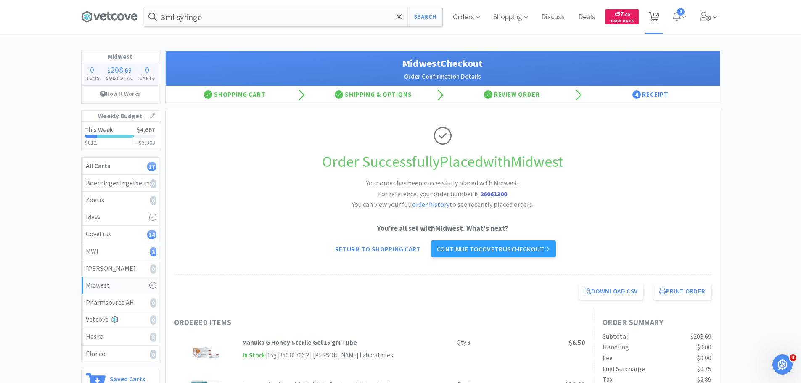
select select "1"
select select "2"
select select "12"
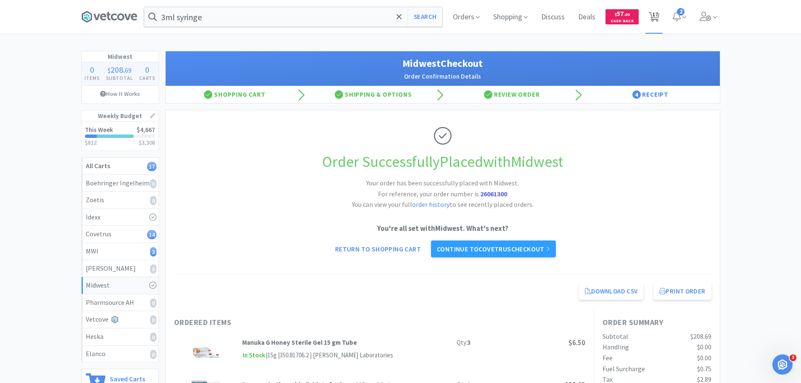
select select "5"
select select "2"
select select "100"
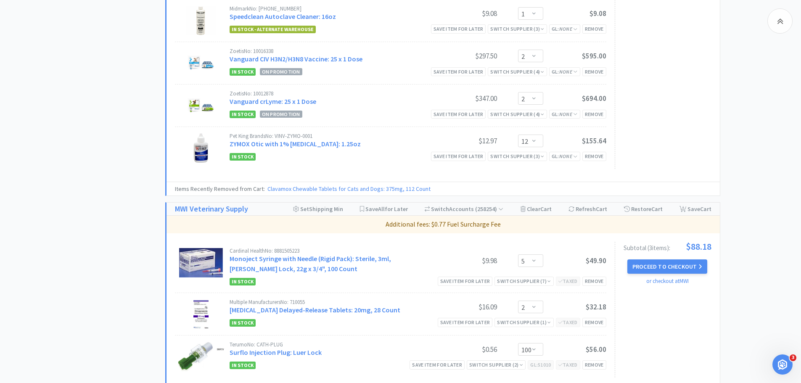
scroll to position [652, 0]
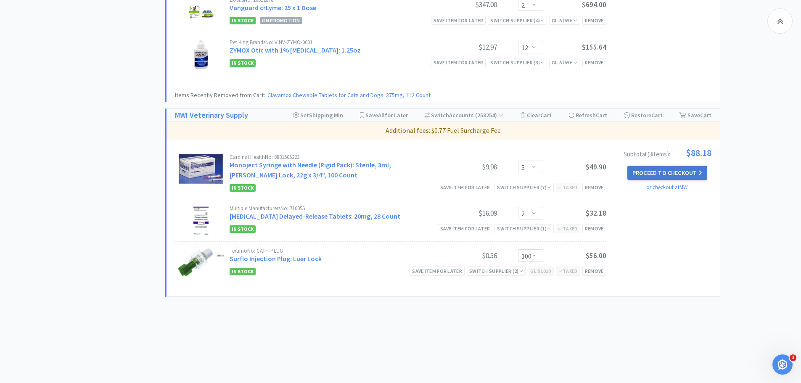
click at [672, 169] on button "Proceed to Checkout" at bounding box center [668, 173] width 80 height 14
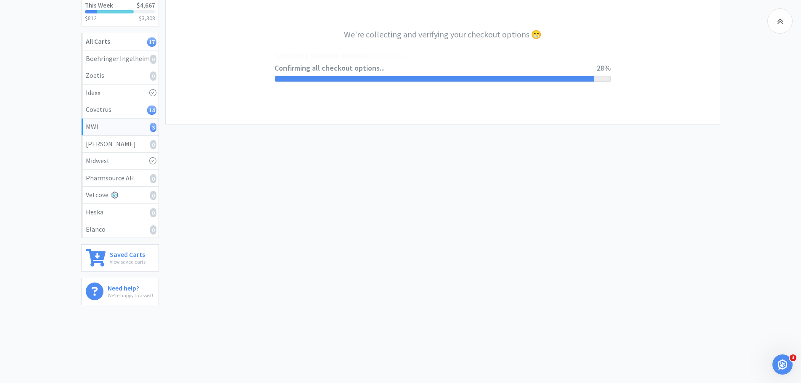
select select "STD_"
select select "FMI"
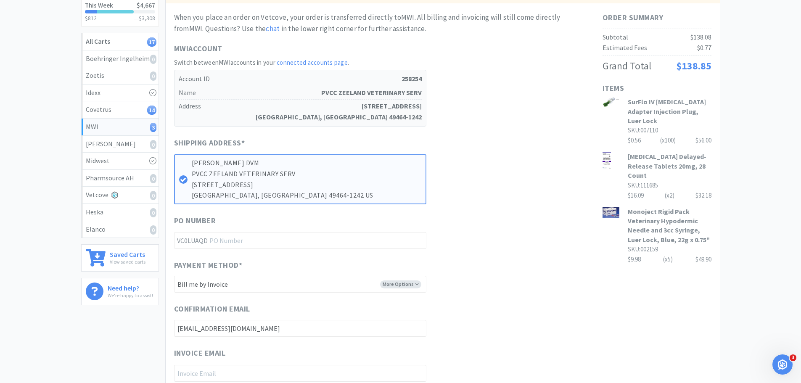
scroll to position [0, 0]
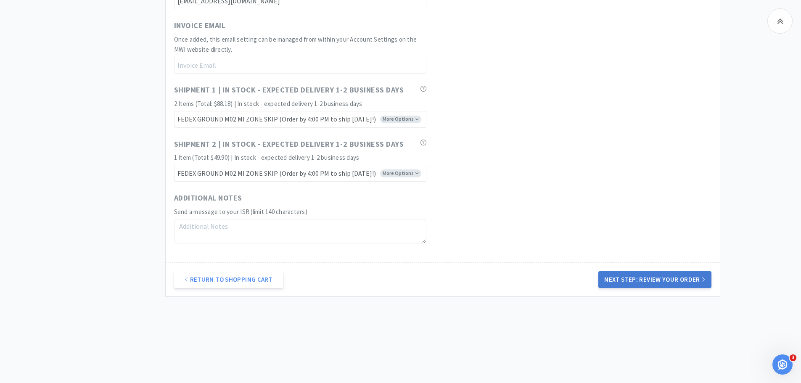
click at [630, 276] on button "Next Step: Review Your Order" at bounding box center [655, 279] width 113 height 17
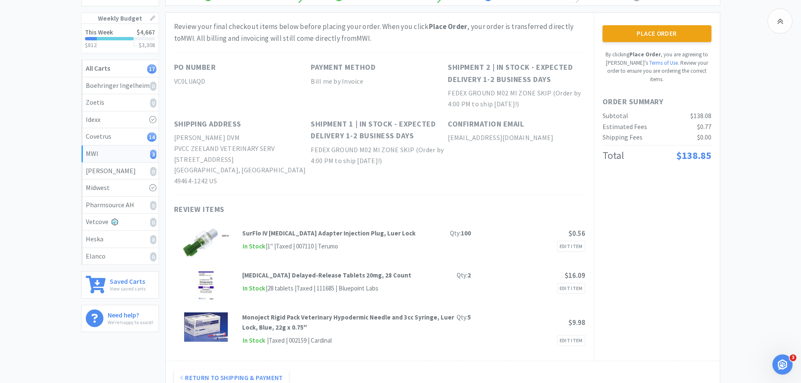
scroll to position [84, 0]
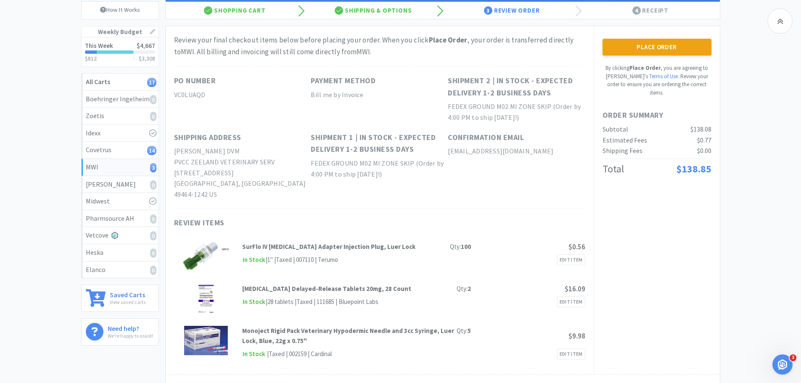
click at [677, 49] on button "Place Order" at bounding box center [657, 47] width 109 height 17
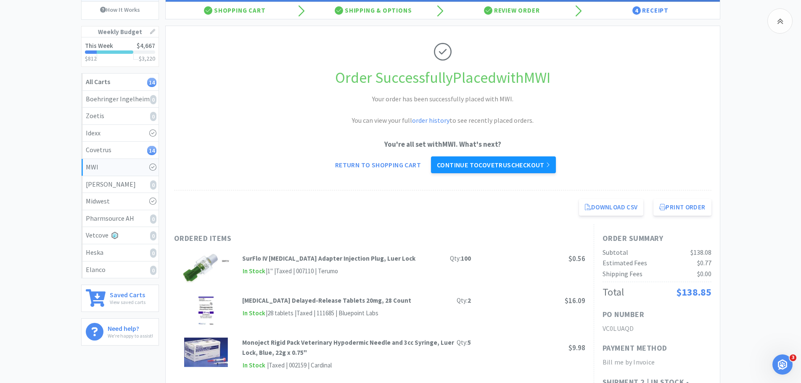
click at [556, 158] on link "Continue to Covetrus checkout" at bounding box center [493, 164] width 125 height 17
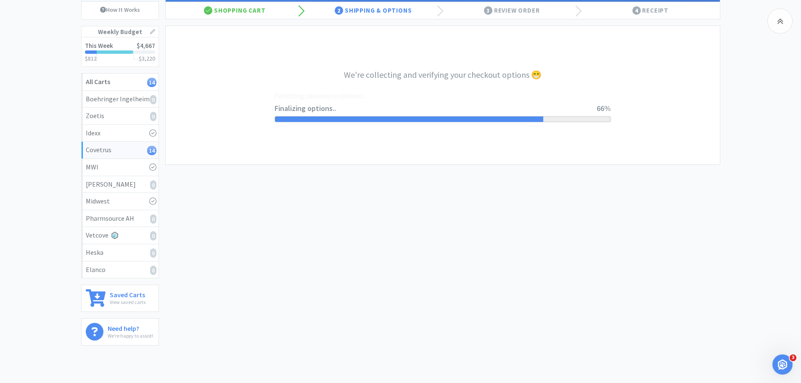
select select "ACCOUNT"
select select "cvt-standard-net"
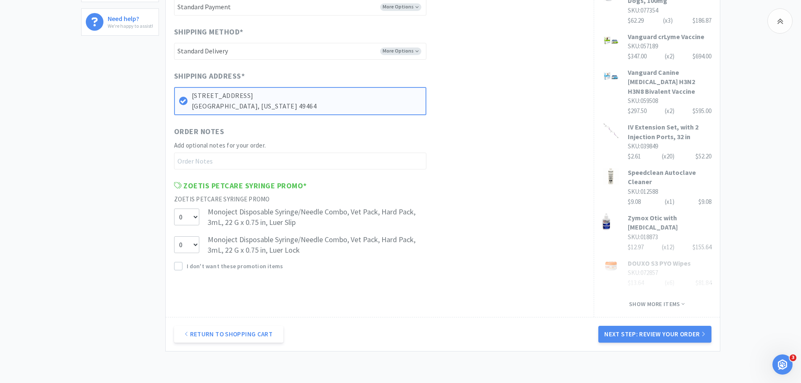
scroll to position [430, 0]
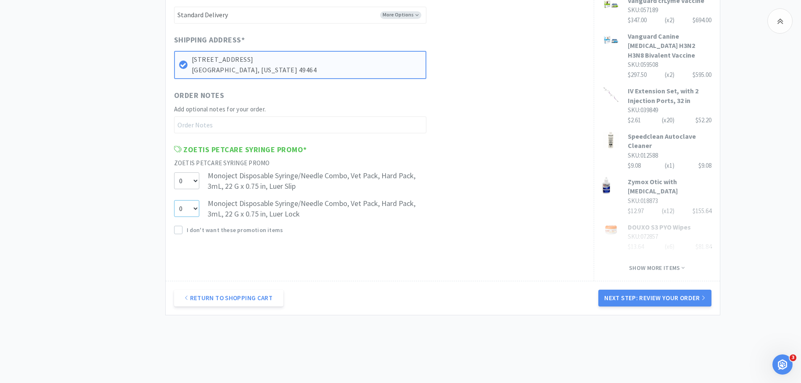
click at [197, 208] on select "0 1" at bounding box center [186, 208] width 25 height 17
select select "1"
click at [174, 200] on select "0 1" at bounding box center [186, 208] width 25 height 17
click at [641, 290] on button "Next Step: Review Your Order" at bounding box center [655, 298] width 113 height 17
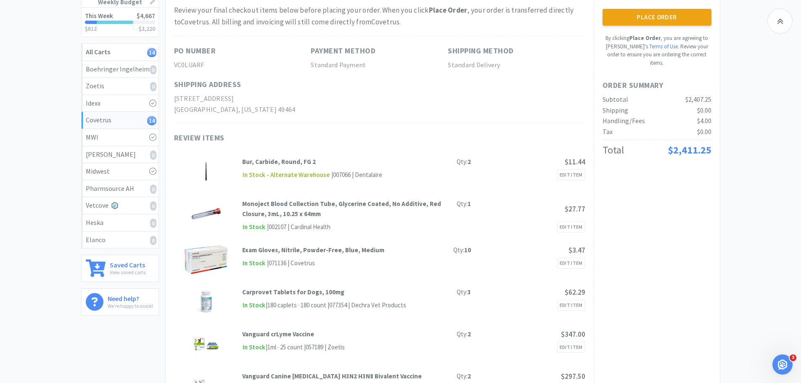
scroll to position [0, 0]
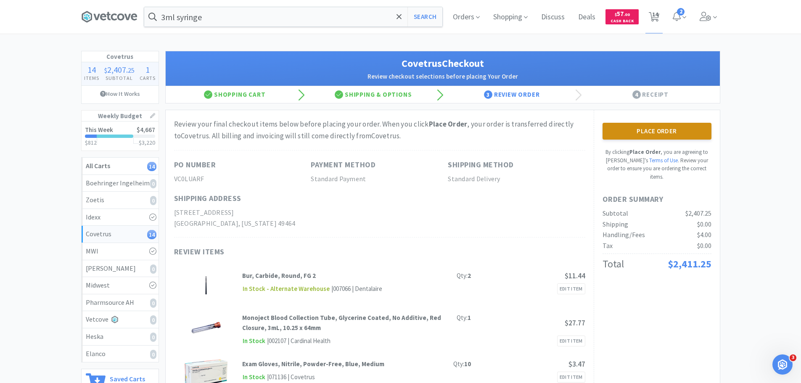
click at [644, 131] on button "Place Order" at bounding box center [657, 131] width 109 height 17
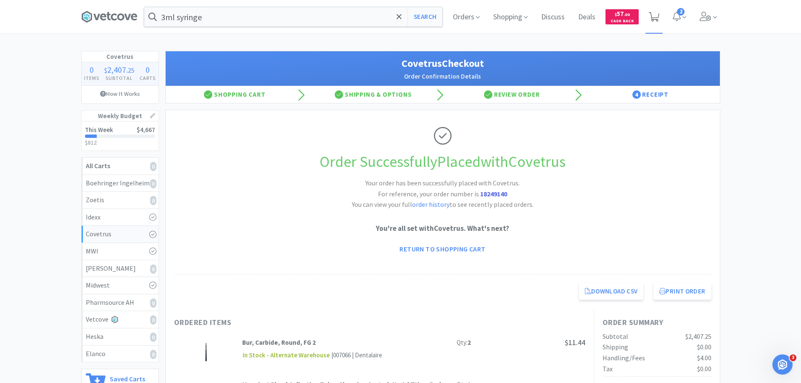
click at [654, 13] on icon at bounding box center [654, 16] width 11 height 9
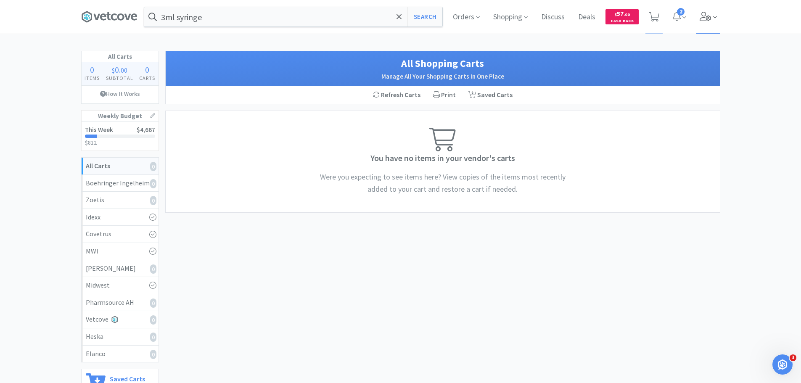
click at [707, 16] on icon at bounding box center [705, 16] width 11 height 9
